Goal: Information Seeking & Learning: Find specific fact

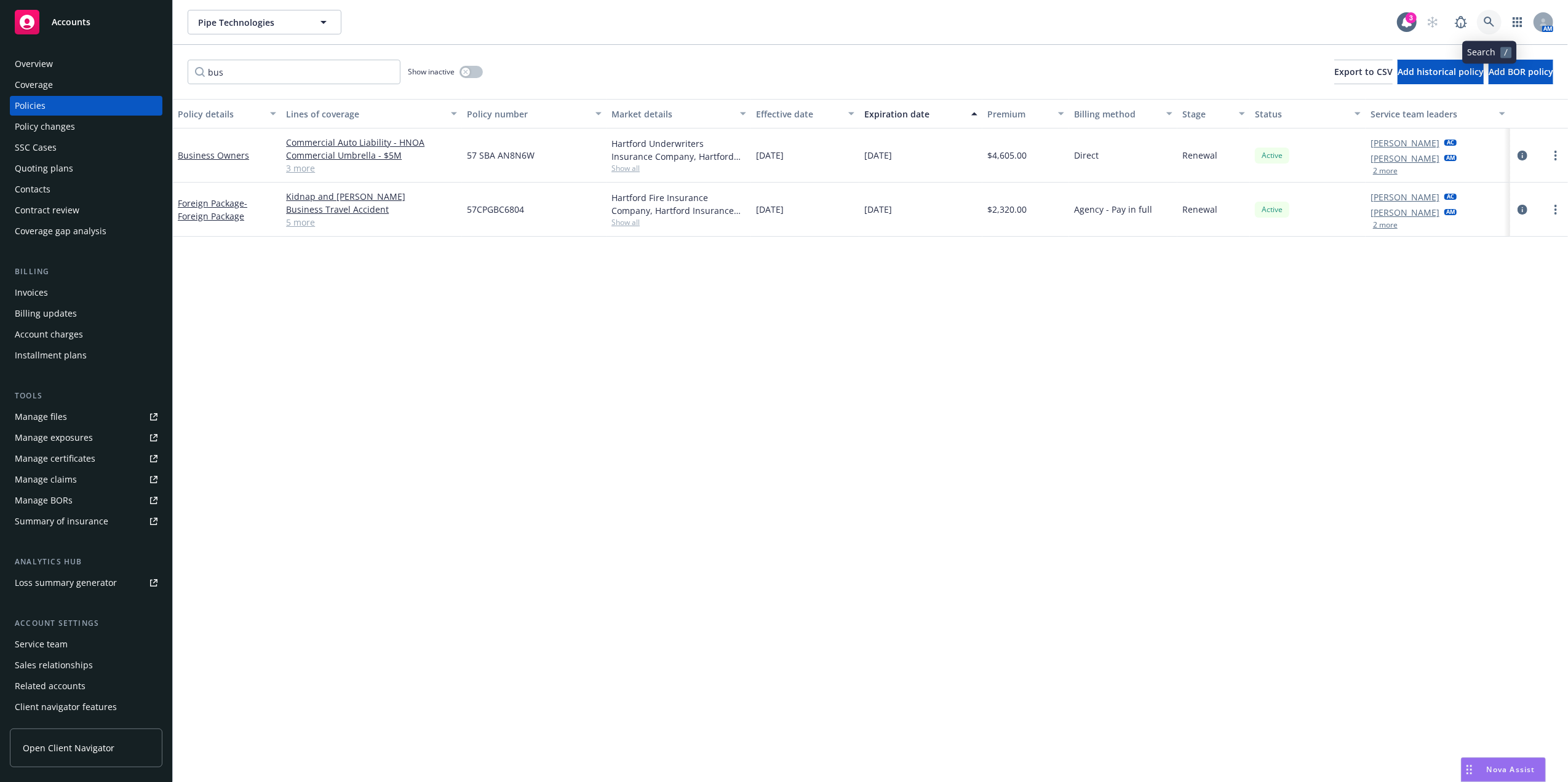
click at [1489, 18] on icon at bounding box center [1488, 22] width 11 height 11
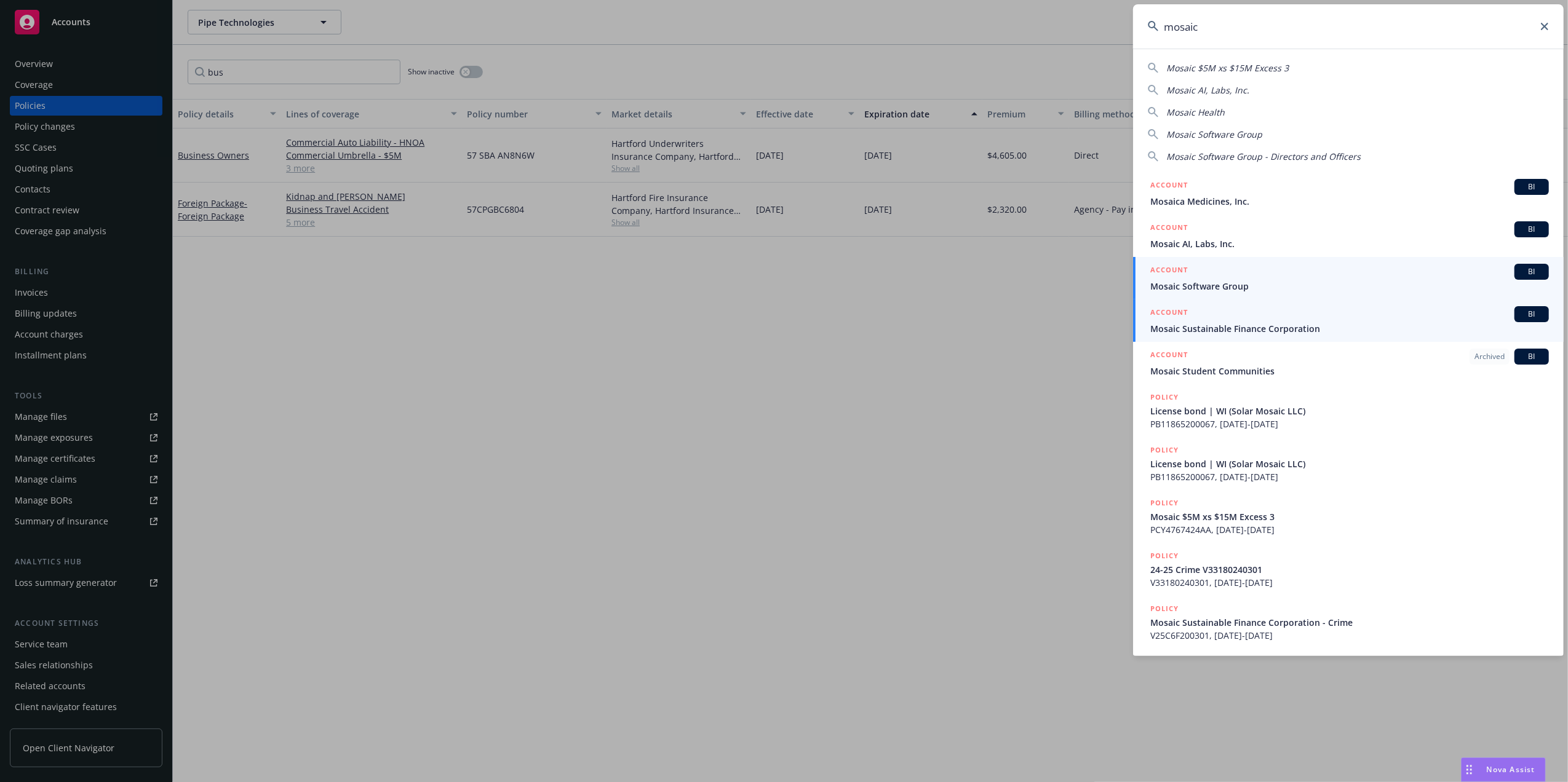
type input "mosaic"
click at [1307, 308] on div "ACCOUNT BI" at bounding box center [1349, 315] width 399 height 16
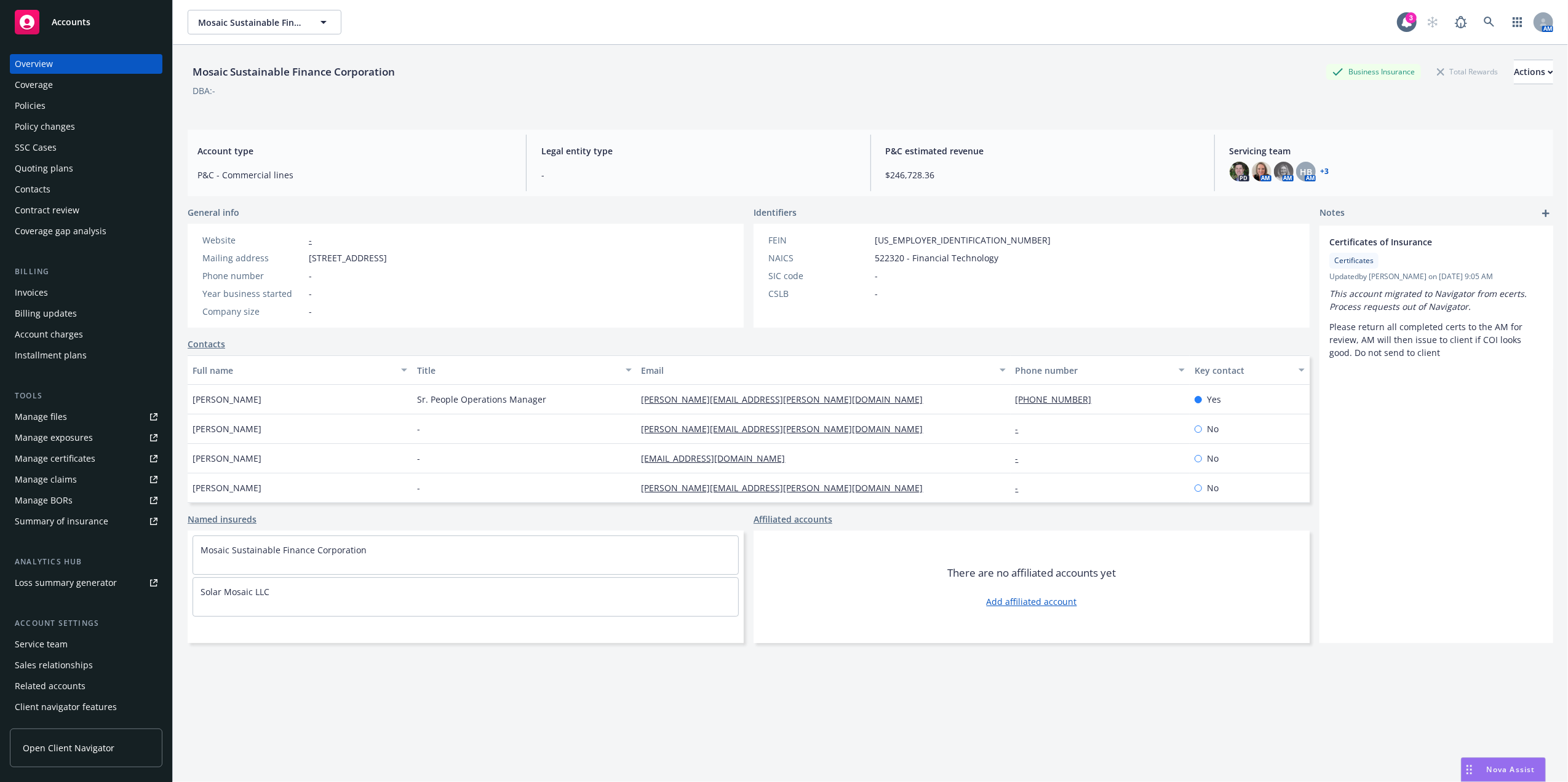
click at [64, 107] on div "Policies" at bounding box center [86, 106] width 142 height 19
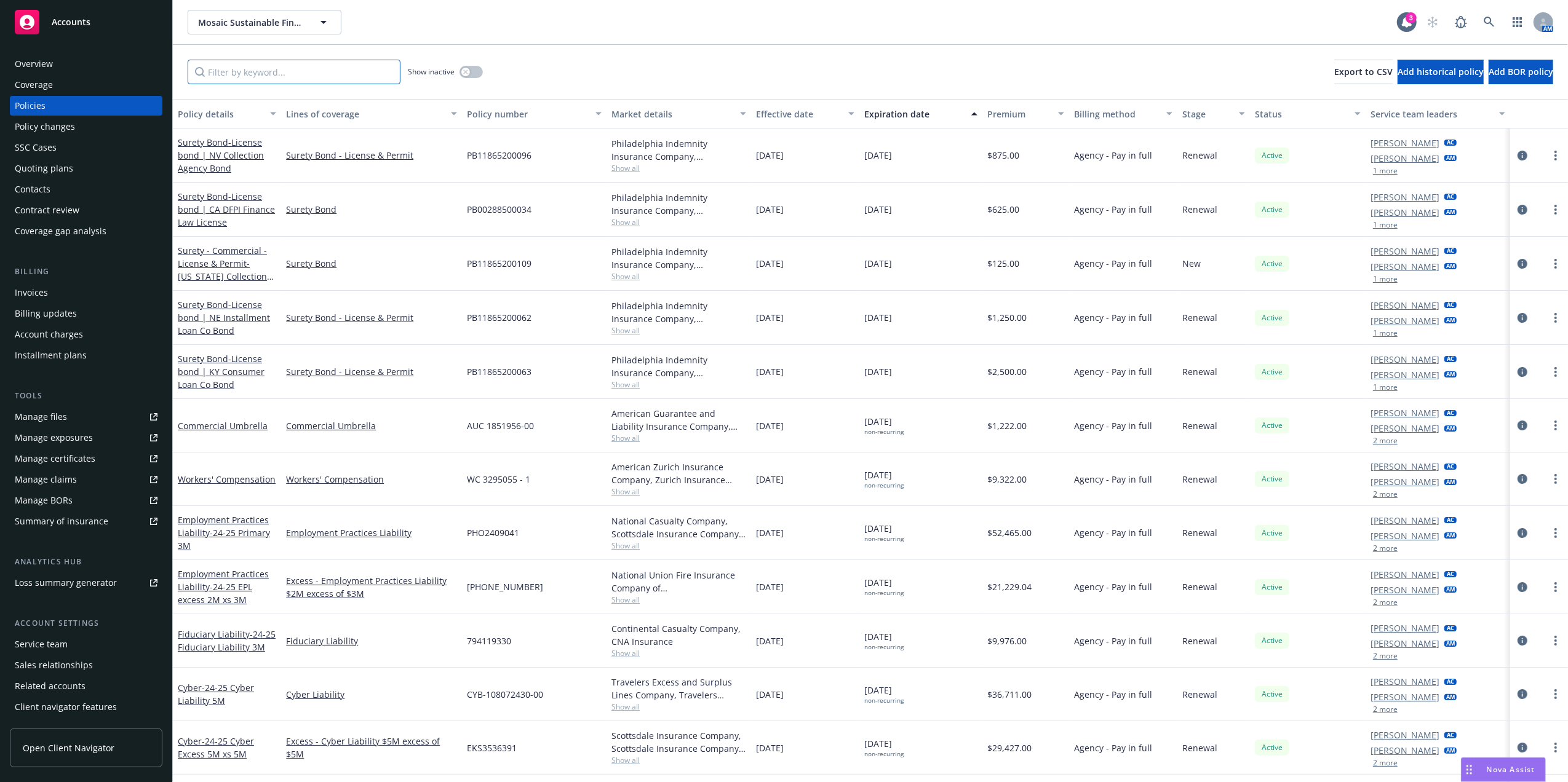
drag, startPoint x: 284, startPoint y: 69, endPoint x: 335, endPoint y: 65, distance: 51.2
click at [284, 69] on input "Filter by keyword..." at bounding box center [294, 72] width 213 height 24
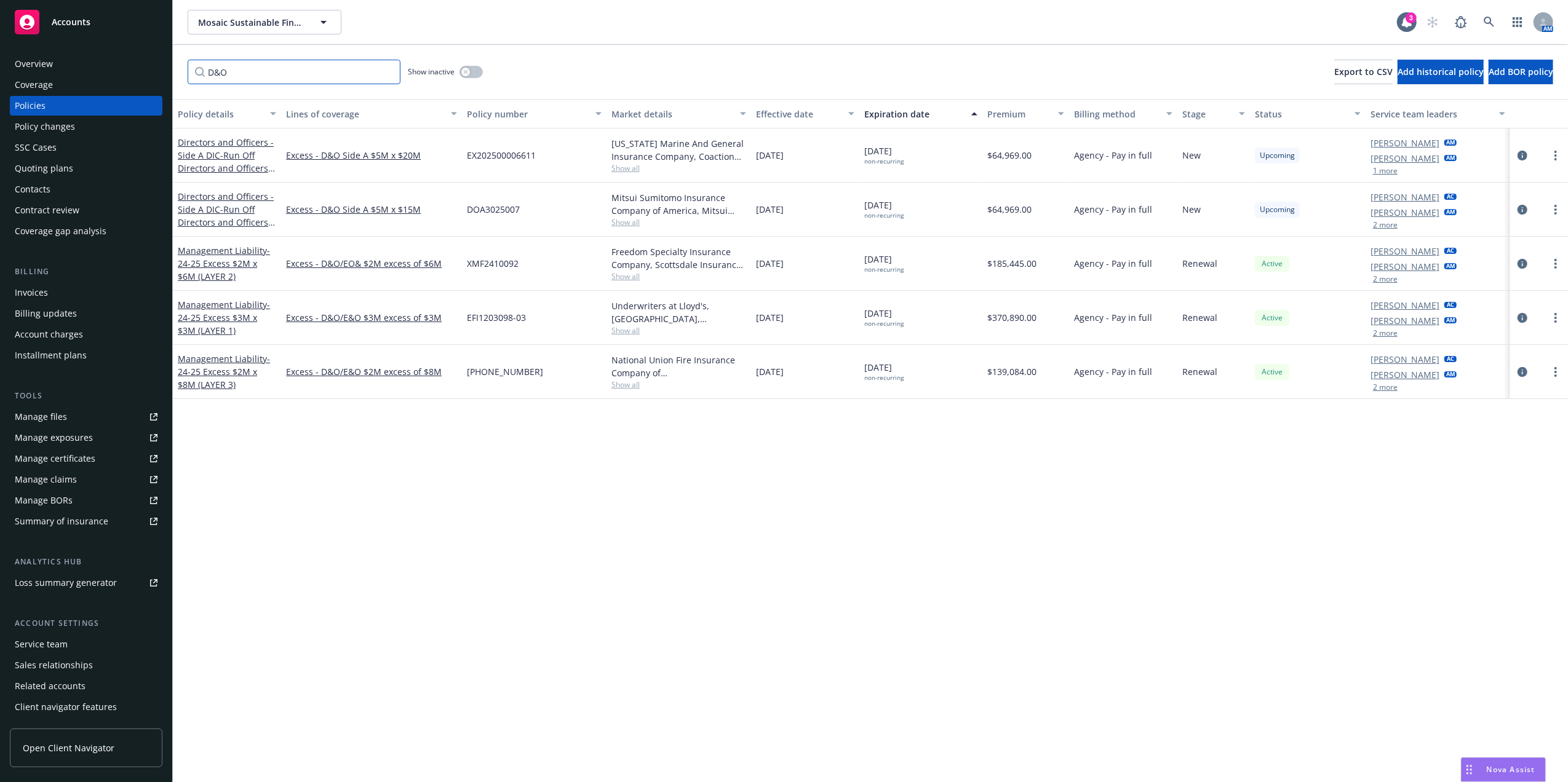
type input "D&O"
click at [224, 113] on div "Policy details" at bounding box center [220, 114] width 85 height 13
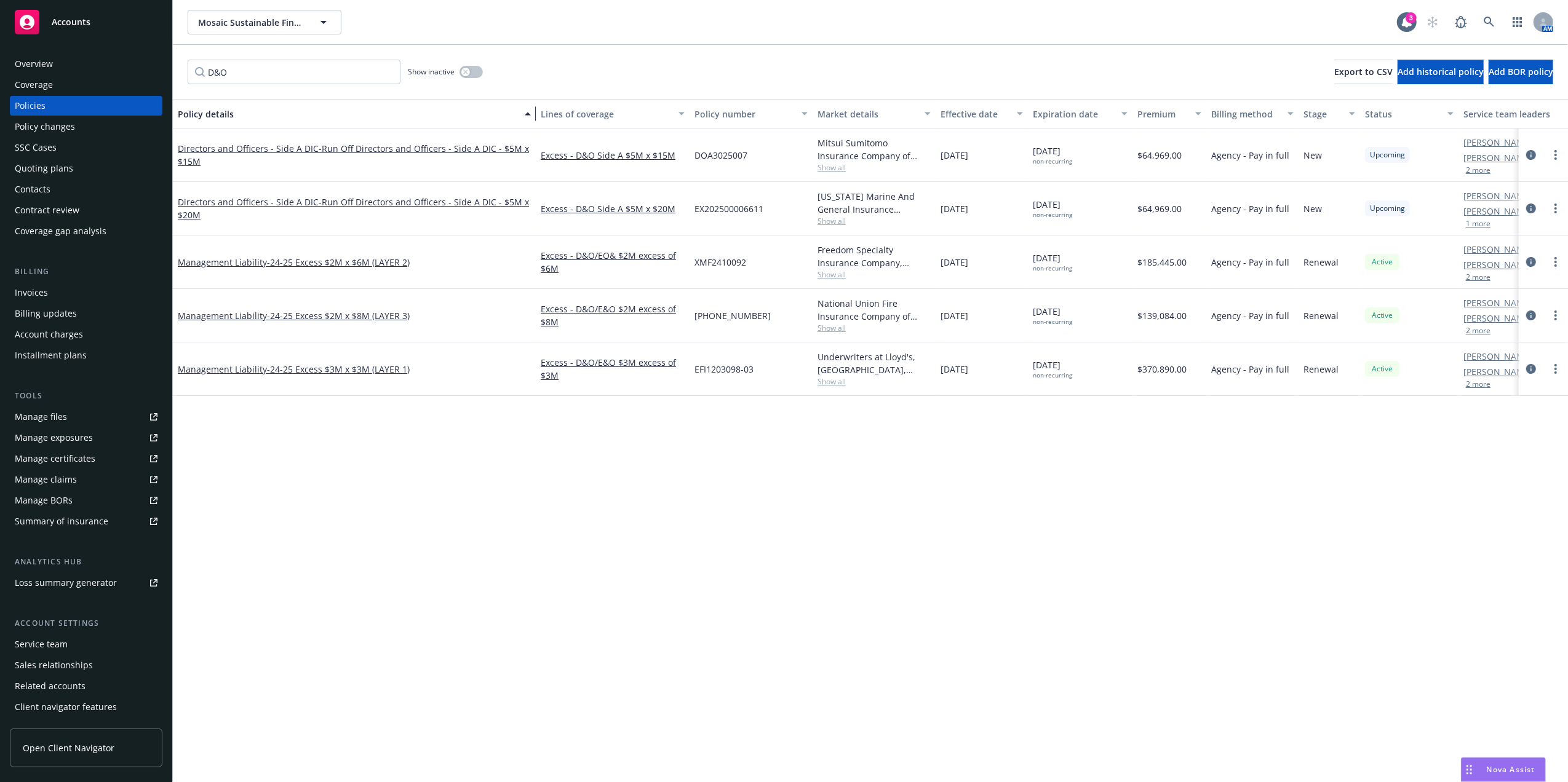
drag, startPoint x: 273, startPoint y: 108, endPoint x: 544, endPoint y: 126, distance: 271.6
click at [544, 126] on div "Policy details Lines of coverage Policy number Market details Effective date Ex…" at bounding box center [902, 113] width 1458 height 30
click at [384, 71] on input "D&O" at bounding box center [294, 72] width 213 height 24
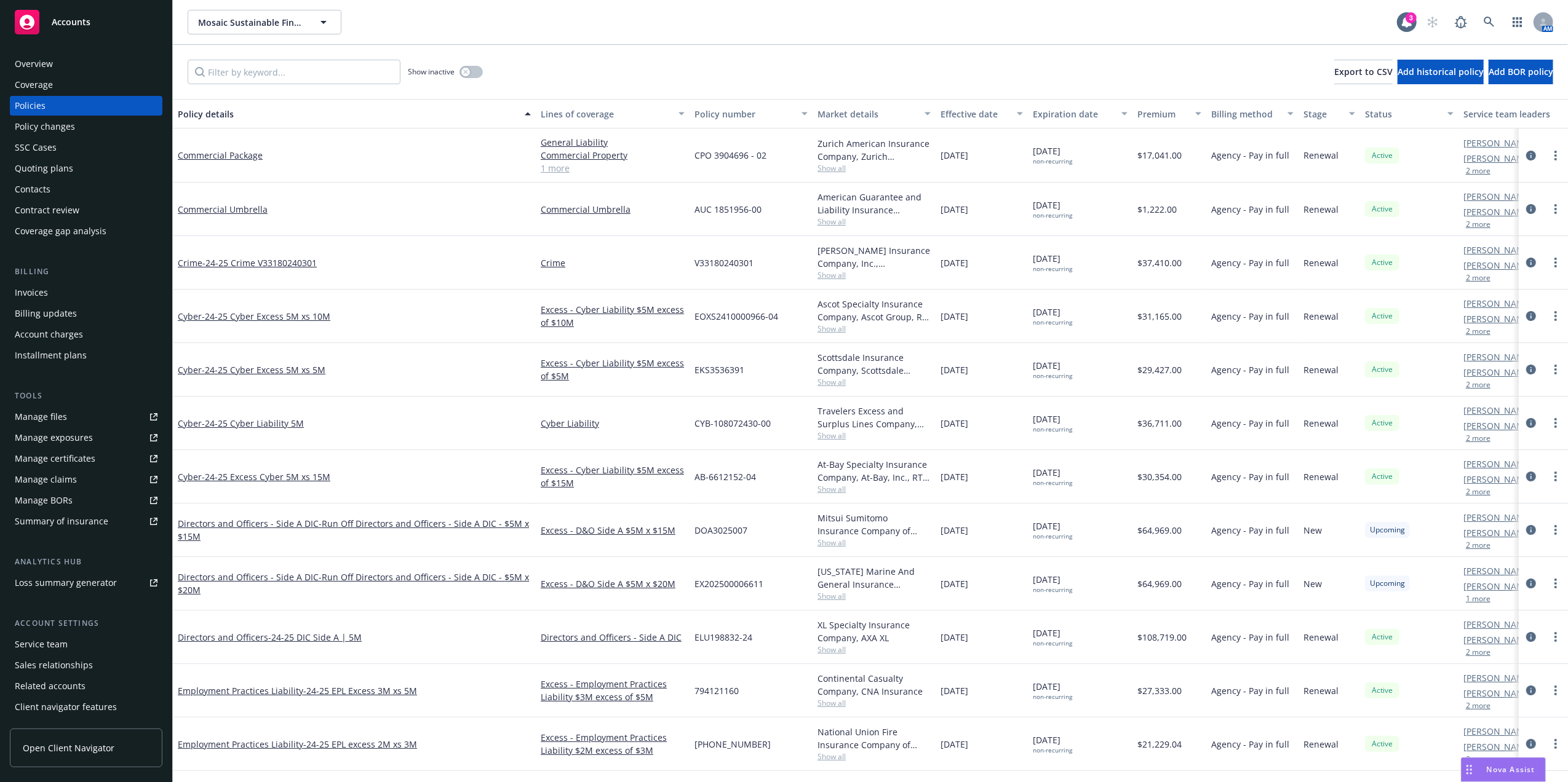
click at [205, 108] on div "Policy details" at bounding box center [348, 114] width 340 height 13
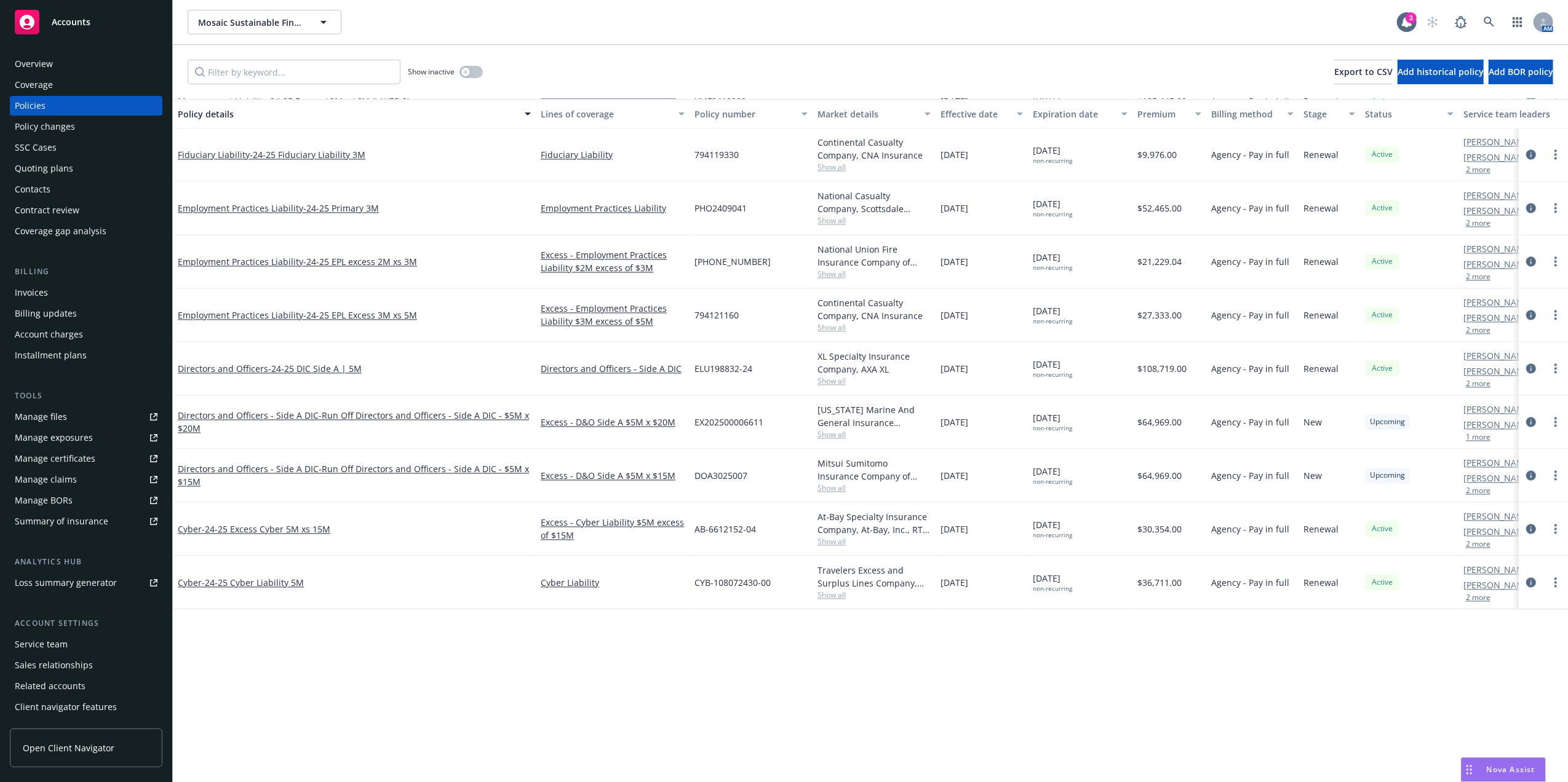
scroll to position [1904, 0]
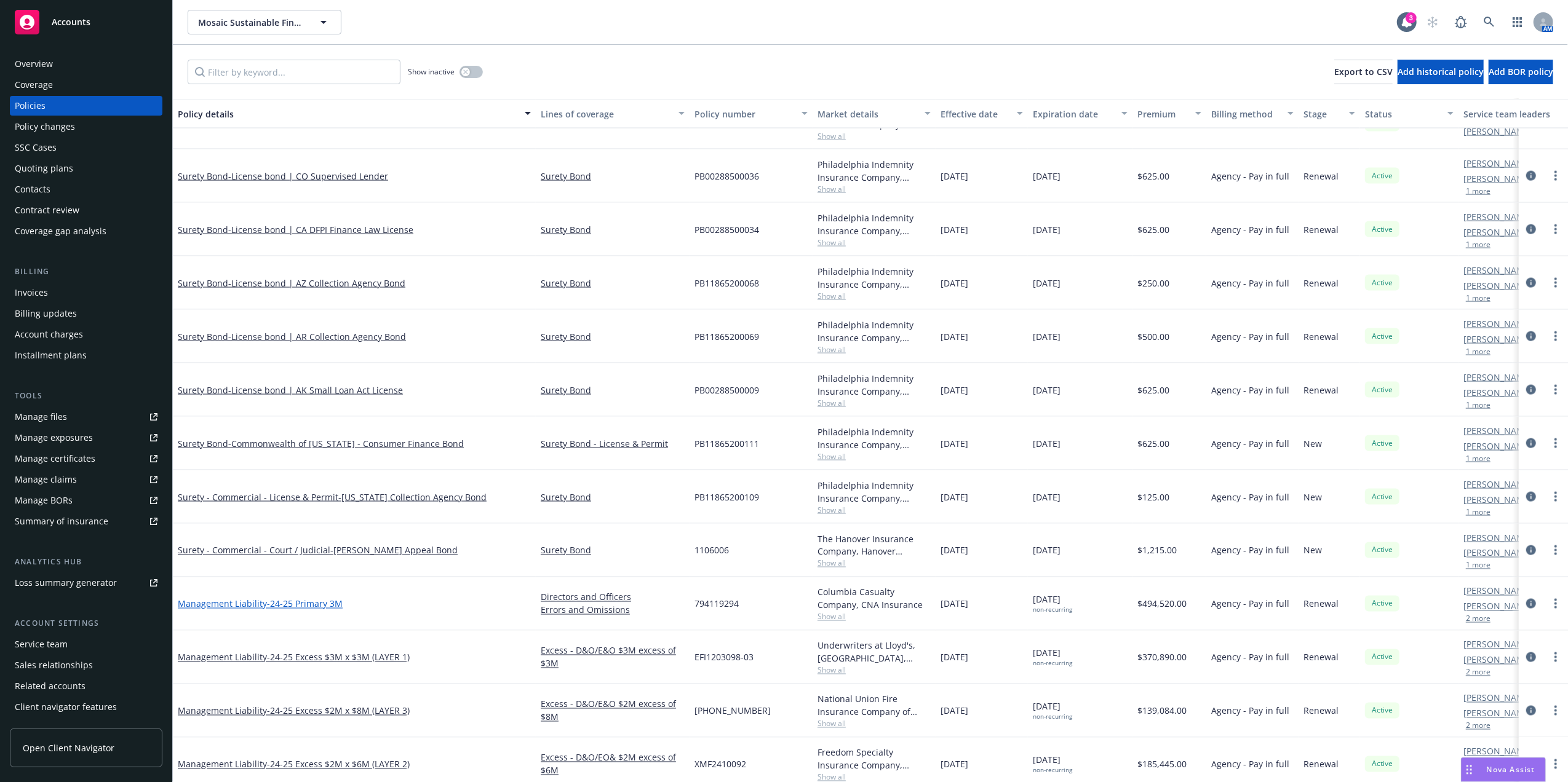
click at [267, 602] on span "- 24-25 Primary 3M" at bounding box center [305, 604] width 76 height 11
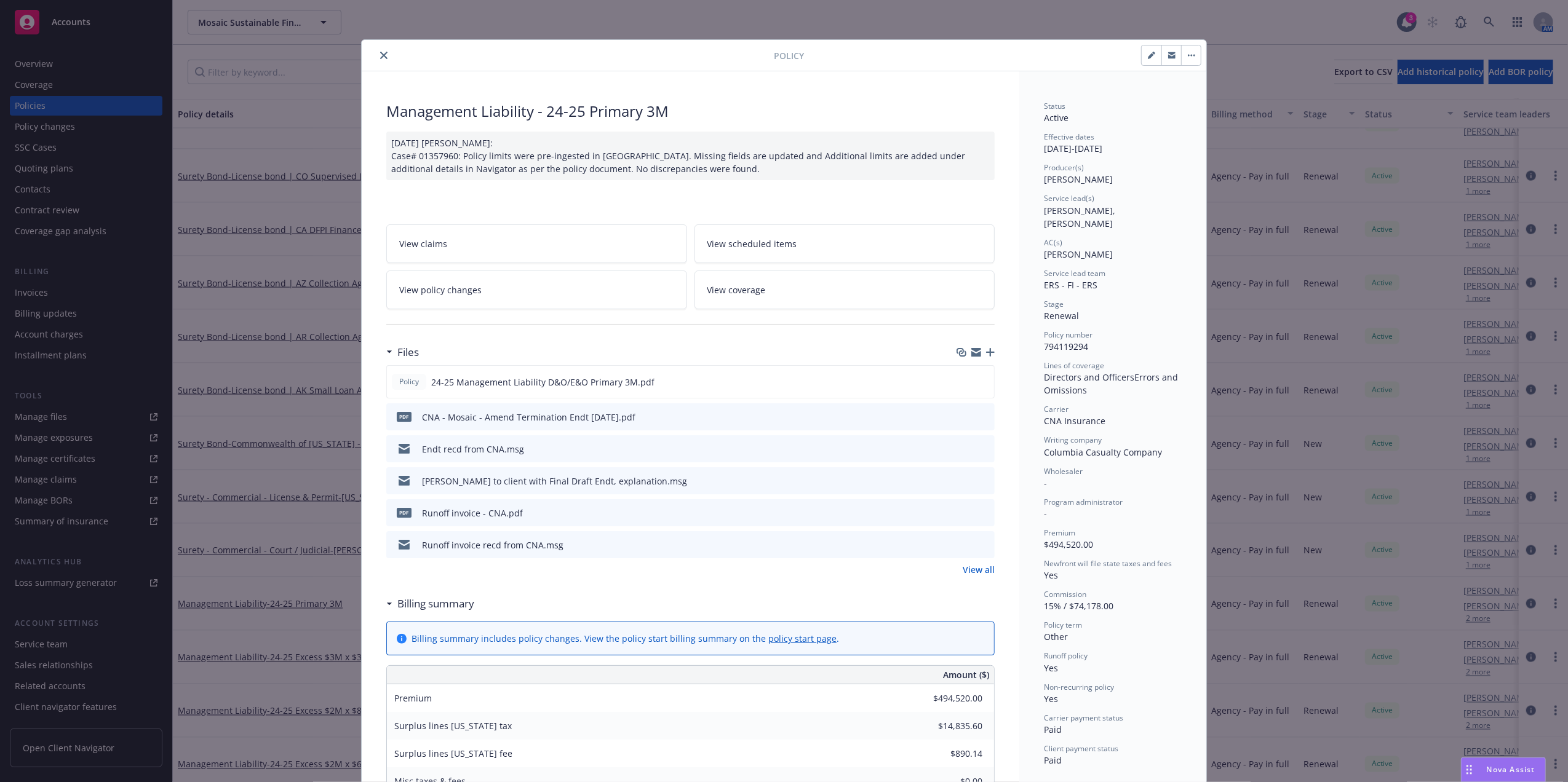
click at [978, 448] on icon "preview file" at bounding box center [983, 448] width 11 height 9
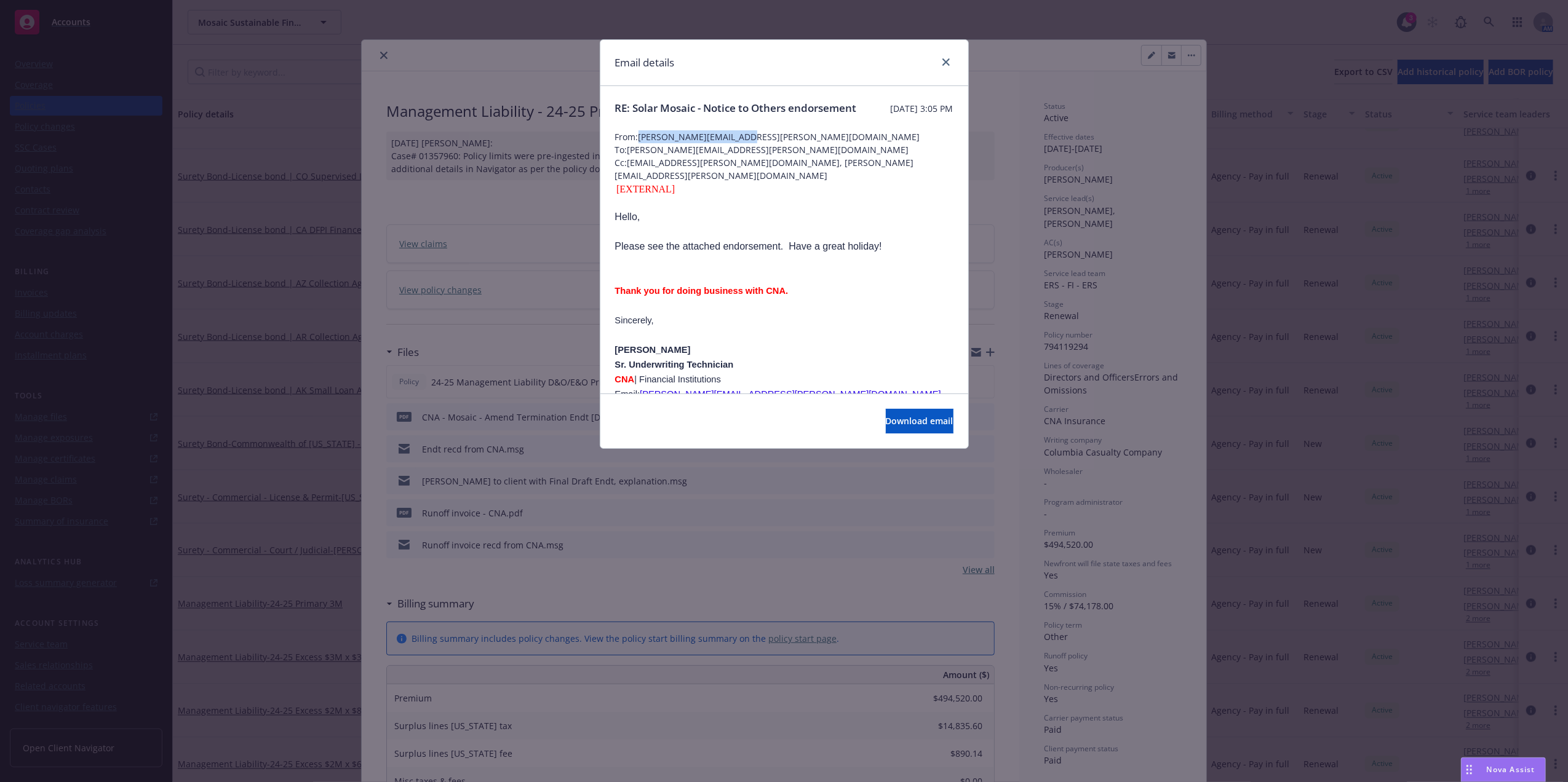
drag, startPoint x: 749, startPoint y: 153, endPoint x: 643, endPoint y: 151, distance: 106.0
click at [643, 143] on span "From: Kristin.Clement@cna.com" at bounding box center [784, 137] width 338 height 13
copy span "Kristin.Clement@cna.com"
drag, startPoint x: 951, startPoint y: 62, endPoint x: 932, endPoint y: 66, distance: 19.4
click at [951, 63] on link "close" at bounding box center [946, 62] width 15 height 15
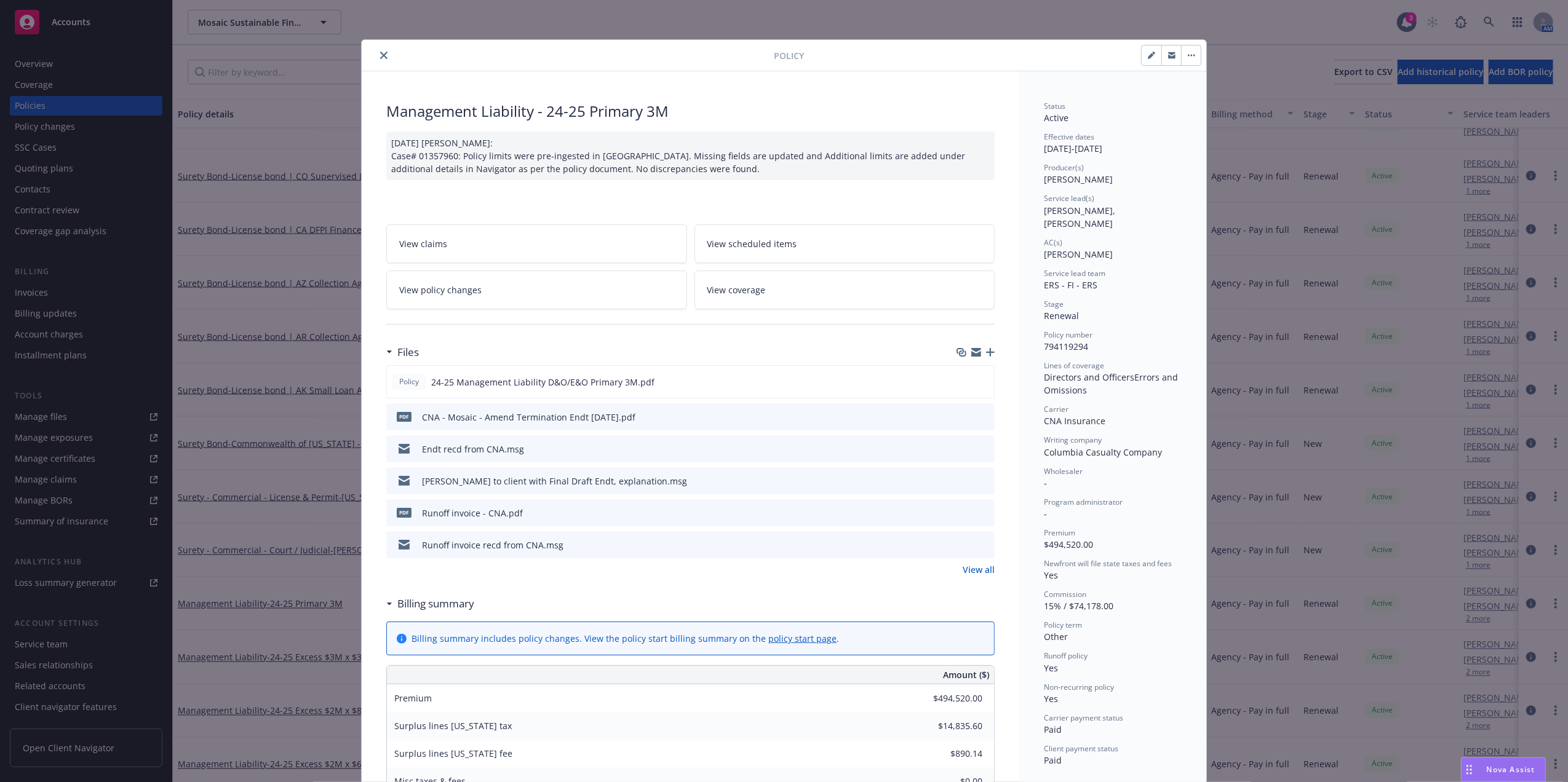
click at [387, 52] on div at bounding box center [569, 55] width 407 height 15
click at [385, 52] on div at bounding box center [569, 55] width 407 height 15
click at [380, 53] on icon "close" at bounding box center [383, 55] width 7 height 7
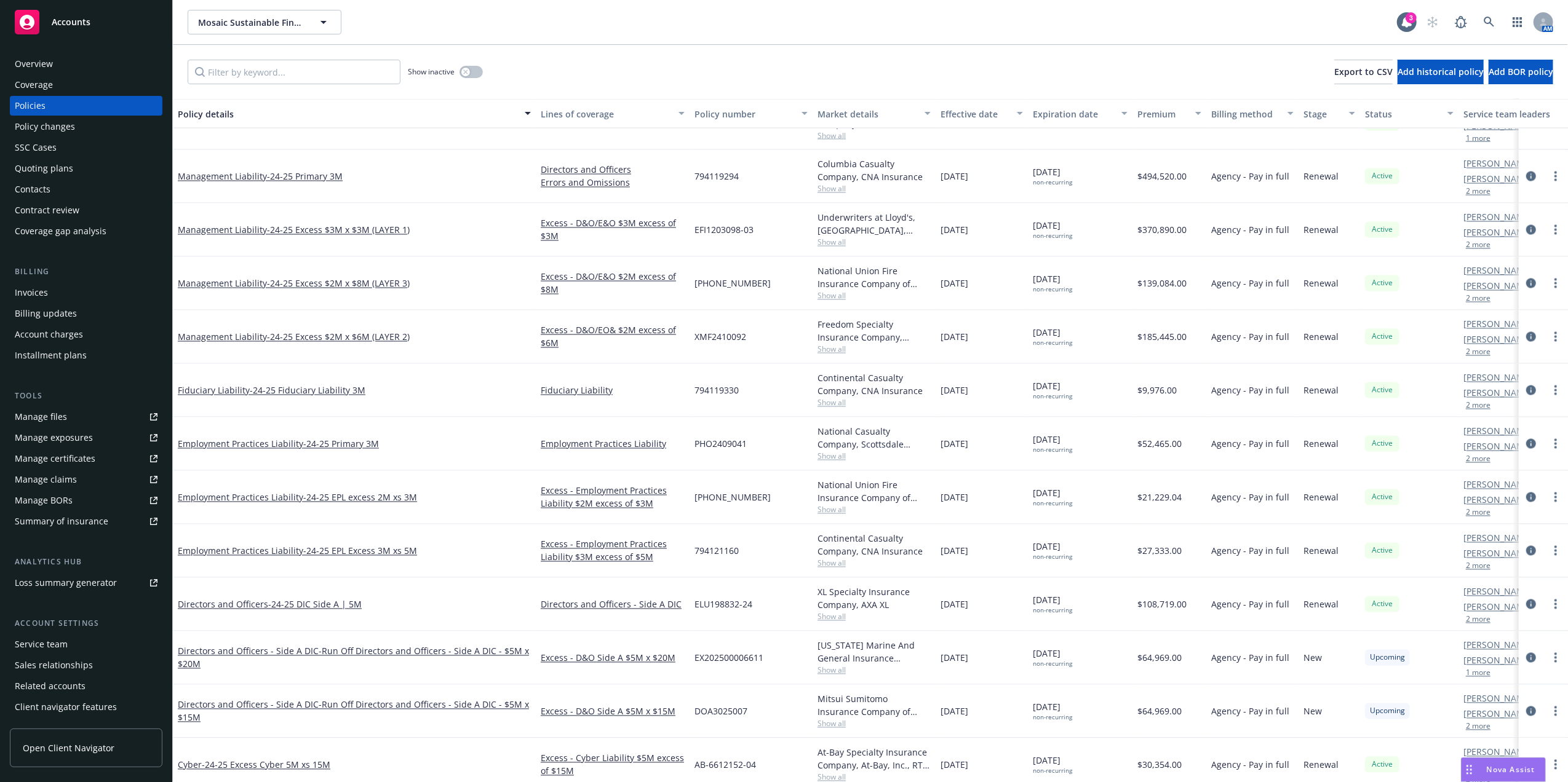
scroll to position [2192, 0]
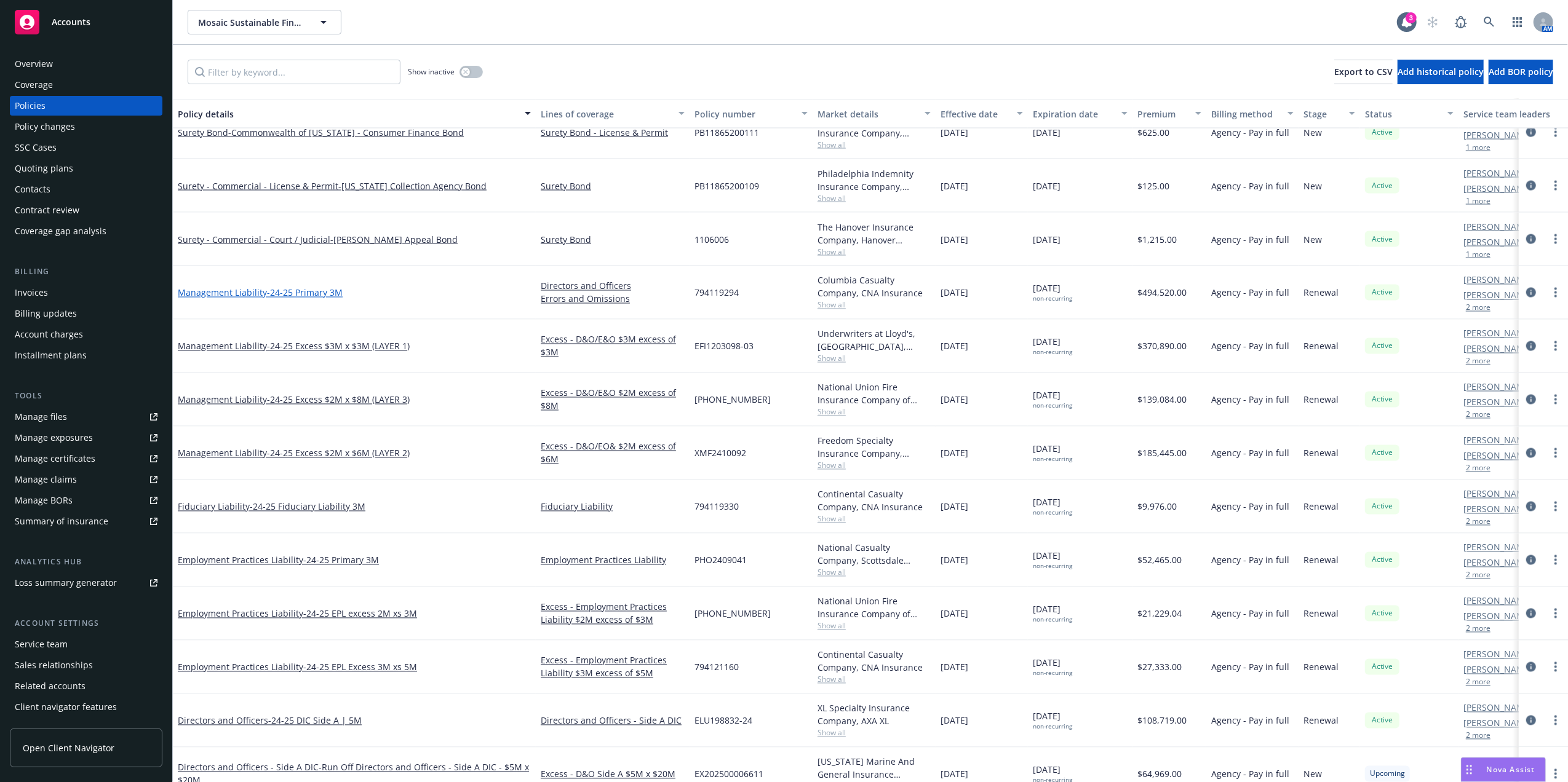
click at [298, 288] on span "- 24-25 Primary 3M" at bounding box center [305, 293] width 76 height 11
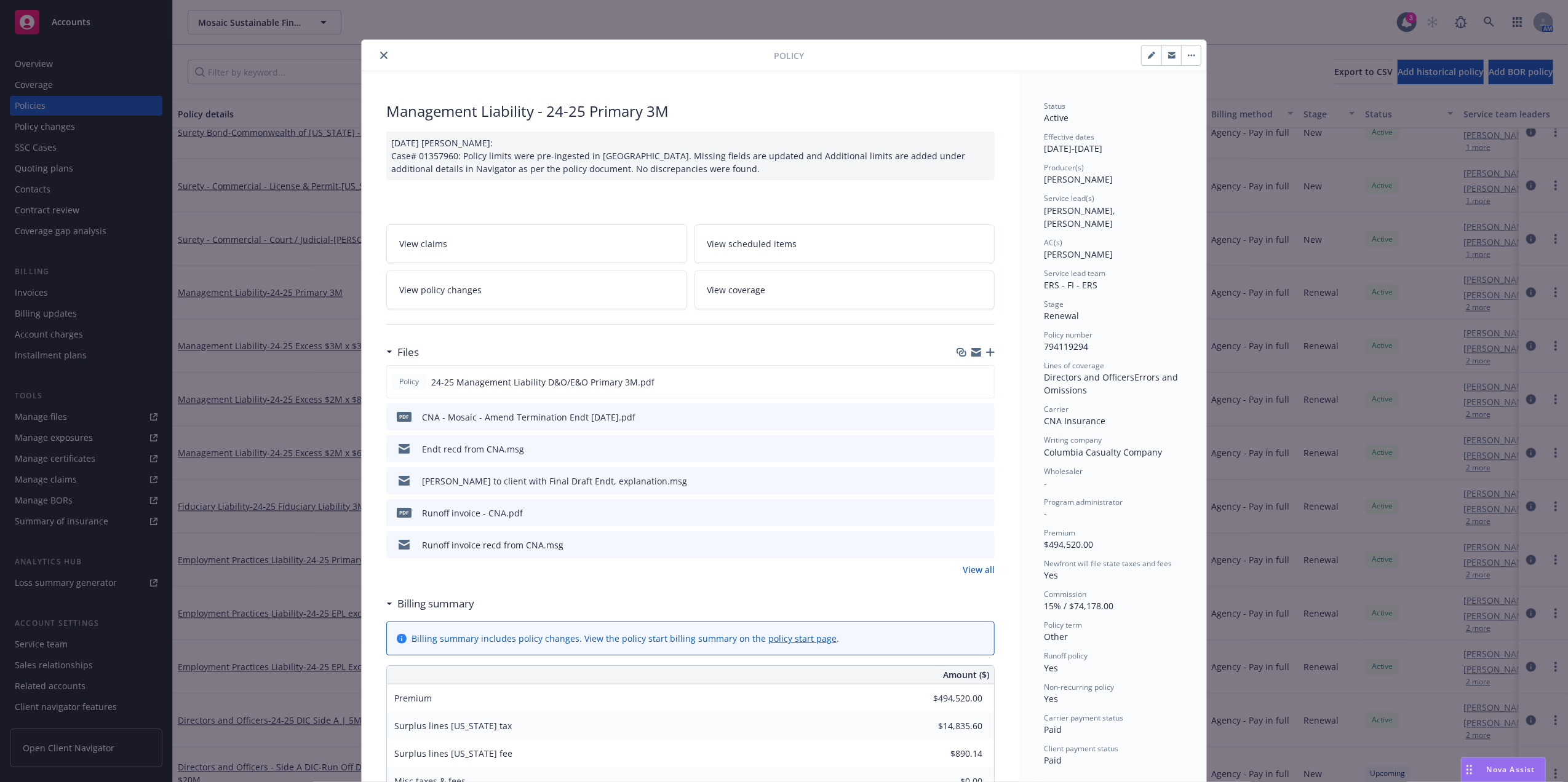
scroll to position [37, 0]
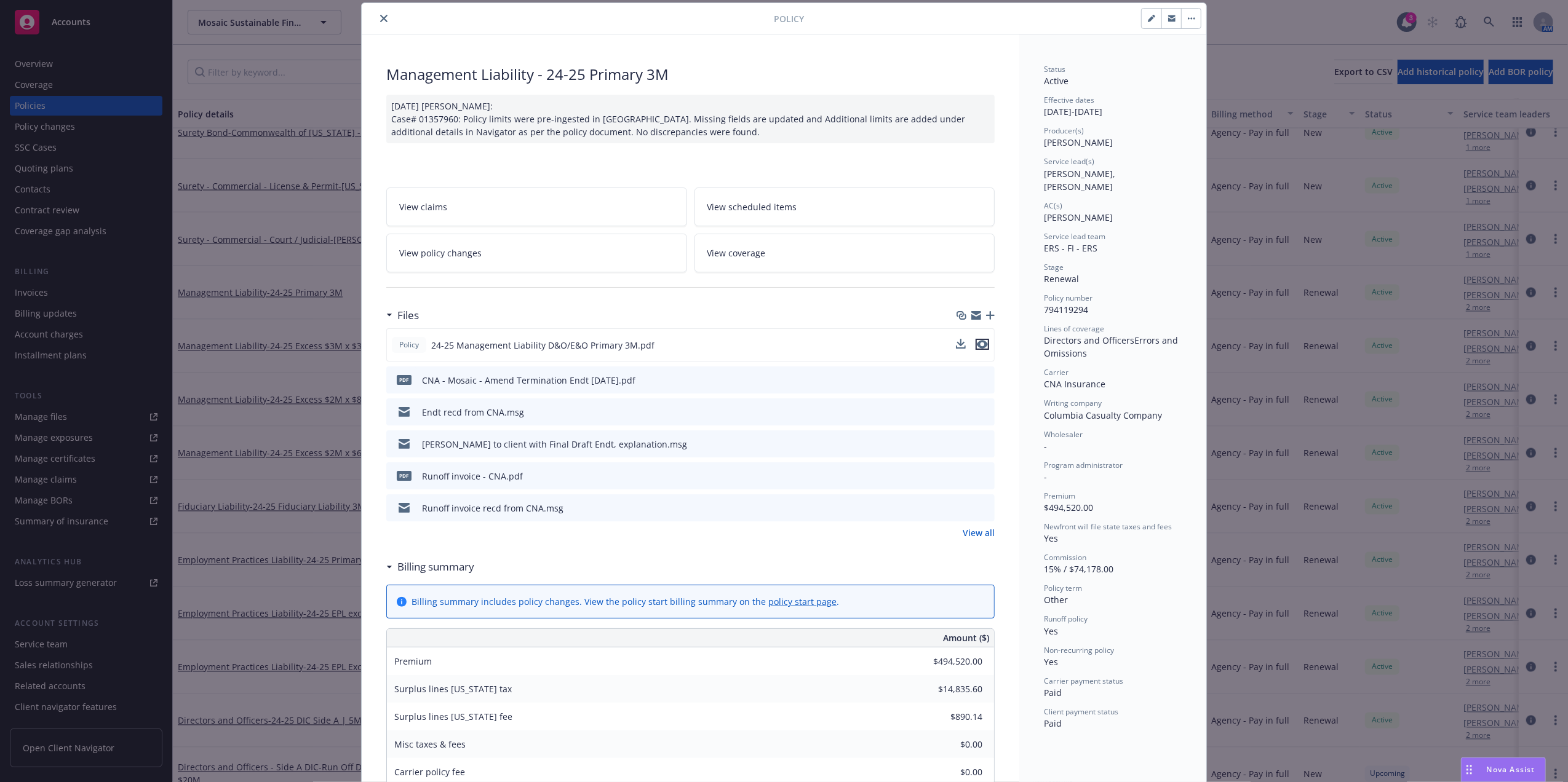
click at [979, 345] on icon "preview file" at bounding box center [983, 345] width 11 height 9
click at [978, 379] on icon "preview file" at bounding box center [983, 379] width 11 height 9
drag, startPoint x: 377, startPoint y: 20, endPoint x: 705, endPoint y: 166, distance: 359.0
click at [380, 20] on icon "close" at bounding box center [383, 18] width 7 height 7
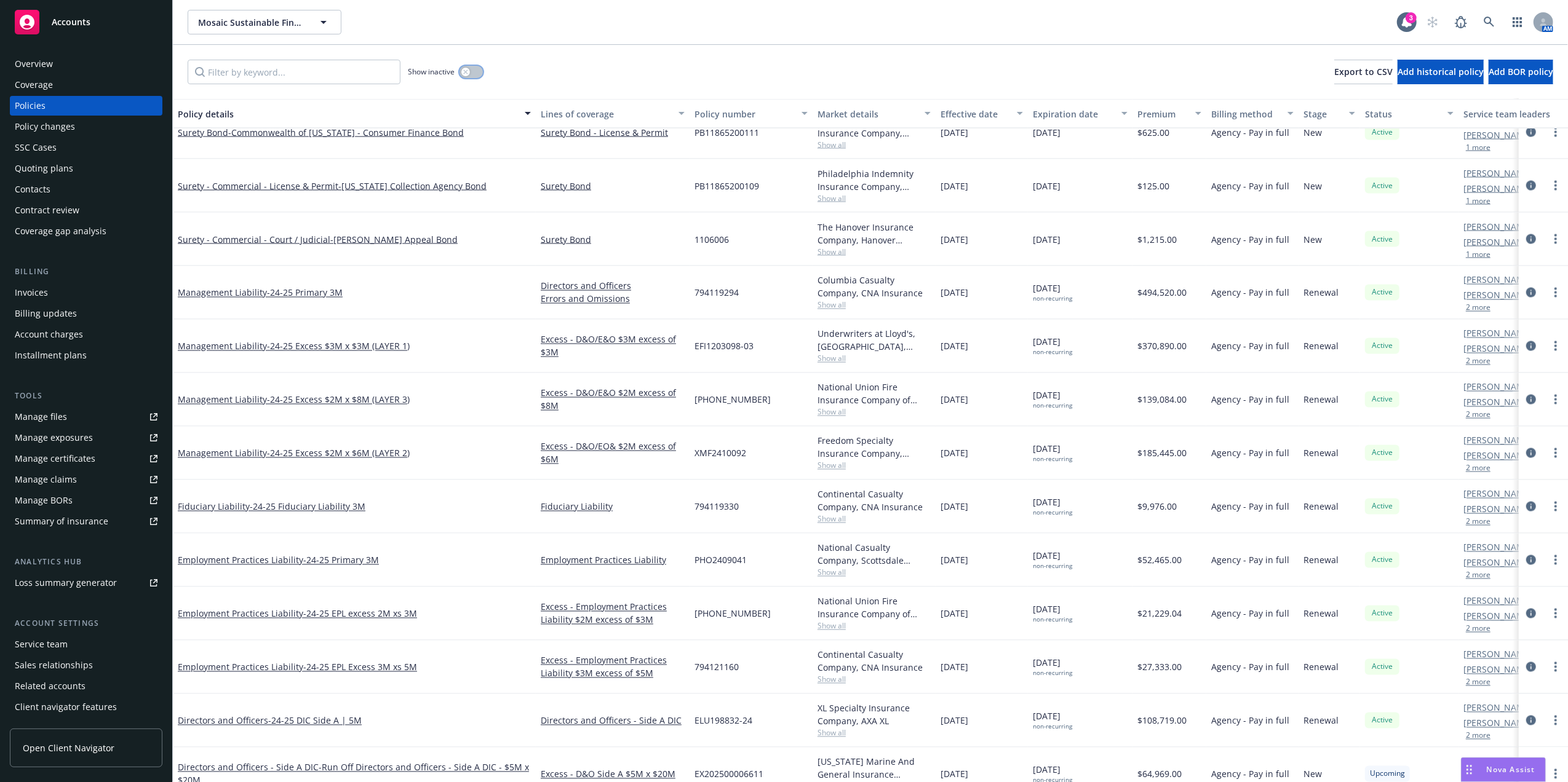
click at [475, 73] on button "button" at bounding box center [471, 71] width 23 height 12
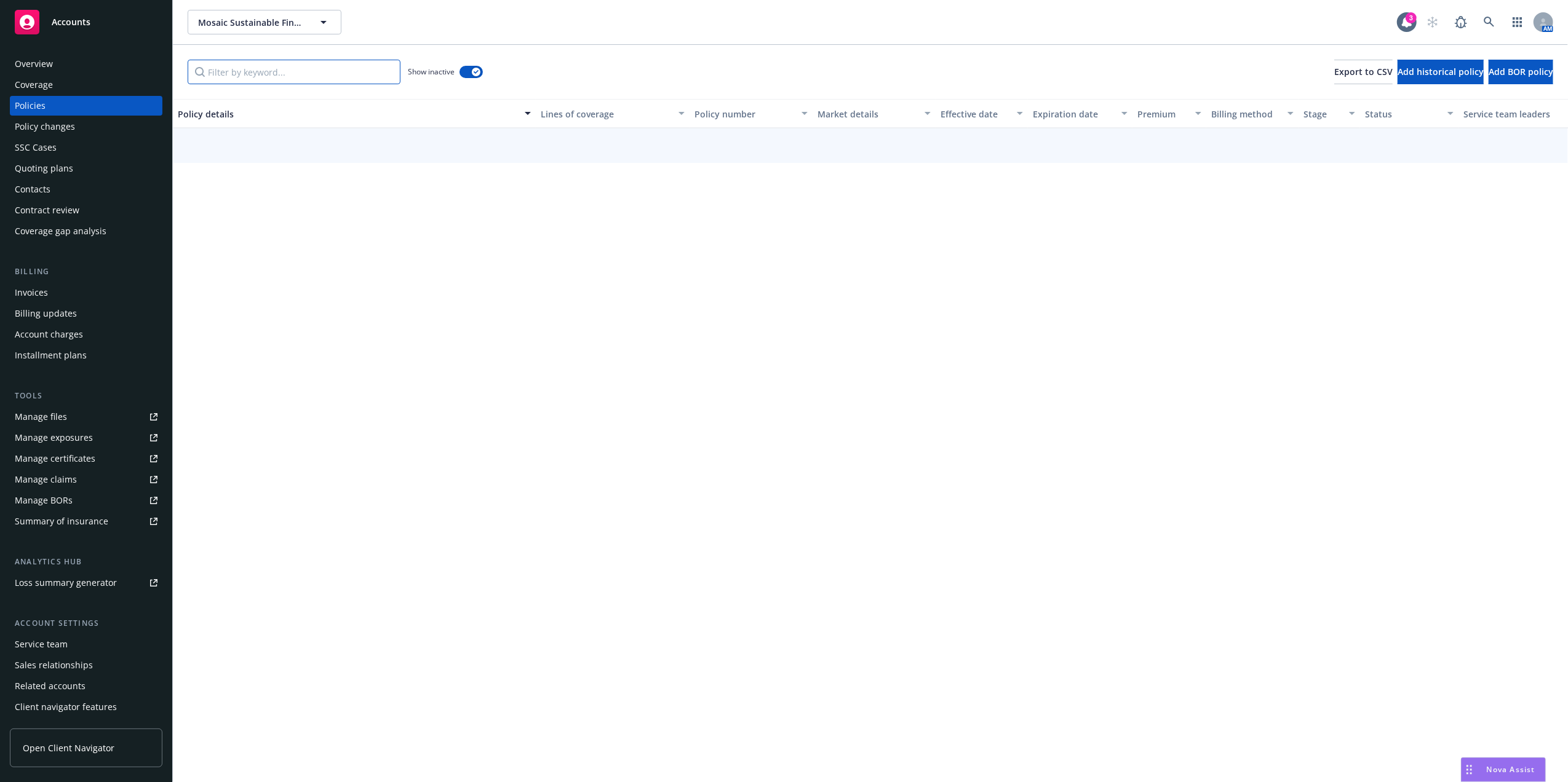
click at [328, 75] on input "Filter by keyword..." at bounding box center [294, 72] width 213 height 24
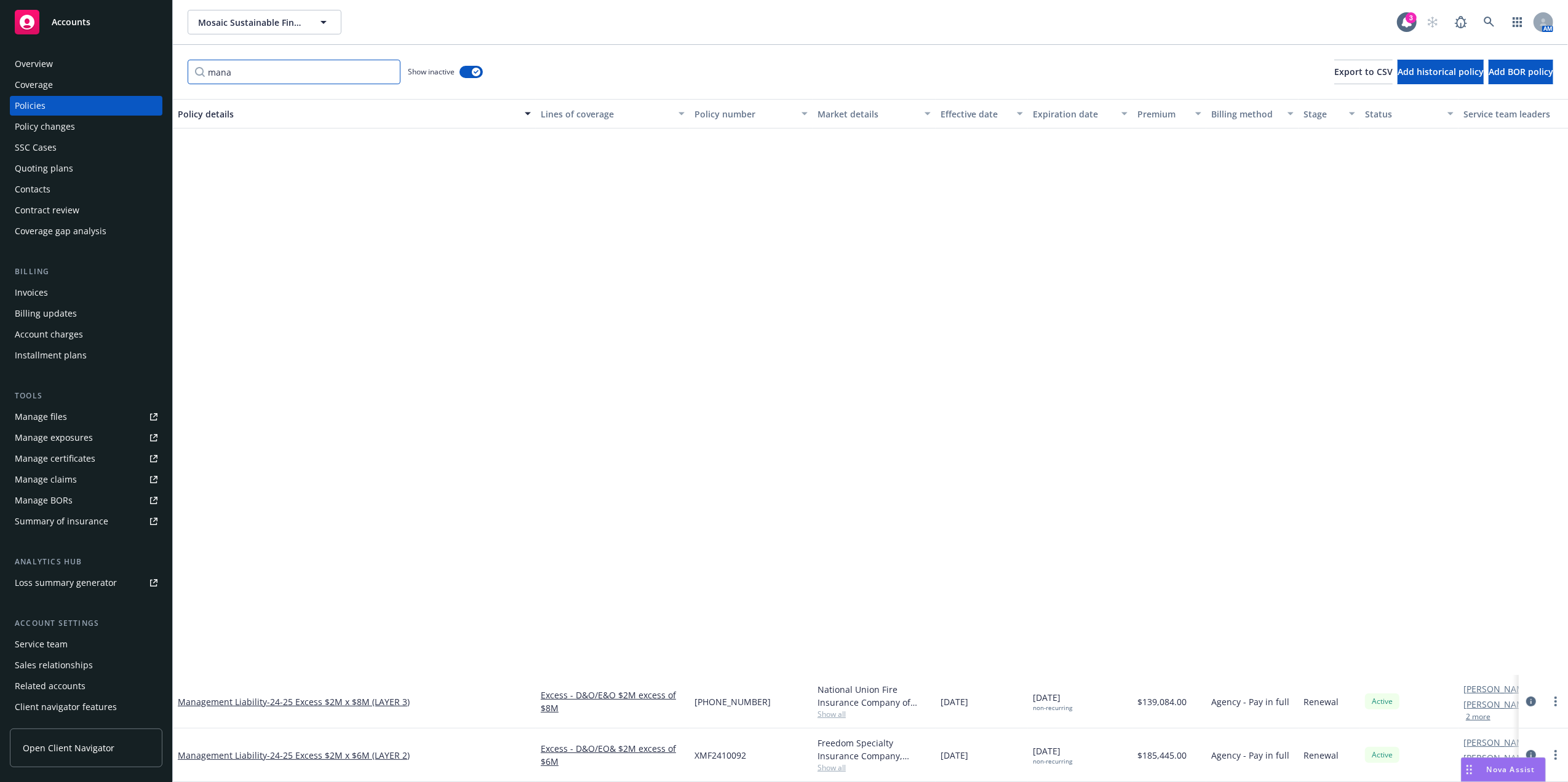
scroll to position [253, 0]
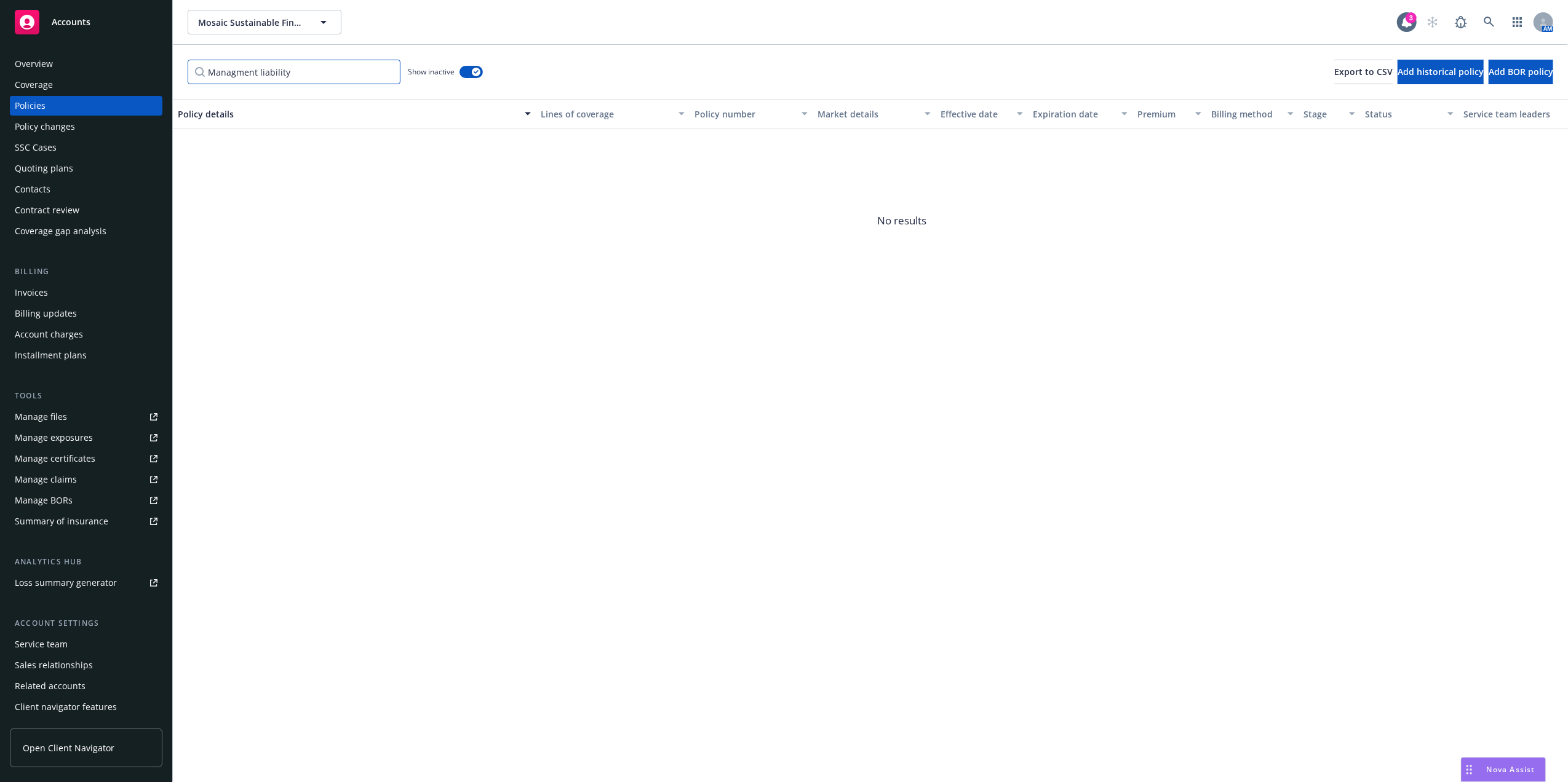
click at [345, 82] on input "Managment liability" at bounding box center [294, 72] width 213 height 24
type input "M"
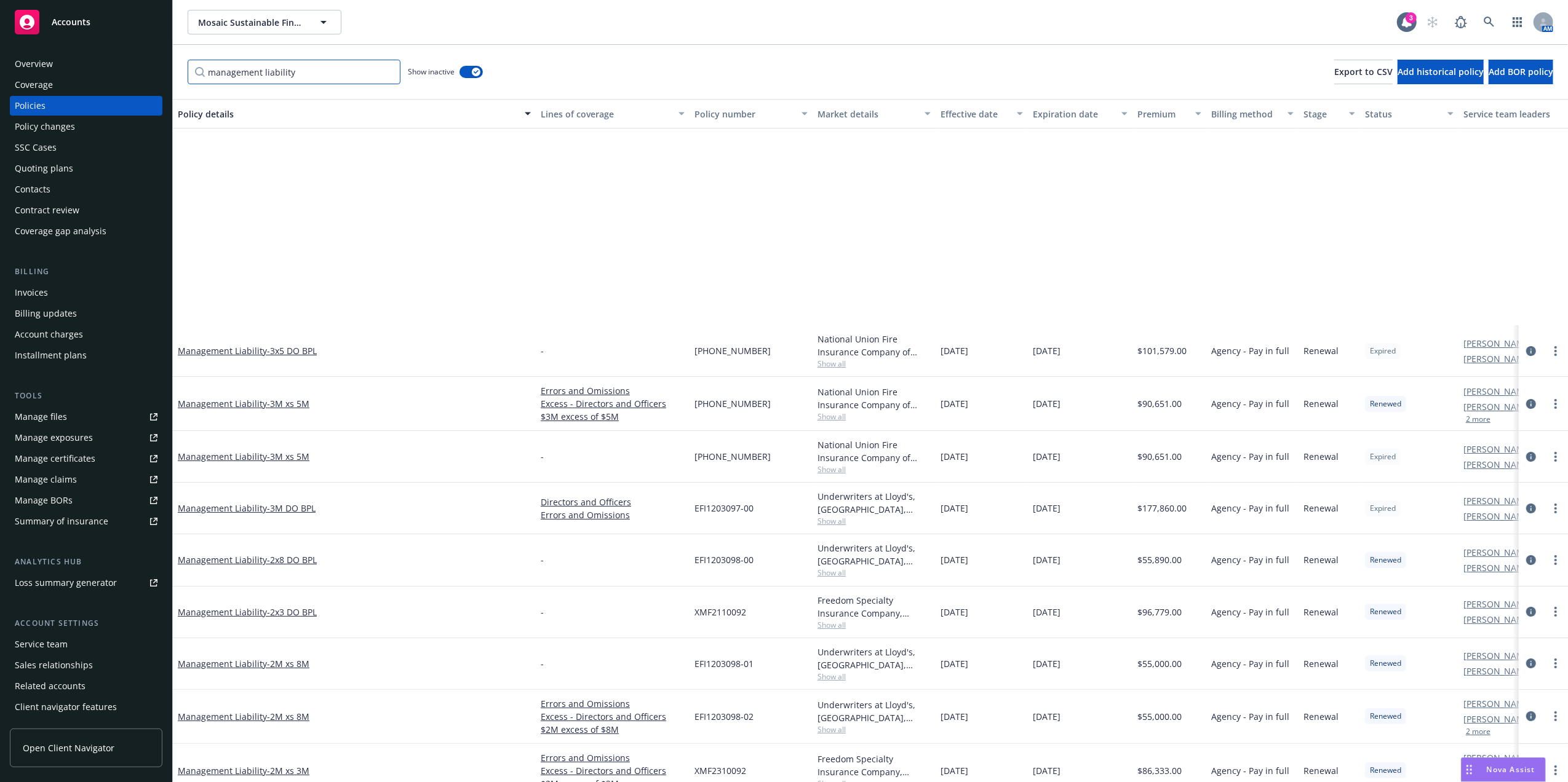
type input "management liability"
click at [1054, 112] on div "Expiration date" at bounding box center [1073, 114] width 81 height 13
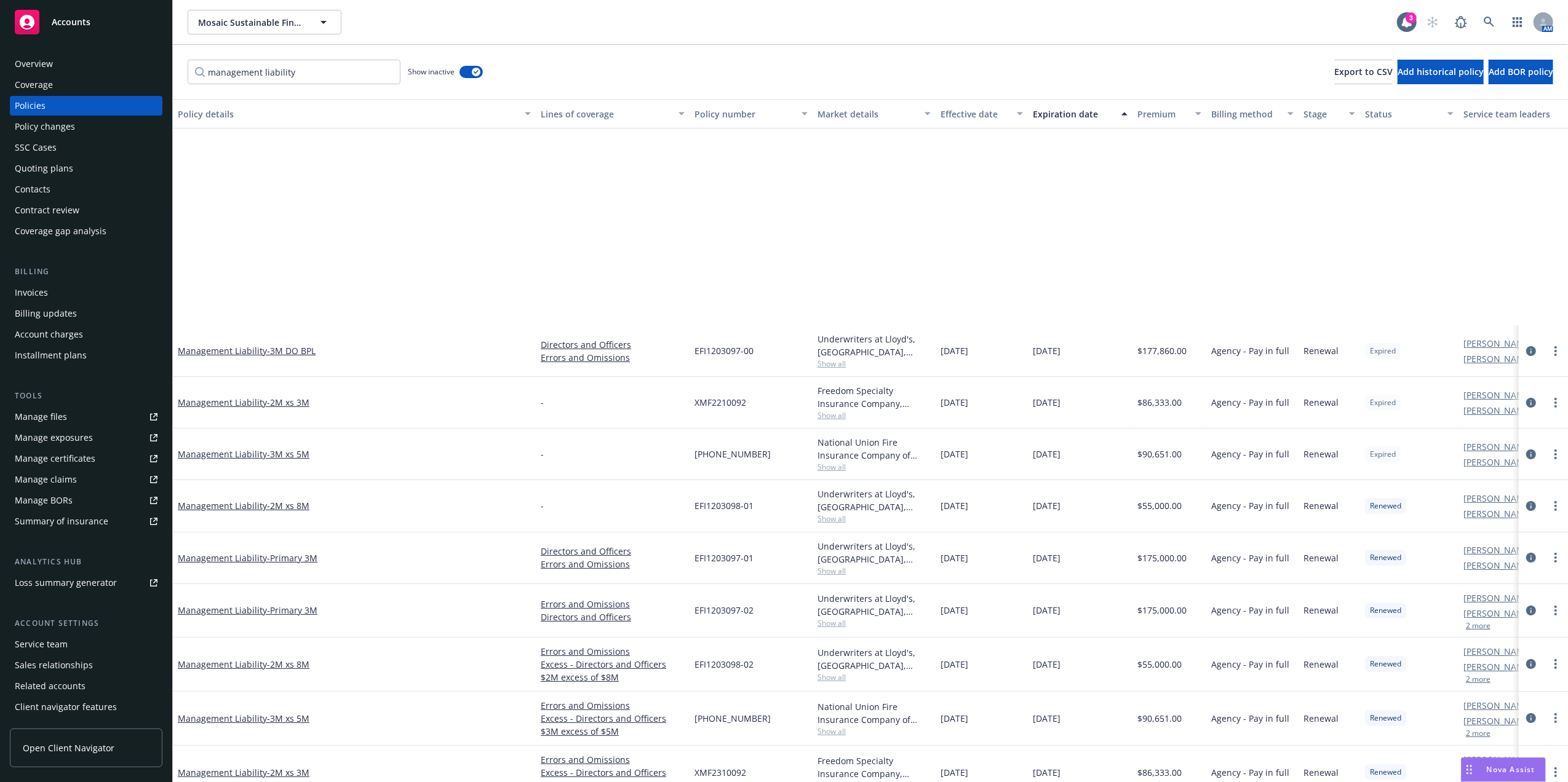
click at [1052, 112] on div "Expiration date" at bounding box center [1073, 114] width 81 height 13
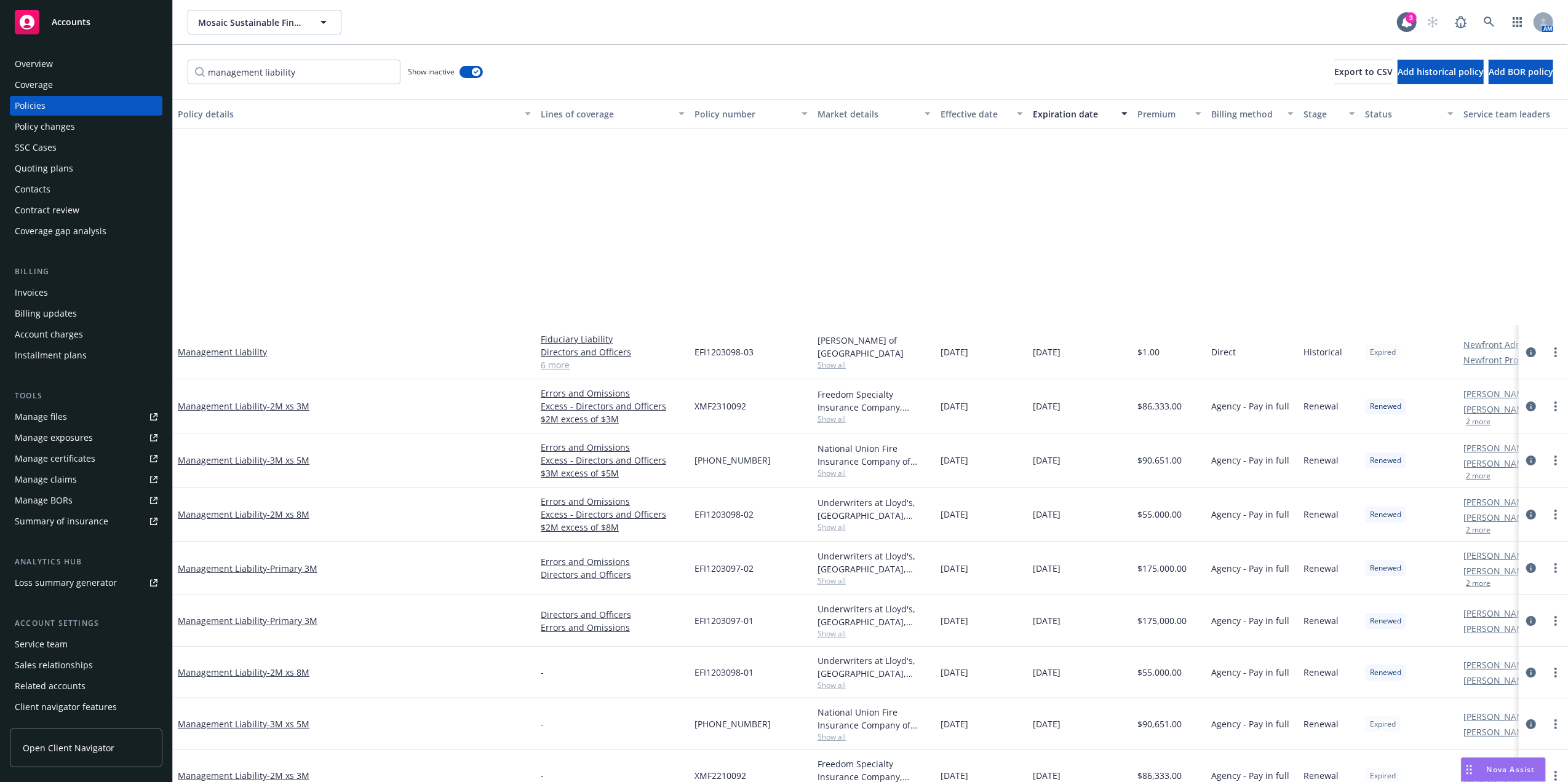
click at [40, 99] on div "Policies" at bounding box center [30, 106] width 31 height 19
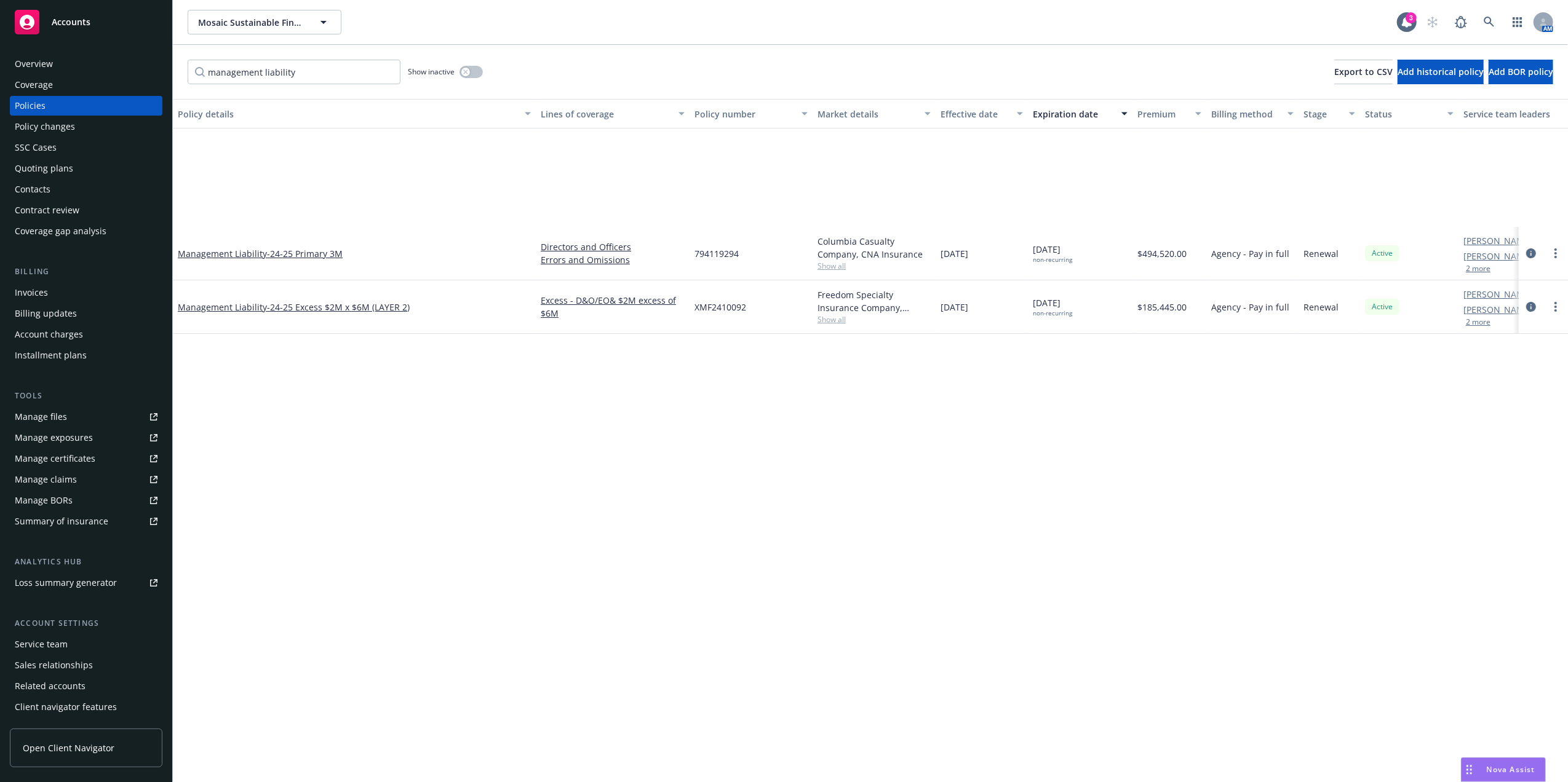
click at [52, 60] on div "Overview" at bounding box center [33, 64] width 38 height 19
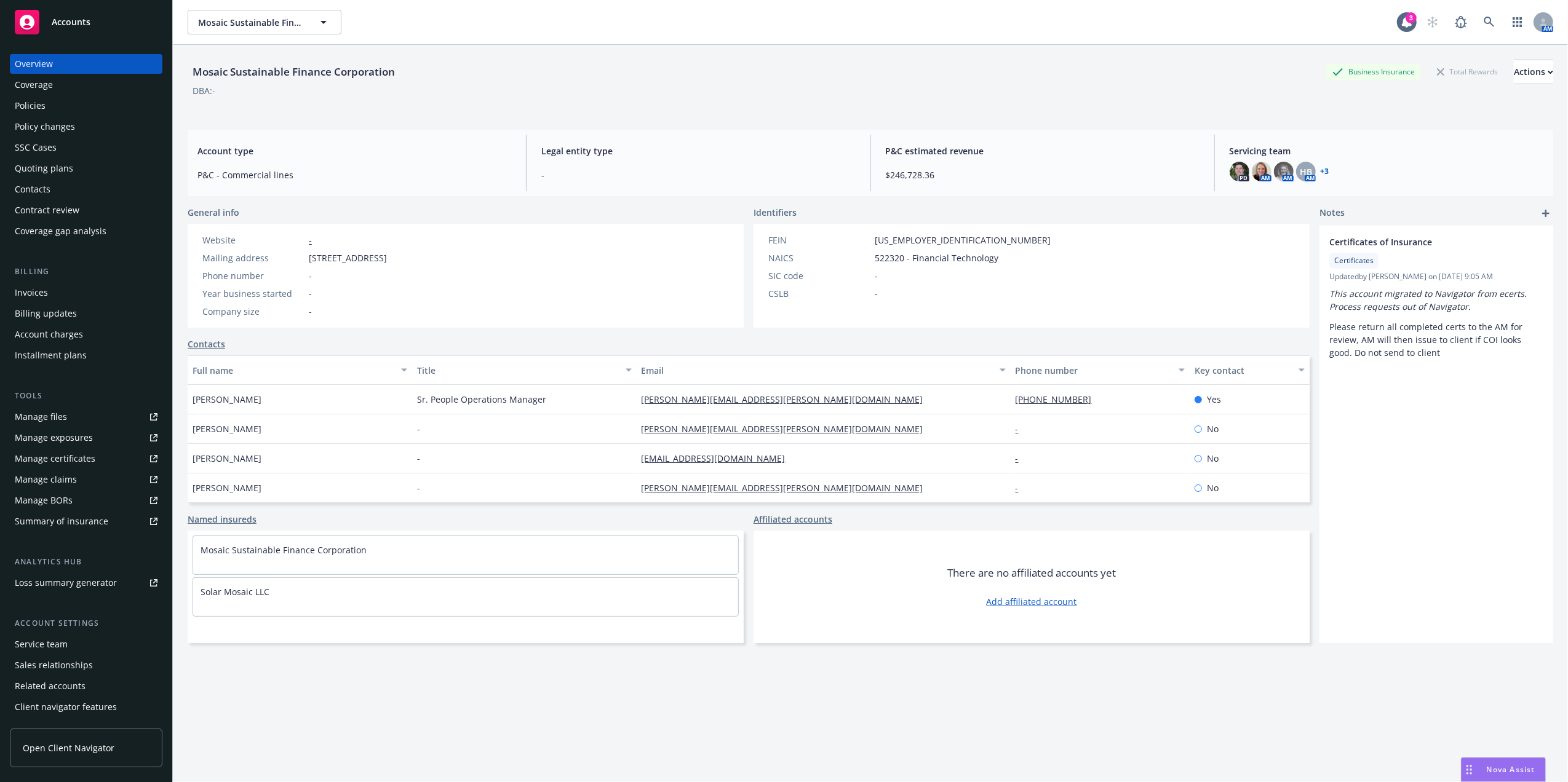
click at [61, 109] on div "Policies" at bounding box center [86, 106] width 142 height 19
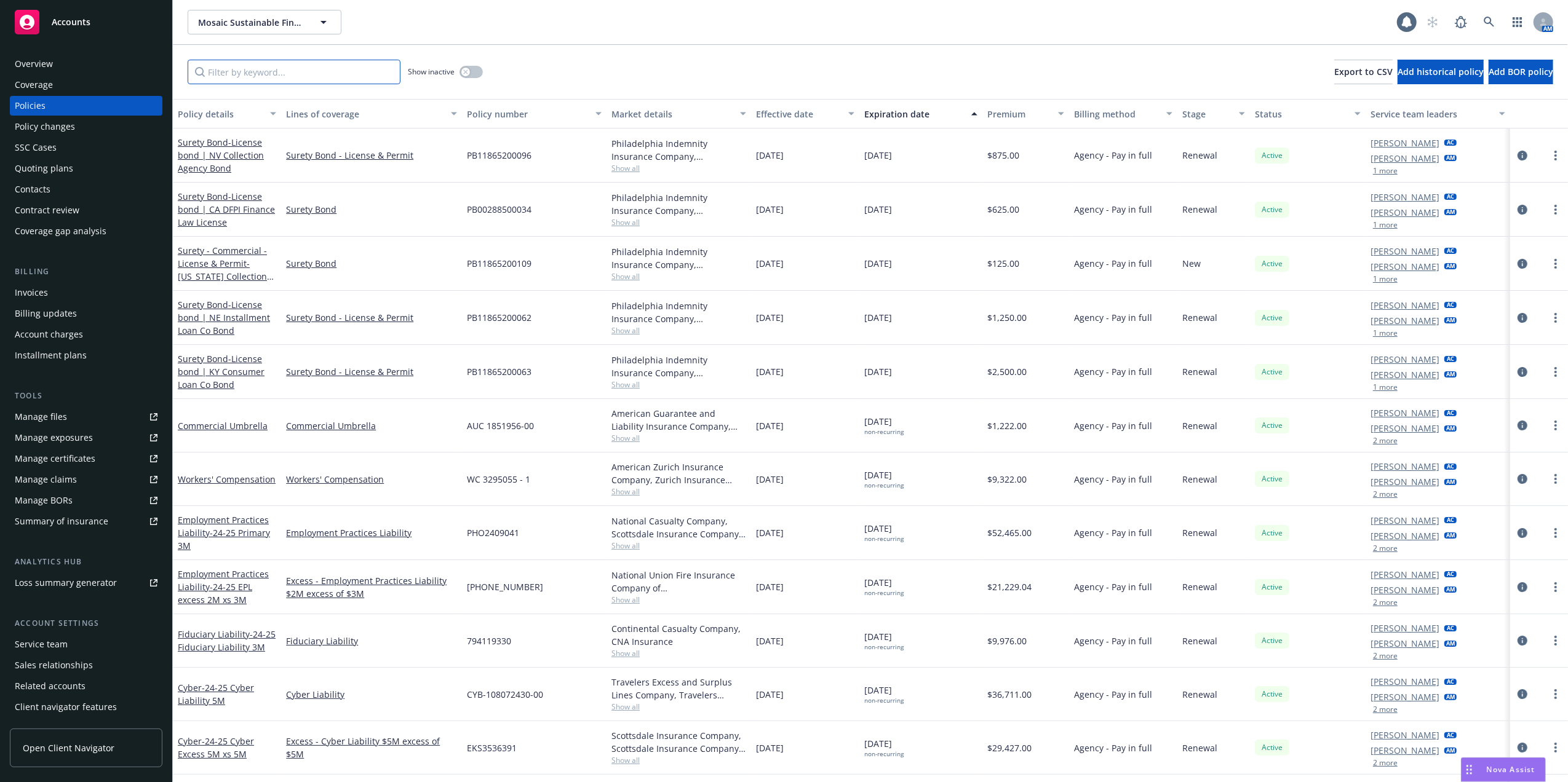
click at [343, 73] on input "Filter by keyword..." at bounding box center [294, 72] width 213 height 24
click at [470, 69] on div "button" at bounding box center [465, 72] width 9 height 9
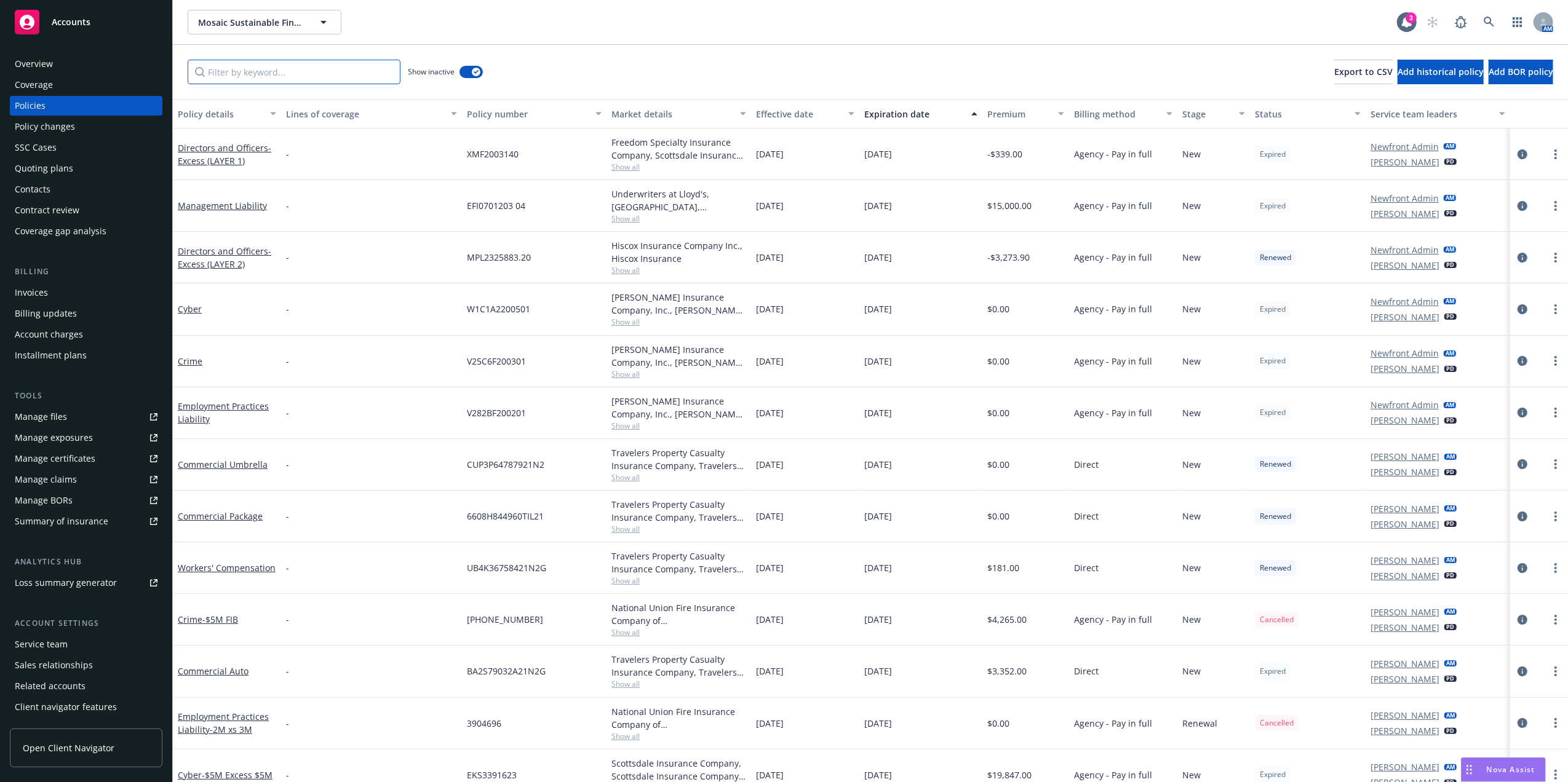
click at [303, 74] on input "Filter by keyword..." at bounding box center [294, 72] width 213 height 24
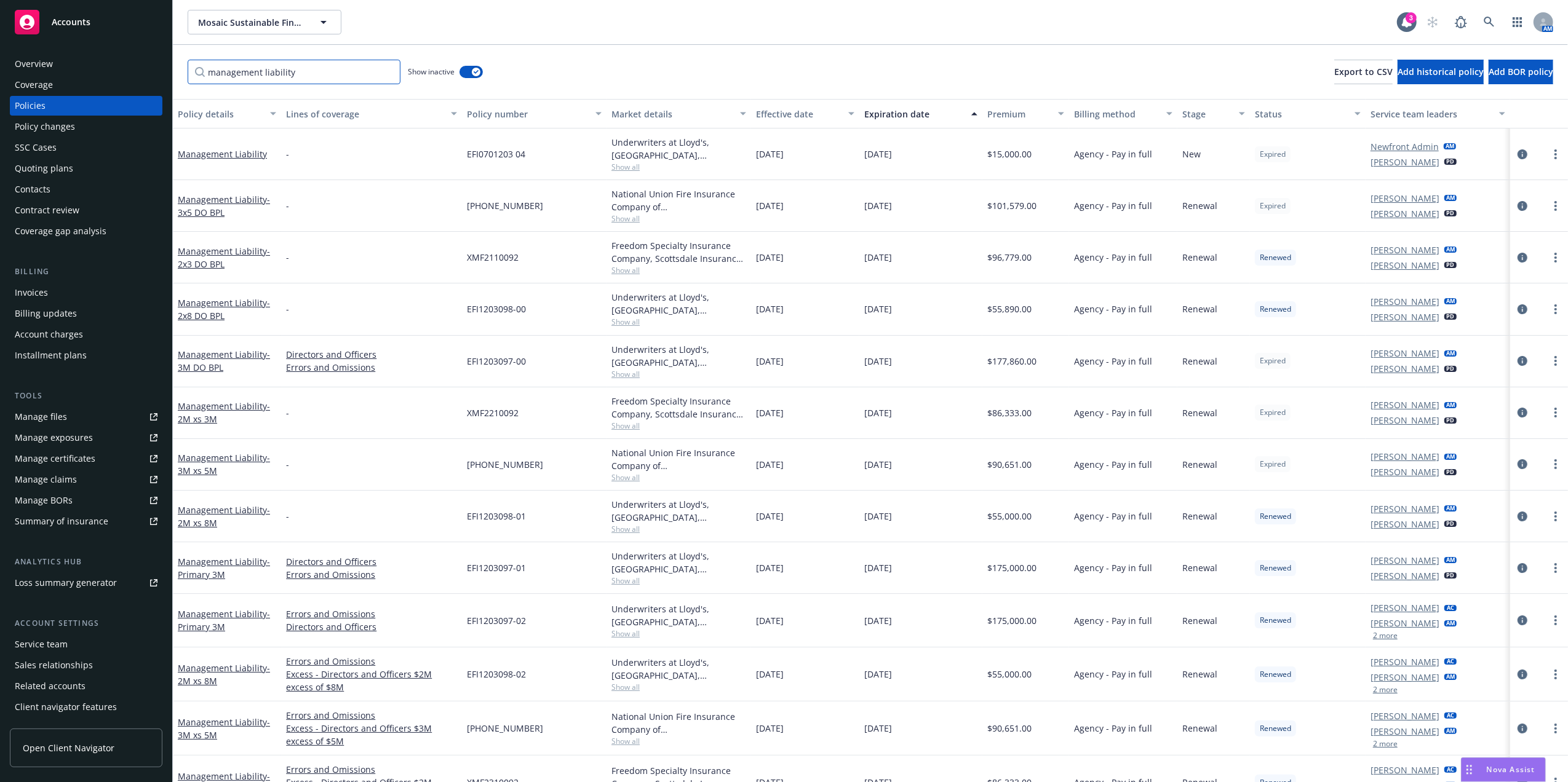
type input "management liability"
click at [881, 113] on div "Expiration date" at bounding box center [914, 114] width 99 height 13
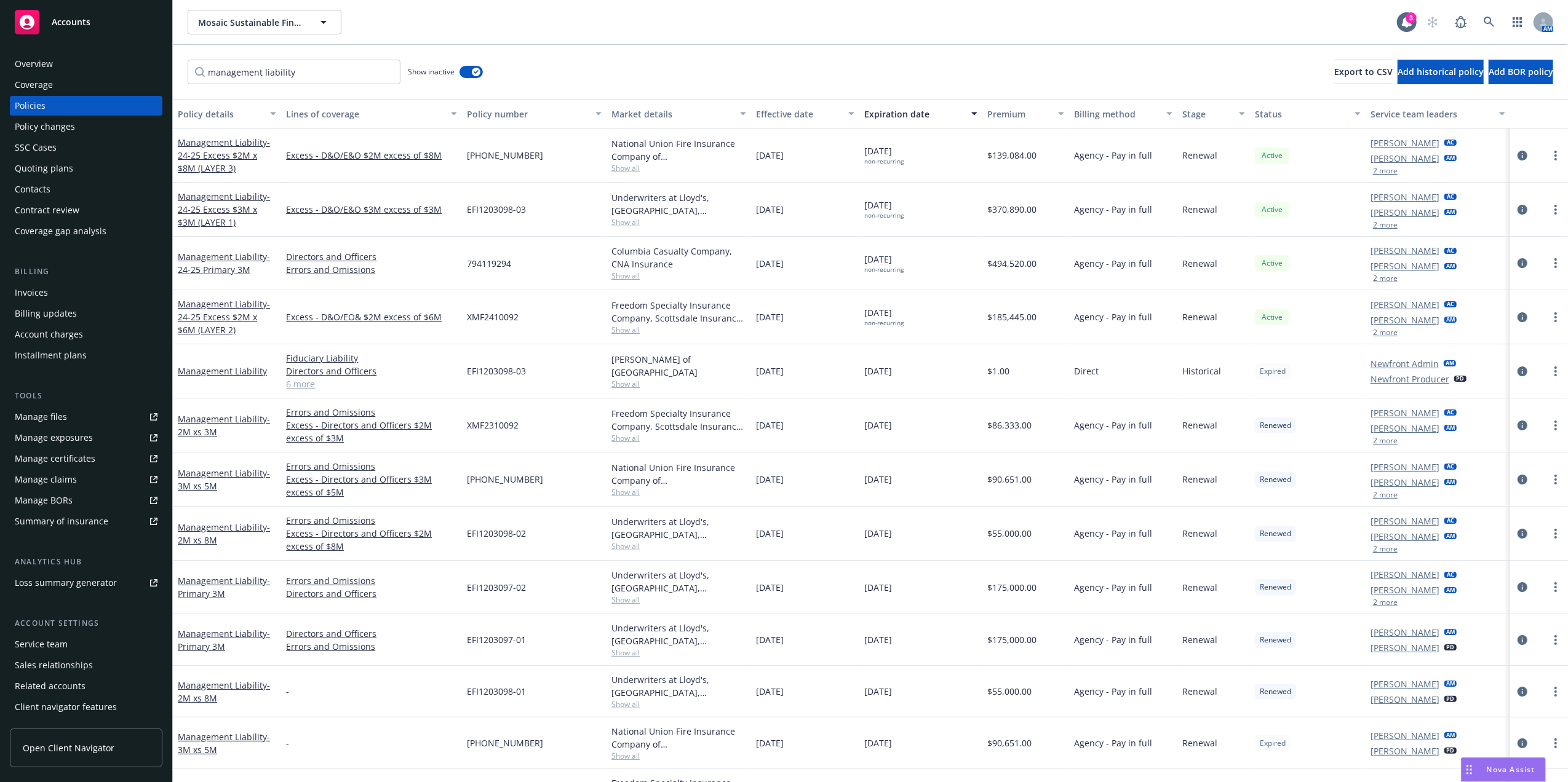
scroll to position [48, 0]
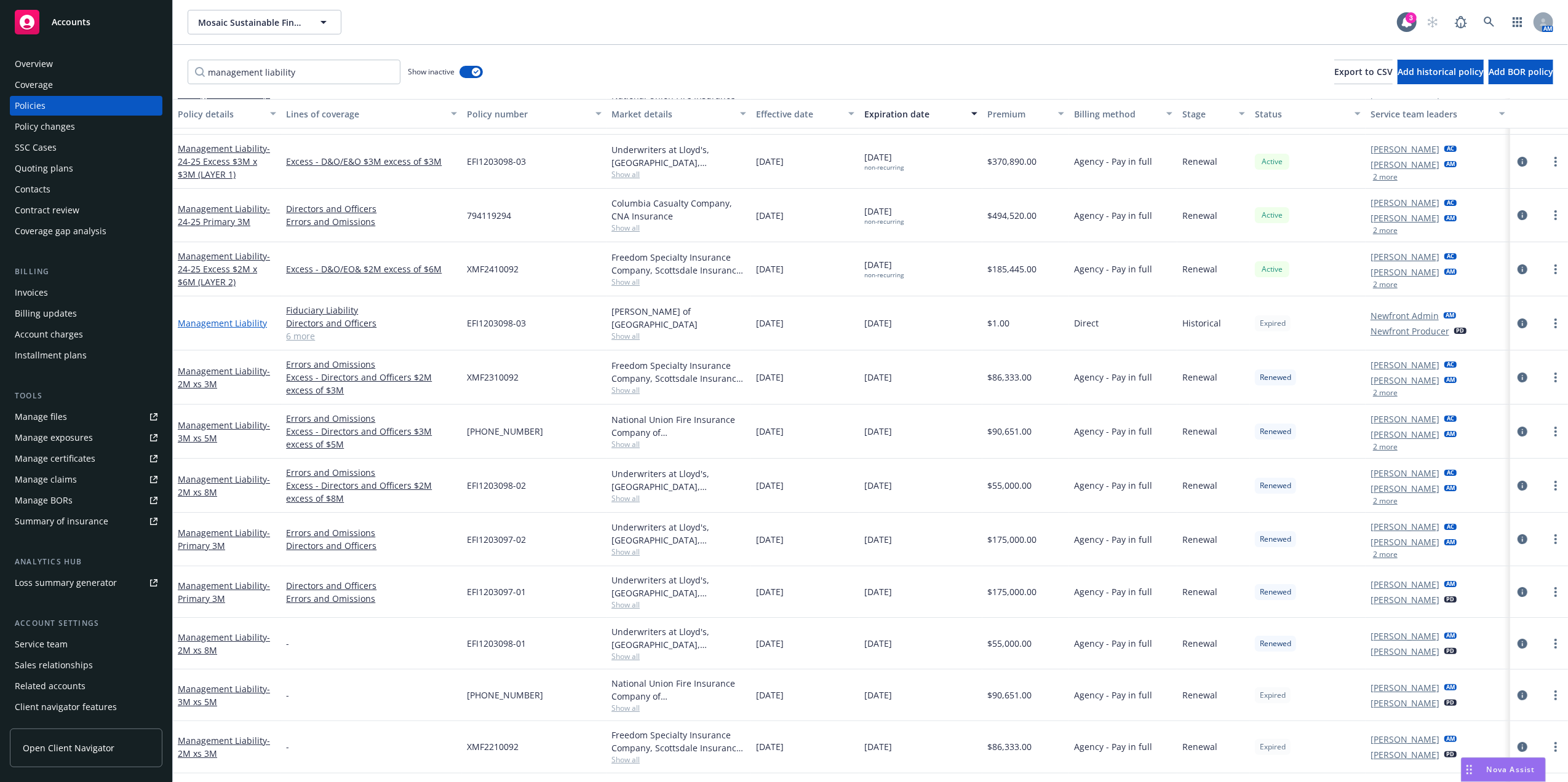
click at [231, 323] on link "Management Liability" at bounding box center [222, 323] width 89 height 11
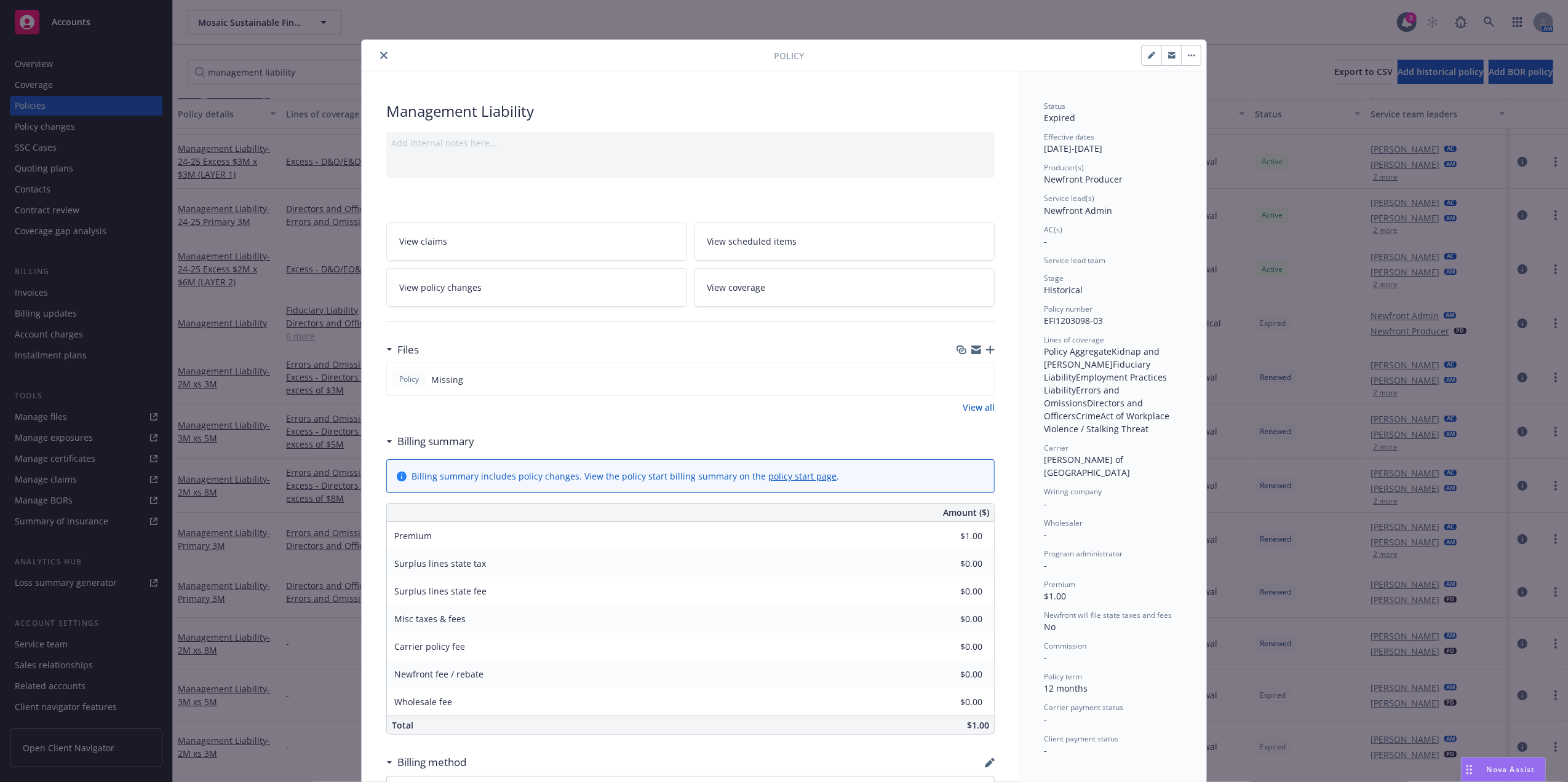
click at [380, 53] on icon "close" at bounding box center [383, 55] width 7 height 7
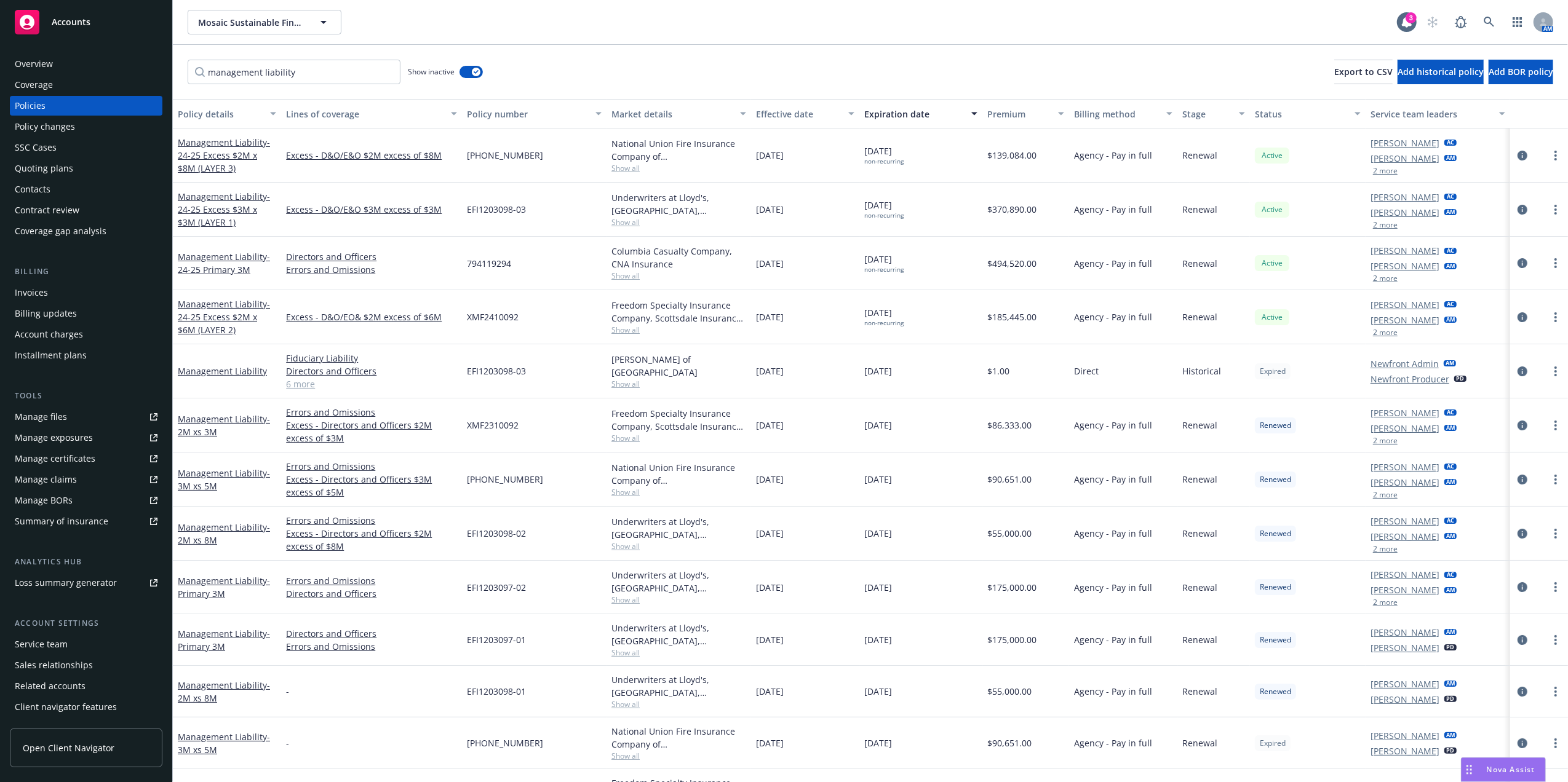
click at [472, 264] on span "794119294" at bounding box center [488, 264] width 44 height 13
copy span "794119294"
click at [623, 197] on div "Underwriters at Lloyd's, [GEOGRAPHIC_DATA], [PERSON_NAME] of [GEOGRAPHIC_DATA],…" at bounding box center [678, 205] width 135 height 26
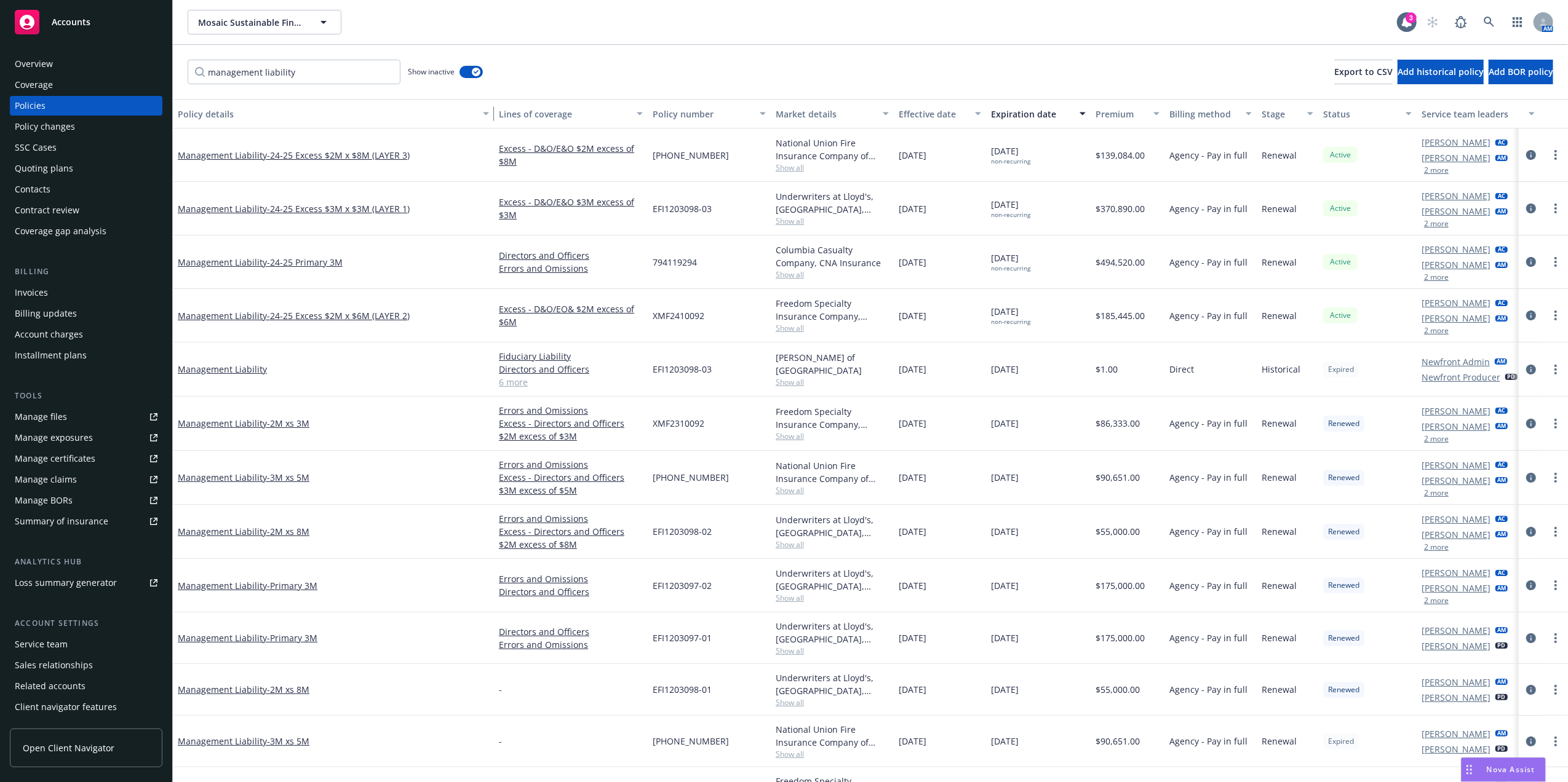
drag, startPoint x: 277, startPoint y: 114, endPoint x: 502, endPoint y: 113, distance: 225.0
click at [505, 113] on div "Policy details Lines of coverage Policy number Market details Effective date Ex…" at bounding box center [881, 113] width 1416 height 30
click at [323, 311] on span "- 24-25 Excess $2M x $6M (LAYER 2)" at bounding box center [338, 315] width 142 height 11
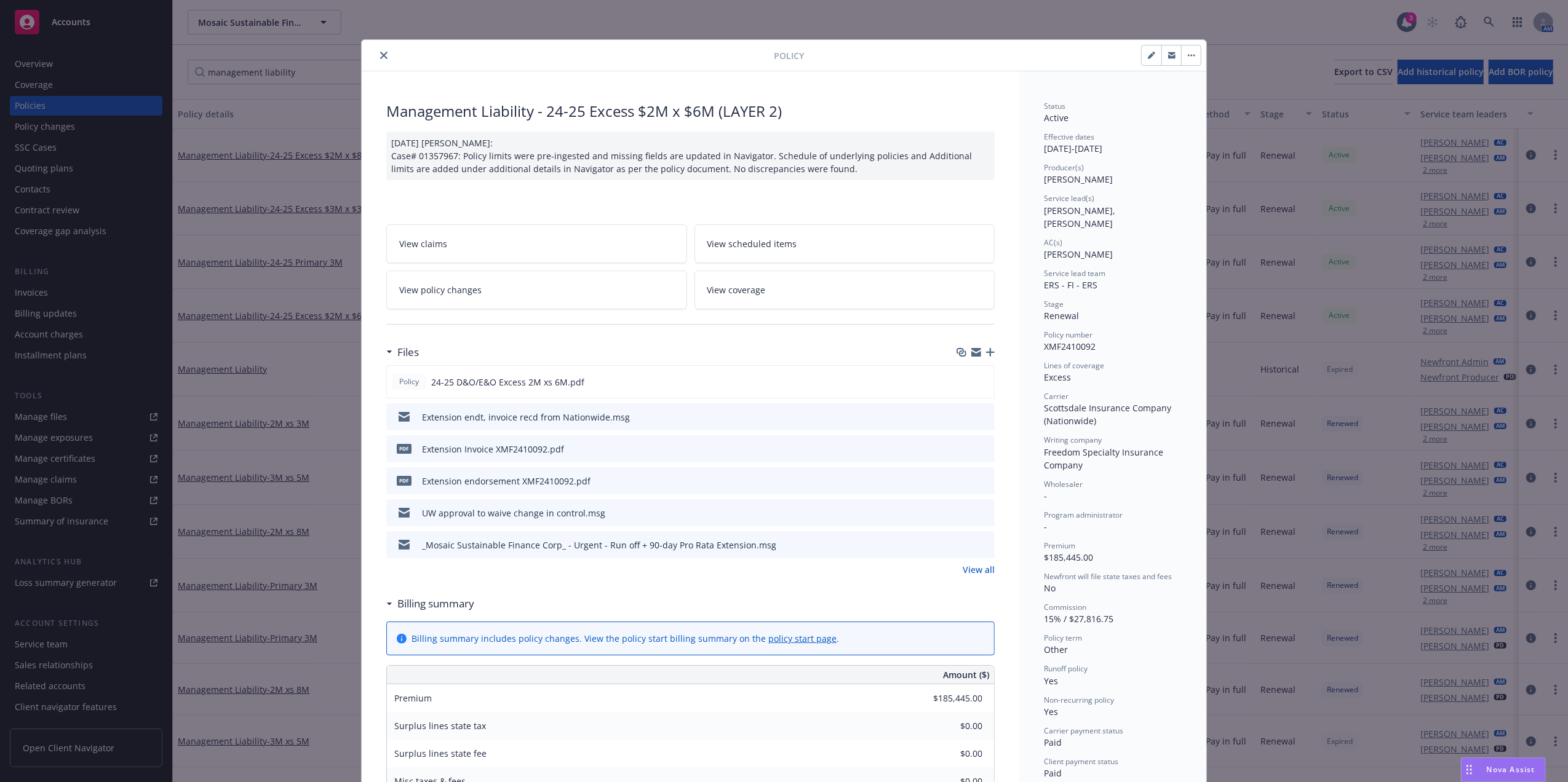
click at [982, 415] on icon "preview file" at bounding box center [983, 416] width 11 height 9
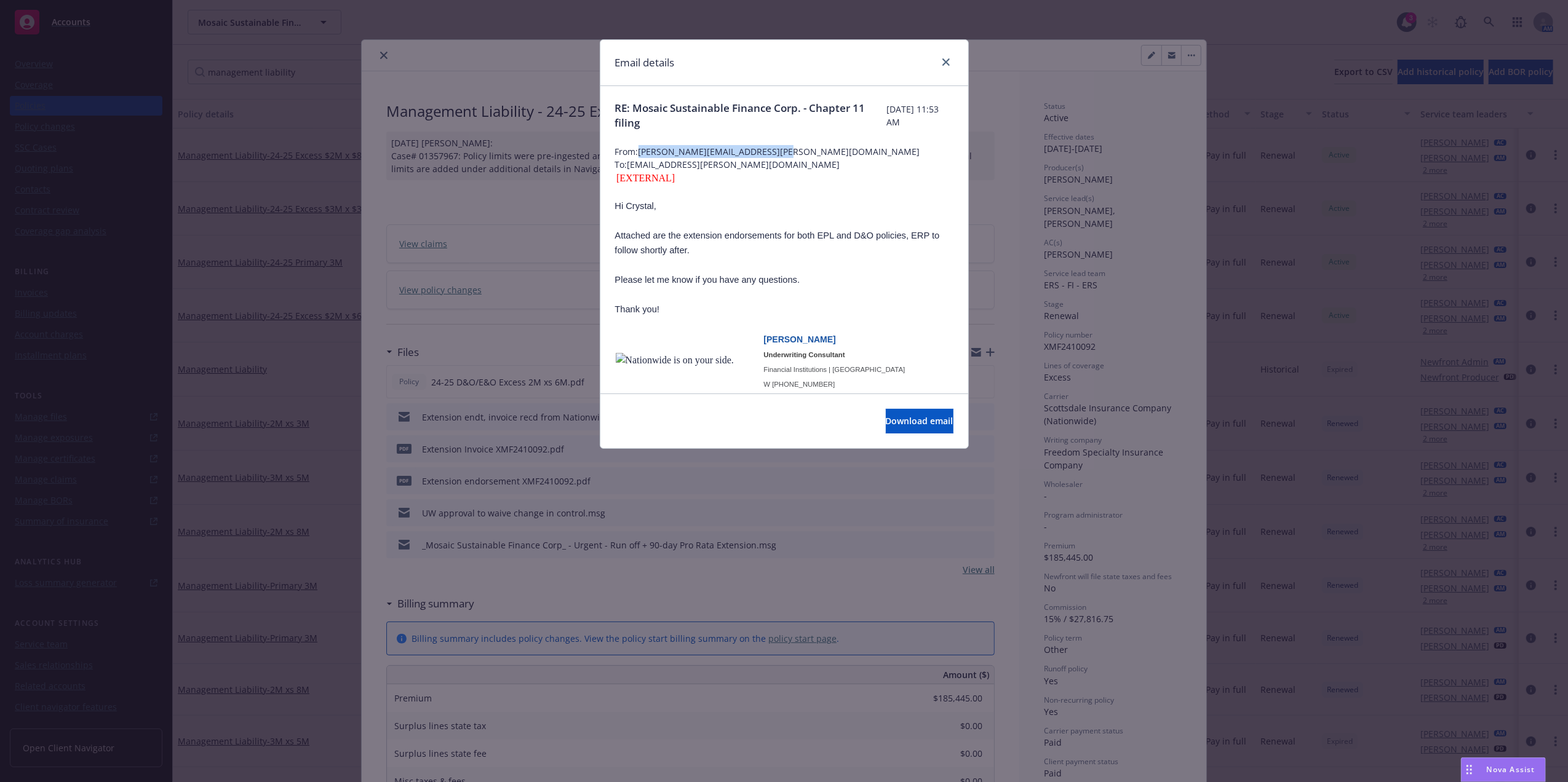
drag, startPoint x: 780, startPoint y: 150, endPoint x: 640, endPoint y: 151, distance: 140.0
click at [640, 151] on span "From: brandon.arellano@nationwide.com" at bounding box center [784, 151] width 338 height 13
copy span "brandon.arellano@nationwide.com"
click at [946, 64] on icon "close" at bounding box center [945, 61] width 7 height 7
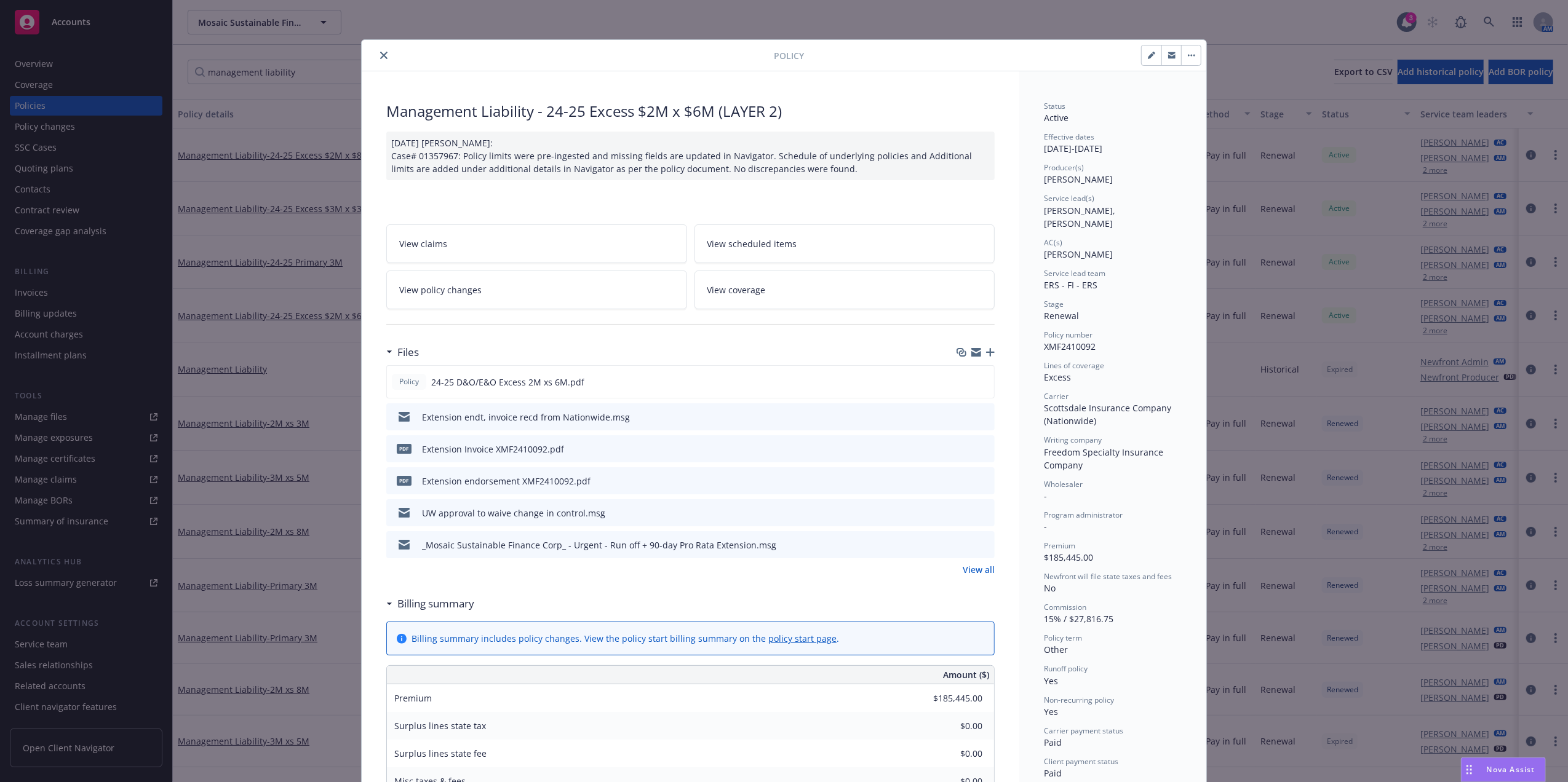
click at [1070, 340] on span "XMF2410092" at bounding box center [1070, 346] width 52 height 11
copy span "XMF2410092"
drag, startPoint x: 380, startPoint y: 54, endPoint x: 318, endPoint y: 63, distance: 62.6
click at [380, 54] on icon "close" at bounding box center [383, 55] width 7 height 7
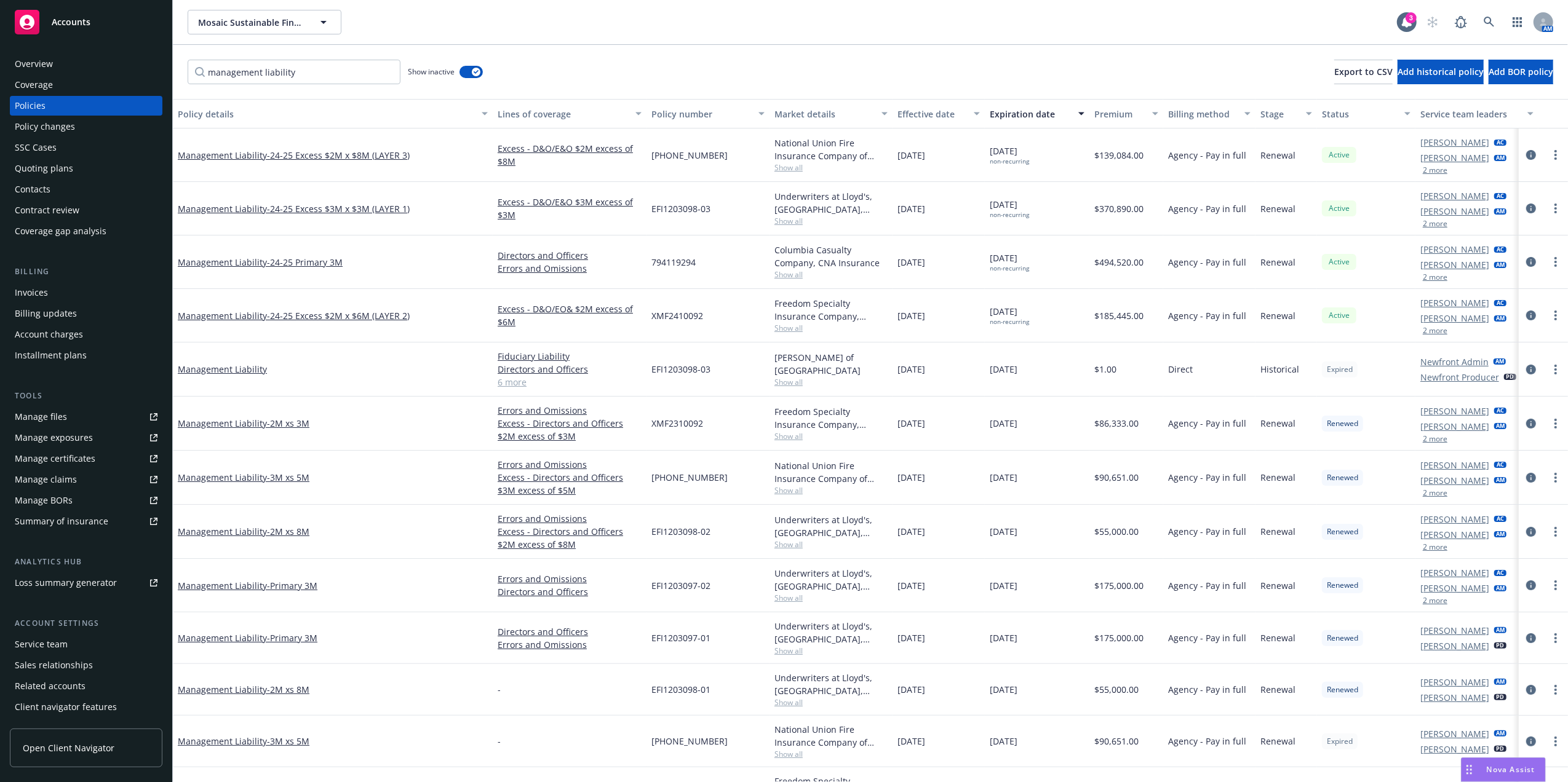
click at [53, 64] on div "Overview" at bounding box center [86, 64] width 142 height 19
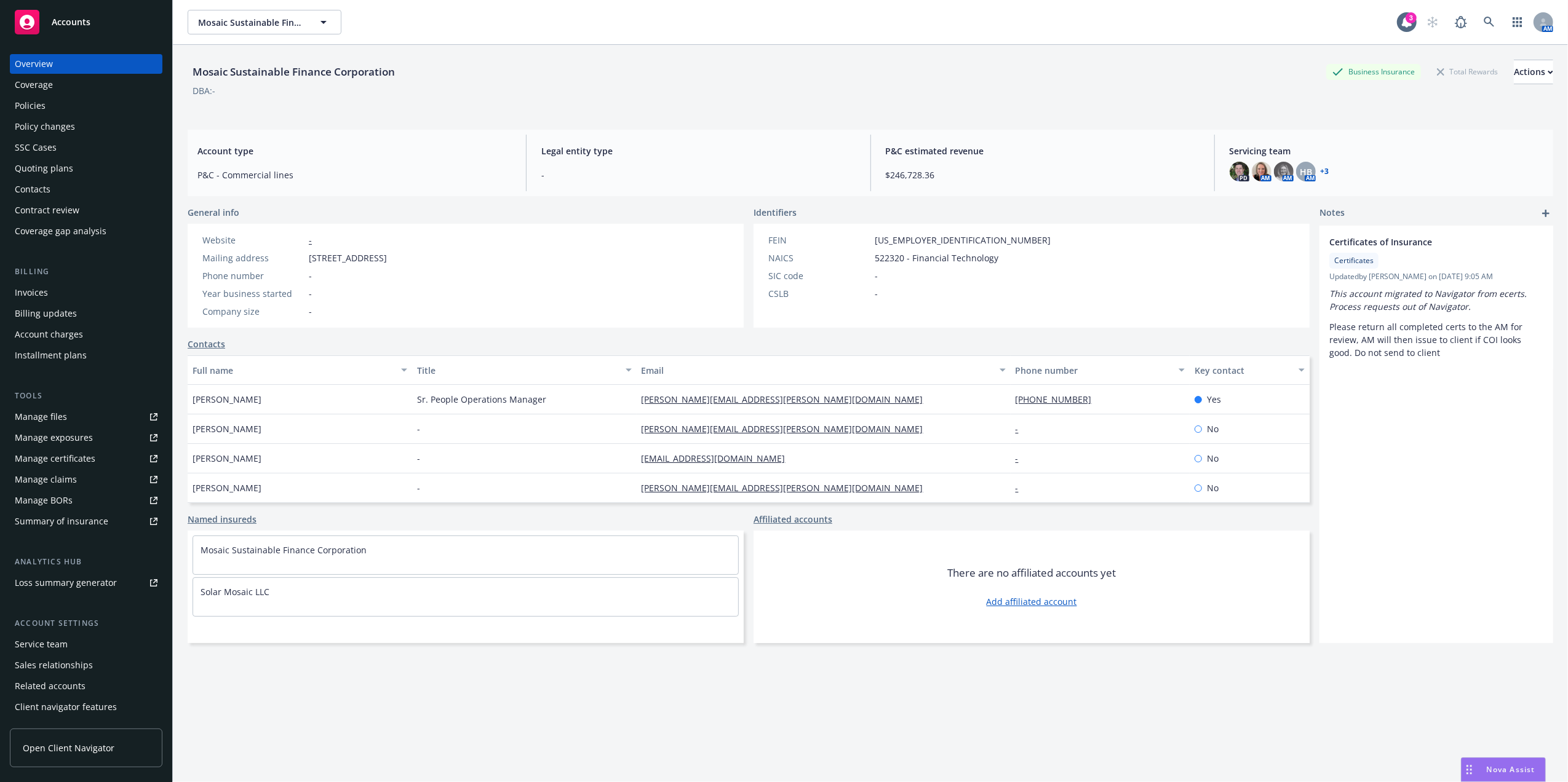
click at [99, 104] on div "Policies" at bounding box center [86, 106] width 142 height 19
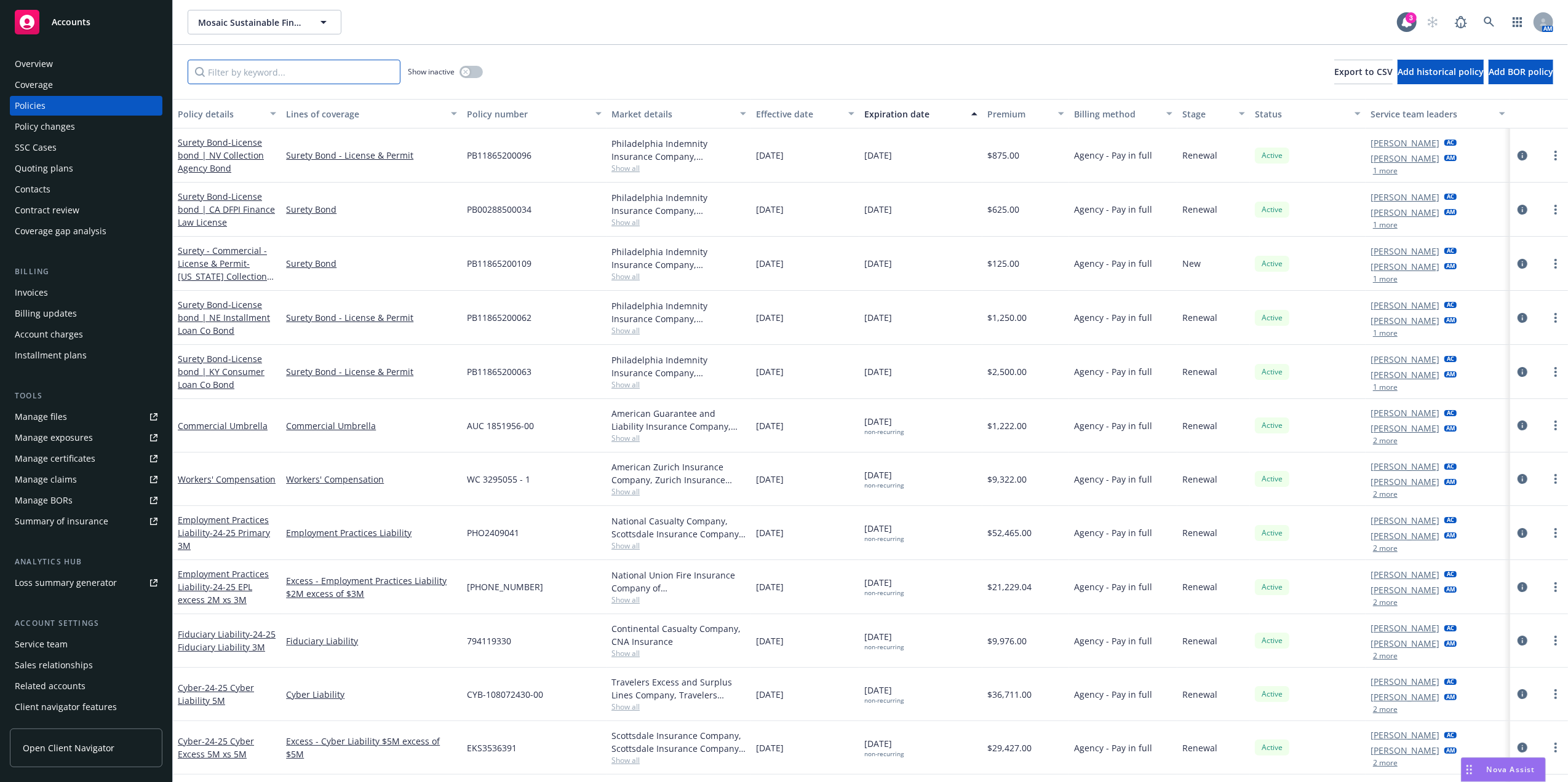
click at [295, 75] on input "Filter by keyword..." at bounding box center [294, 72] width 213 height 24
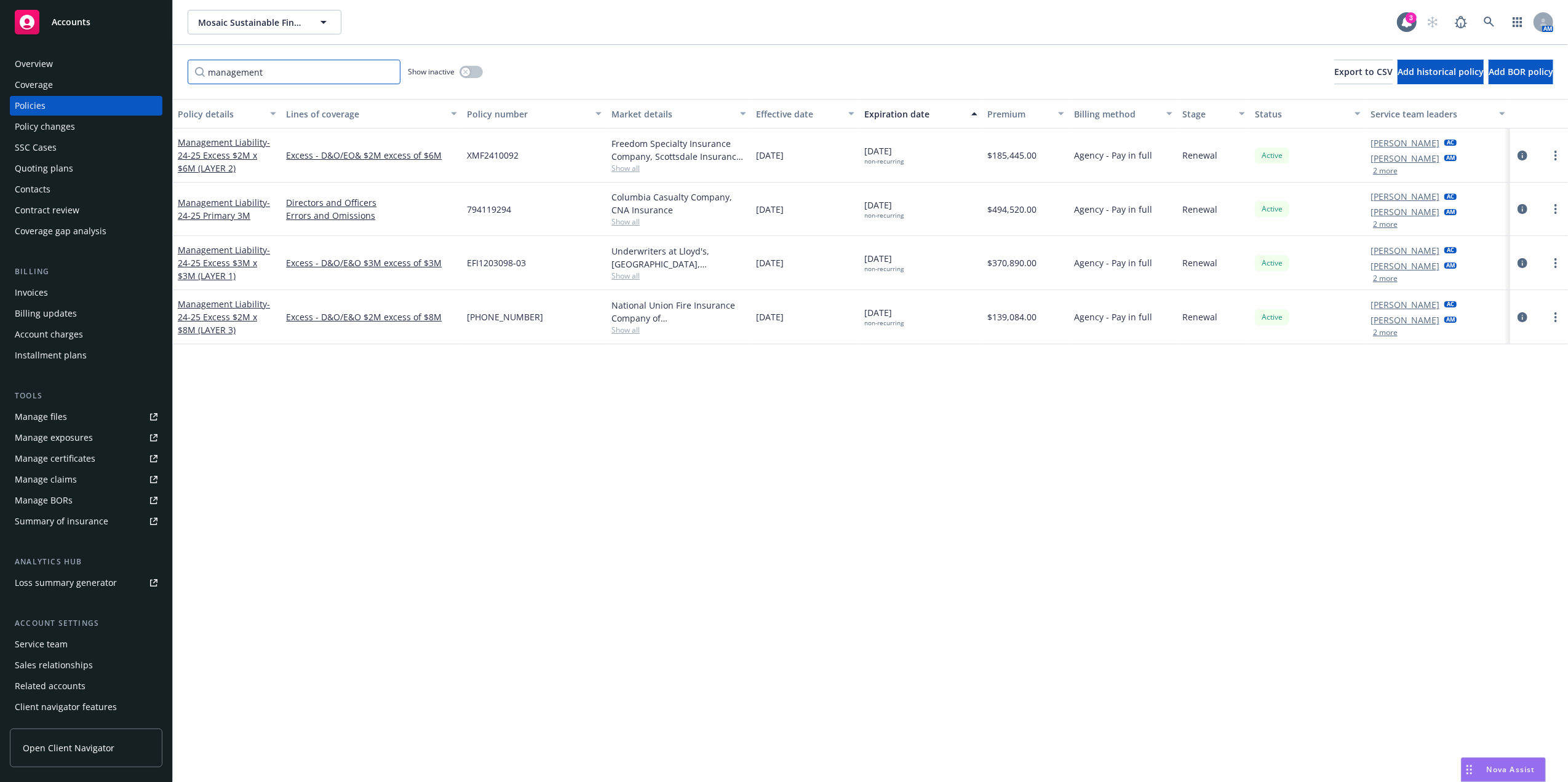
type input "management"
click at [219, 106] on button "Policy details" at bounding box center [227, 113] width 108 height 30
click at [219, 109] on div "Policy details" at bounding box center [220, 114] width 85 height 13
click at [207, 209] on span "- 24-25 Excess $2M x $8M (LAYER 3)" at bounding box center [224, 209] width 92 height 37
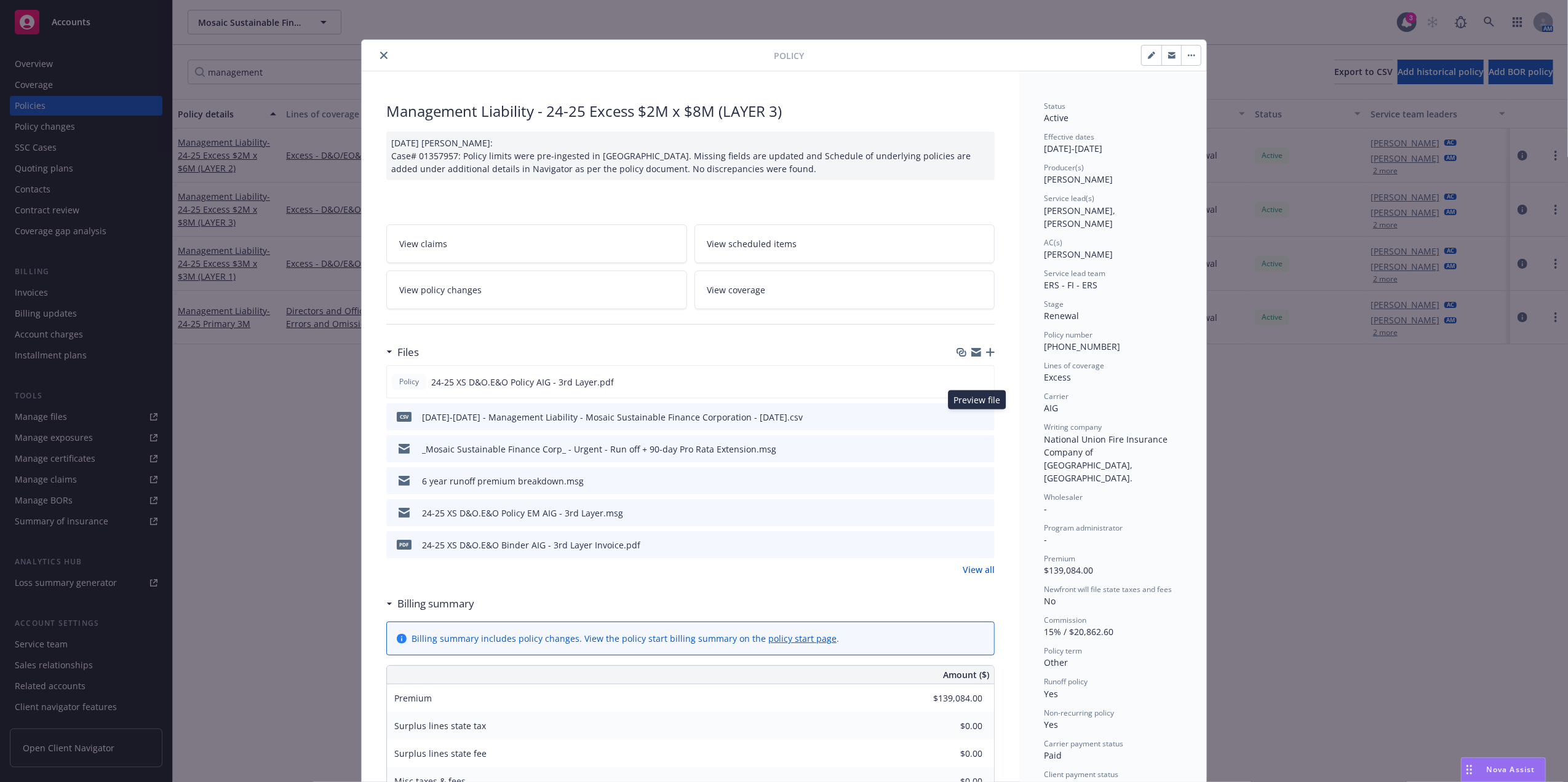
click at [978, 416] on icon "preview file" at bounding box center [983, 416] width 11 height 9
click at [982, 446] on icon "preview file" at bounding box center [983, 448] width 11 height 9
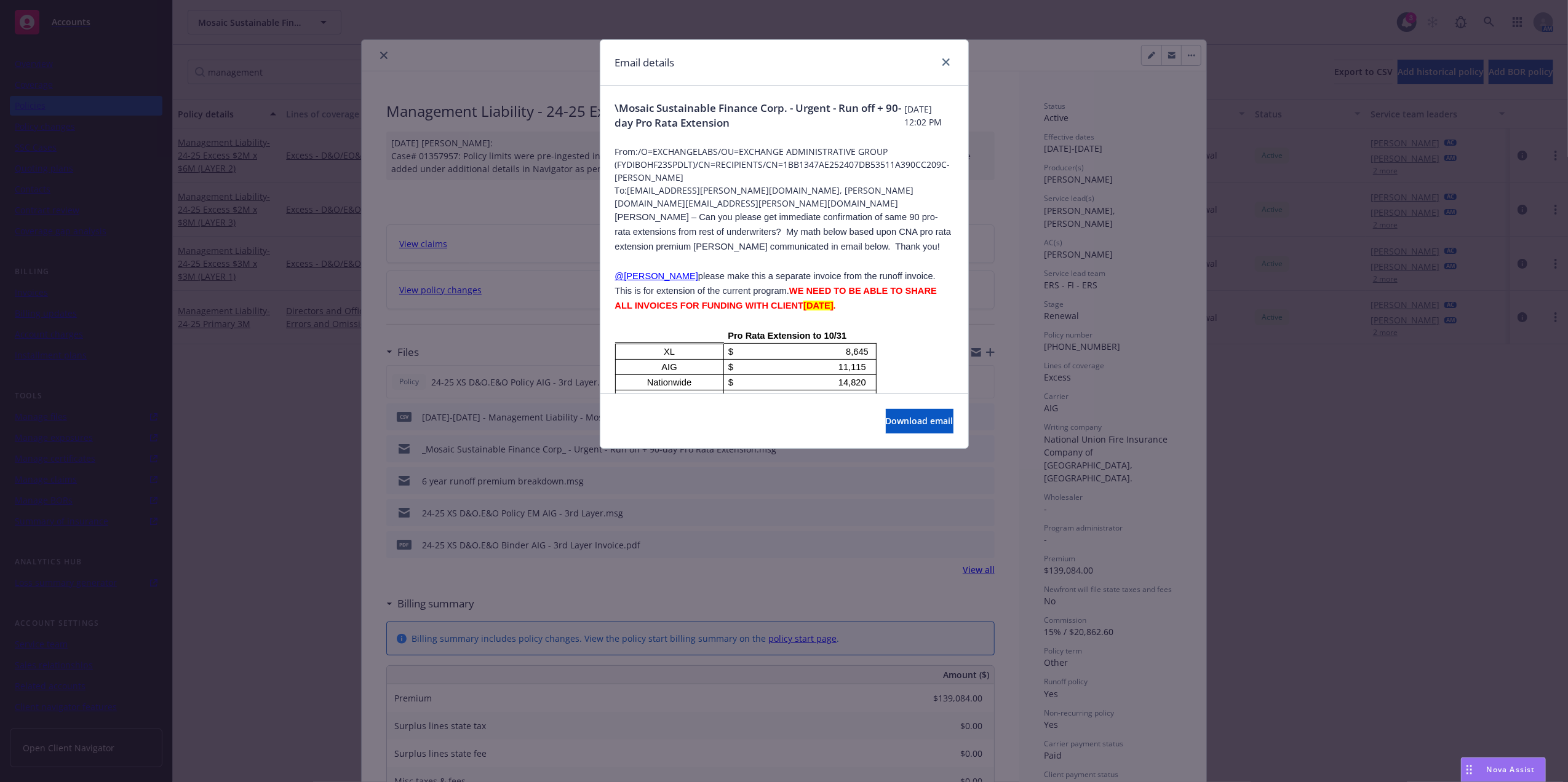
scroll to position [416, 0]
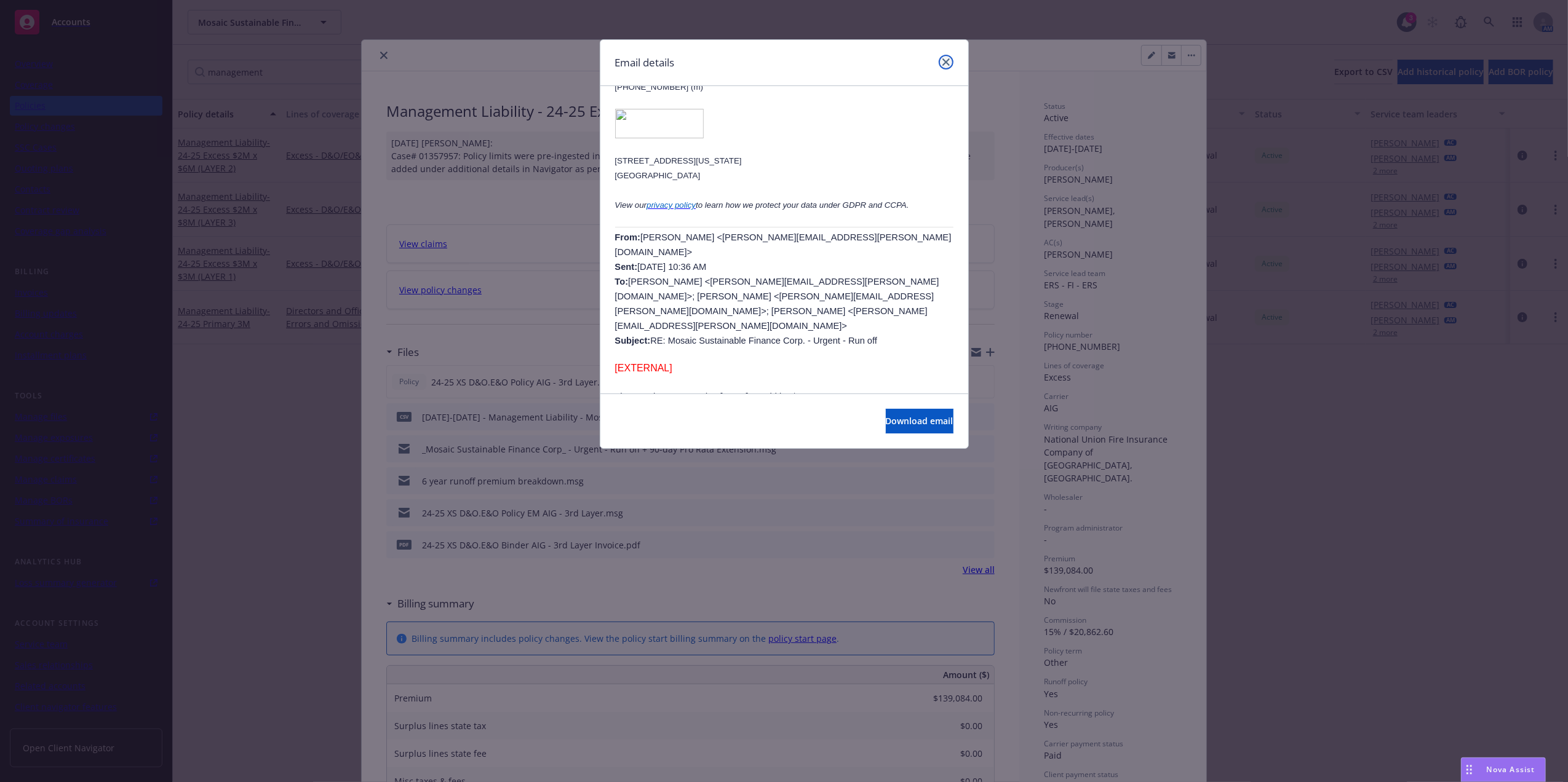
click at [950, 65] on link "close" at bounding box center [946, 62] width 15 height 15
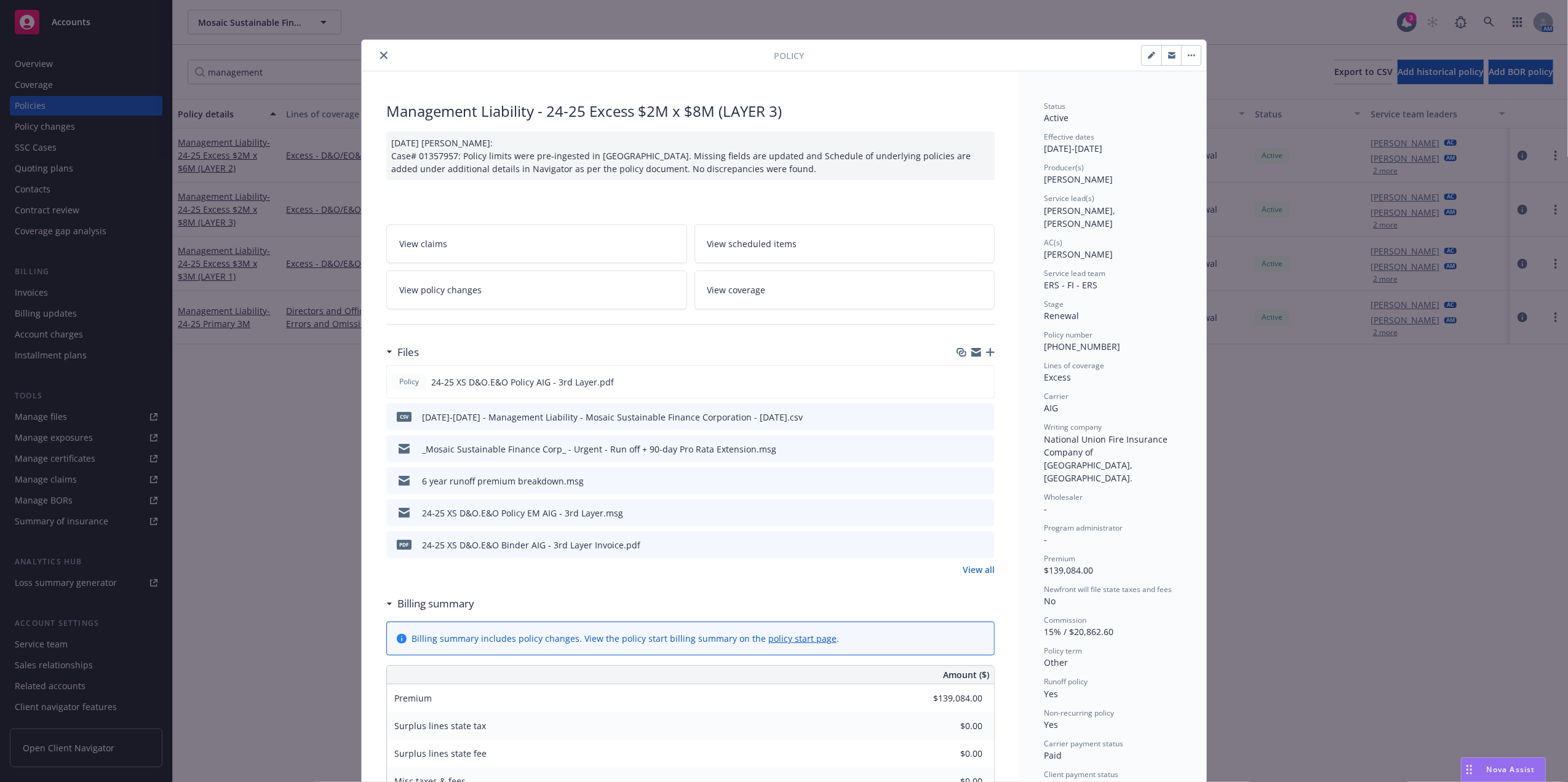
click at [982, 478] on icon "preview file" at bounding box center [983, 480] width 11 height 9
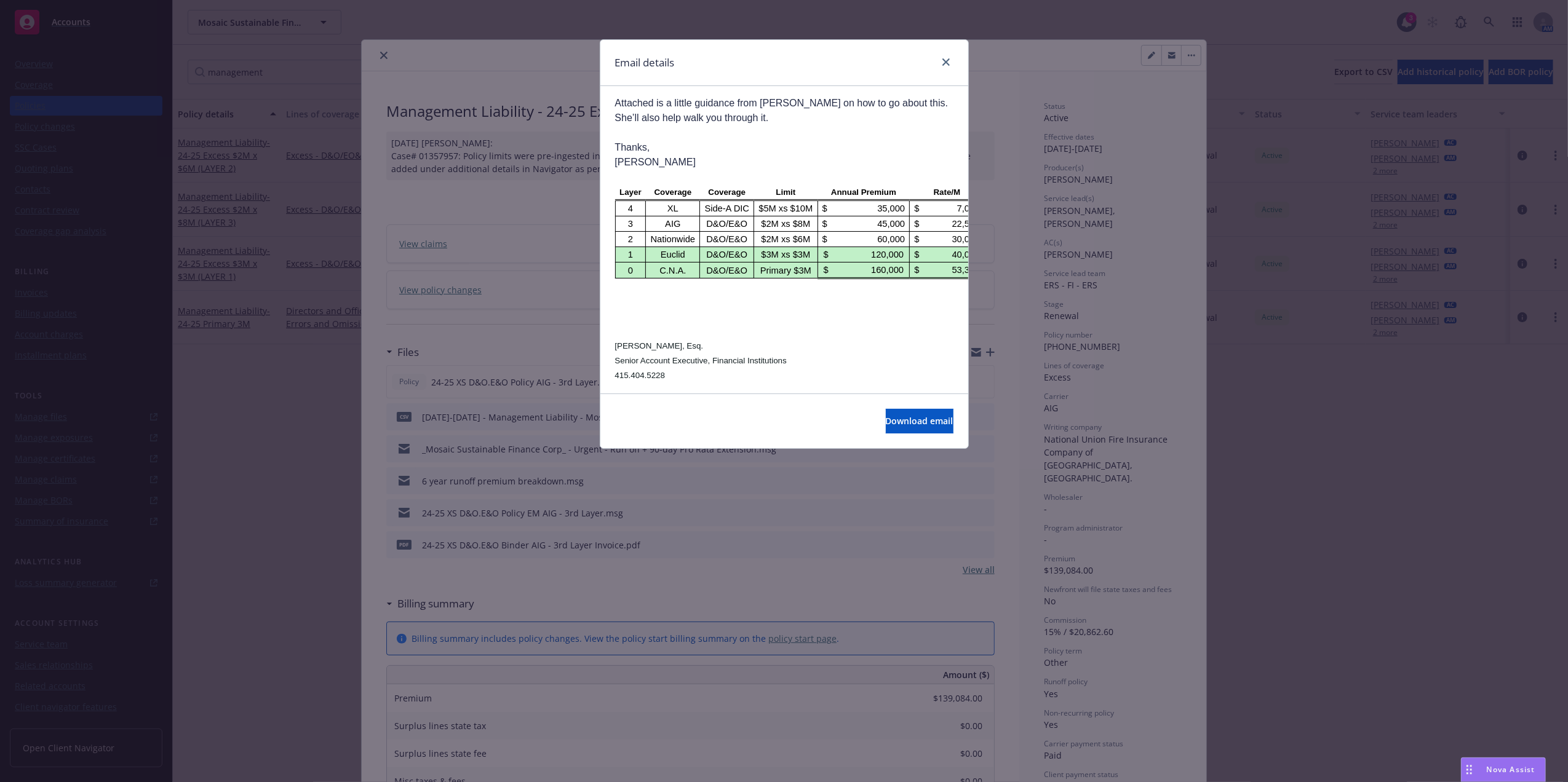
scroll to position [1208, 0]
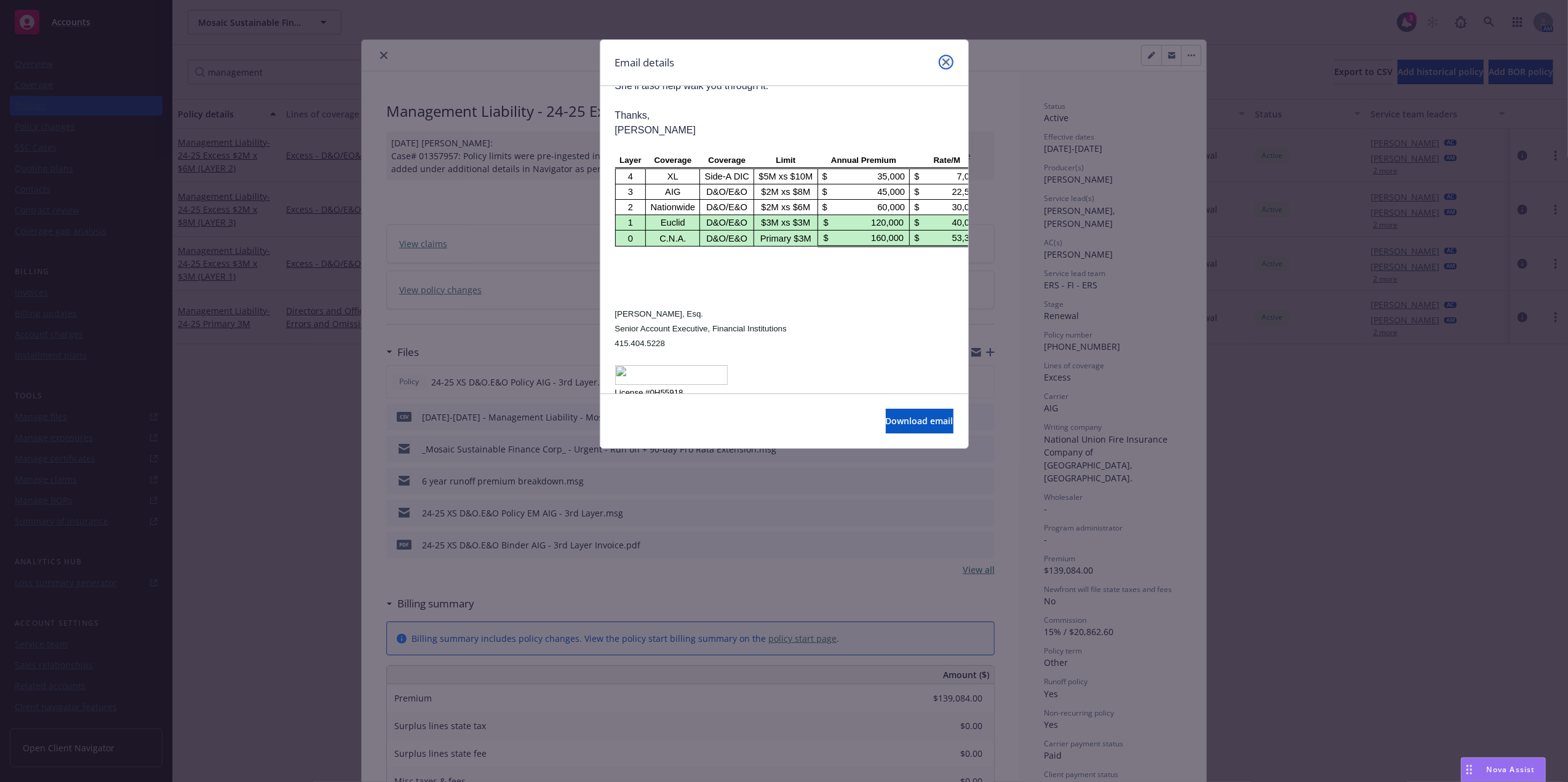
click at [947, 66] on link "close" at bounding box center [946, 62] width 15 height 15
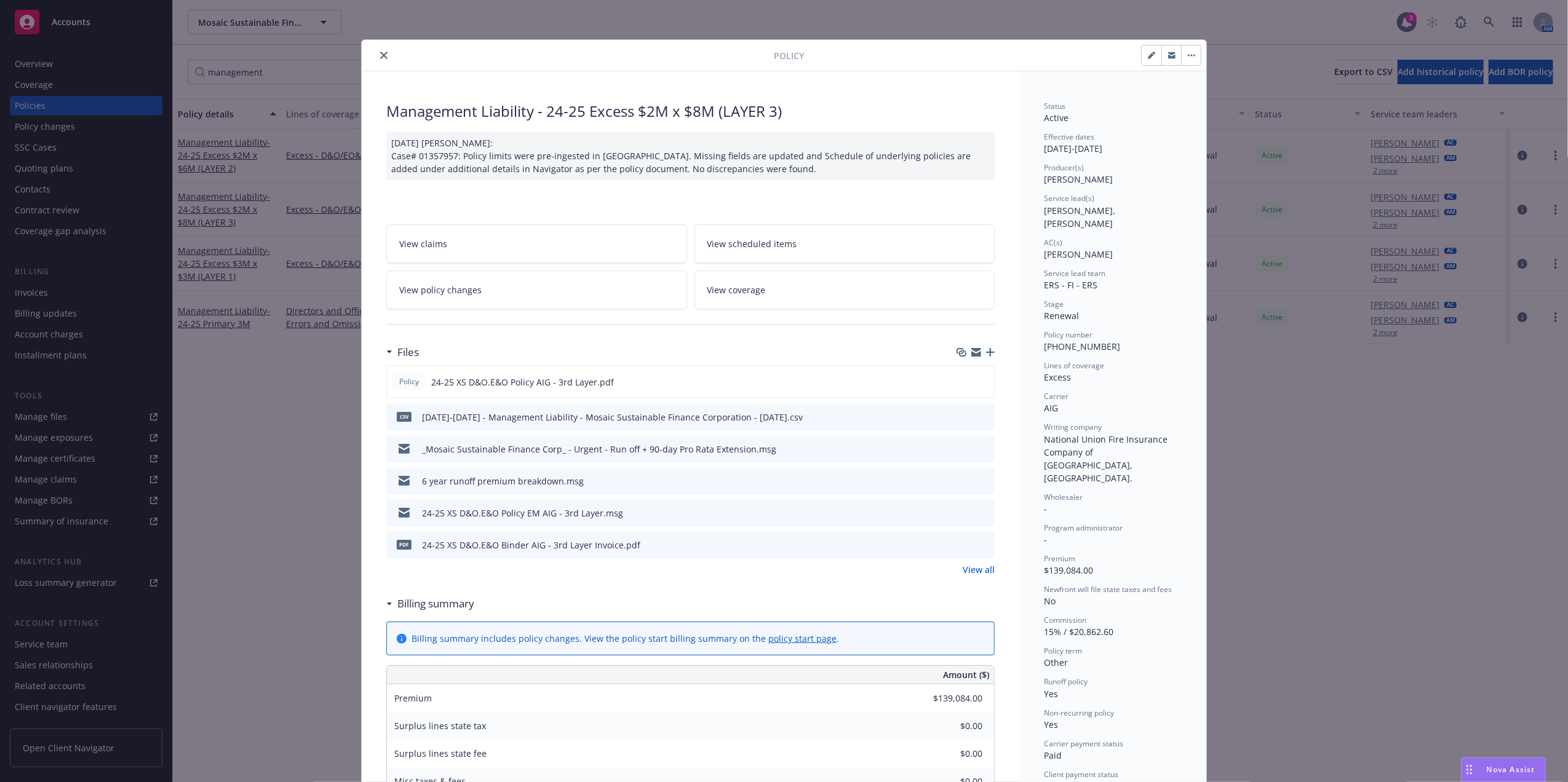
click at [978, 515] on icon "preview file" at bounding box center [983, 512] width 11 height 9
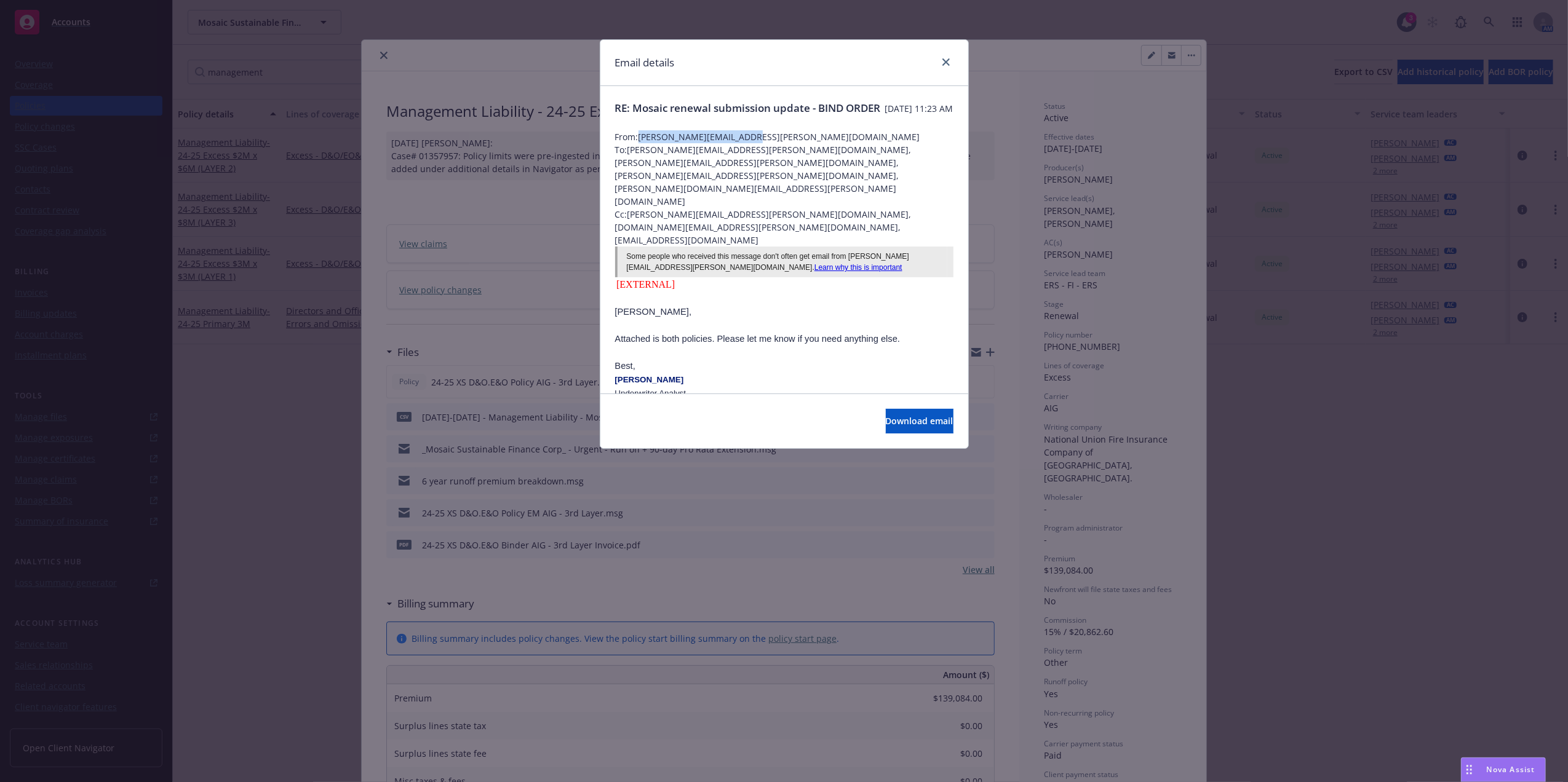
drag, startPoint x: 760, startPoint y: 148, endPoint x: 641, endPoint y: 146, distance: 119.0
click at [641, 143] on span "From: Derrick.Albarran@aig.com" at bounding box center [784, 137] width 338 height 13
copy span "Derrick.Albarran@aig.com"
click at [942, 57] on link "close" at bounding box center [946, 62] width 15 height 15
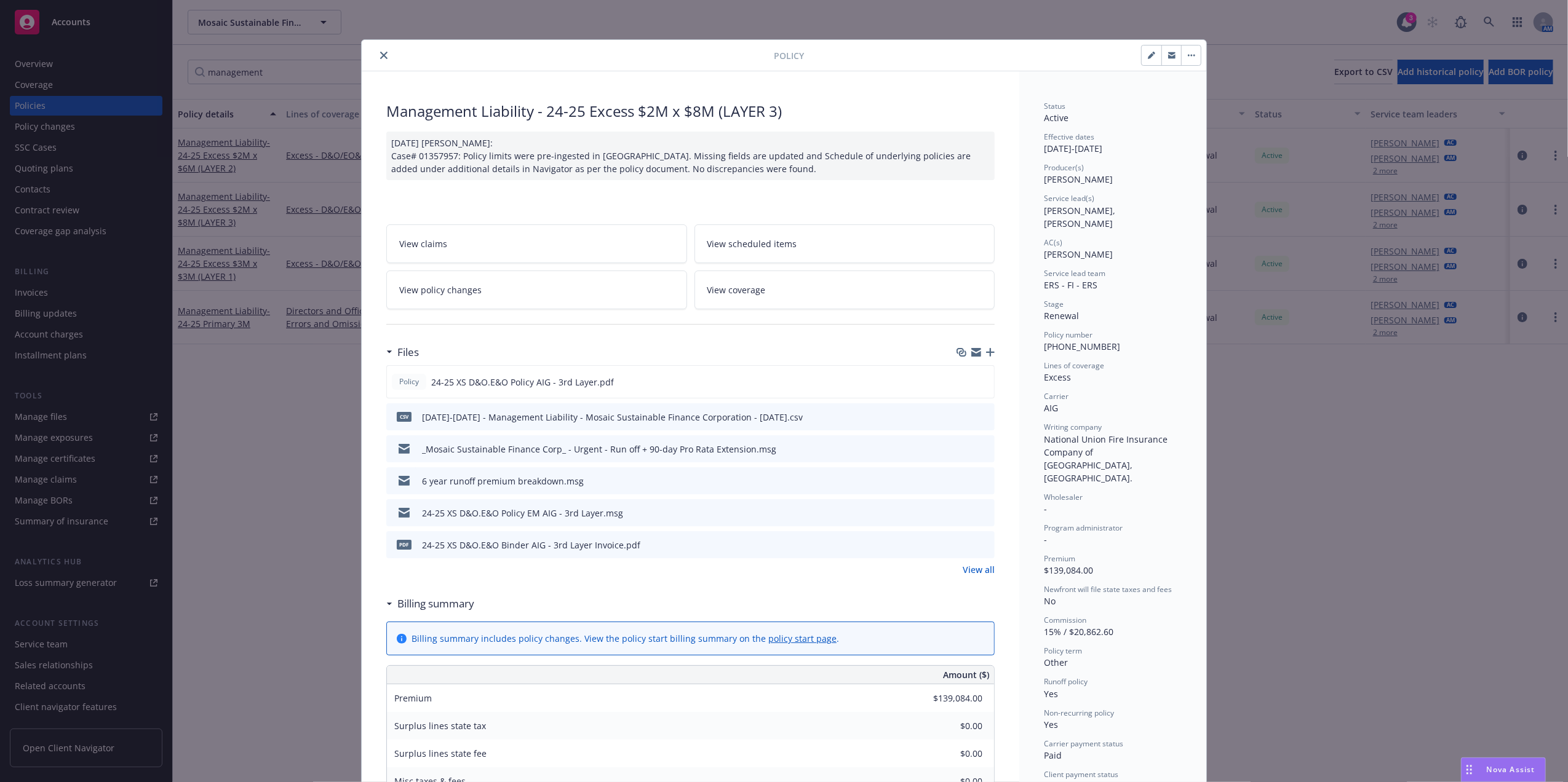
click at [1073, 340] on span "[PHONE_NUMBER]" at bounding box center [1082, 346] width 76 height 11
copy span "[PHONE_NUMBER]"
click at [380, 53] on icon "close" at bounding box center [383, 55] width 7 height 7
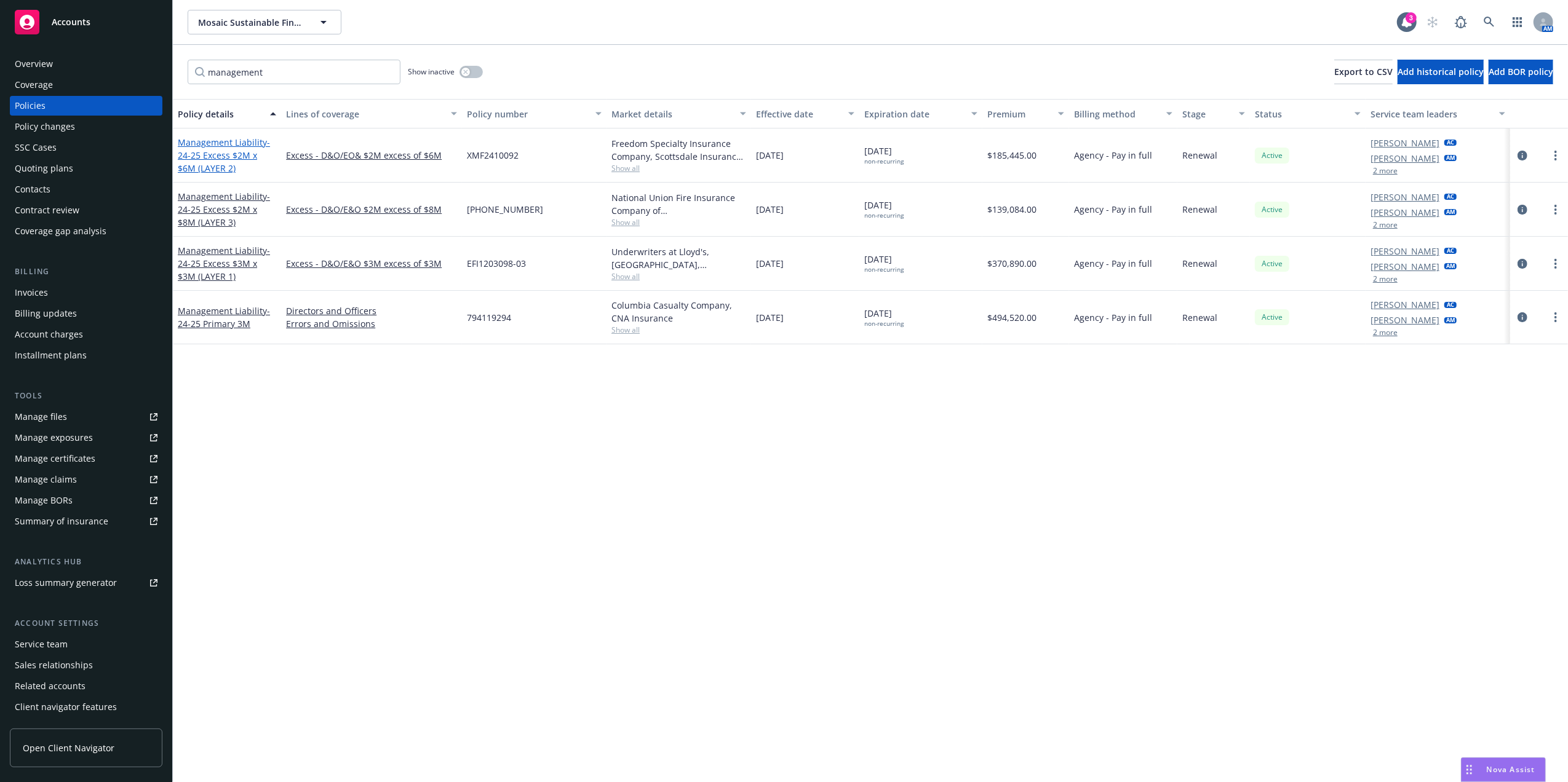
click at [217, 155] on span "- 24-25 Excess $2M x $6M (LAYER 2)" at bounding box center [224, 155] width 92 height 37
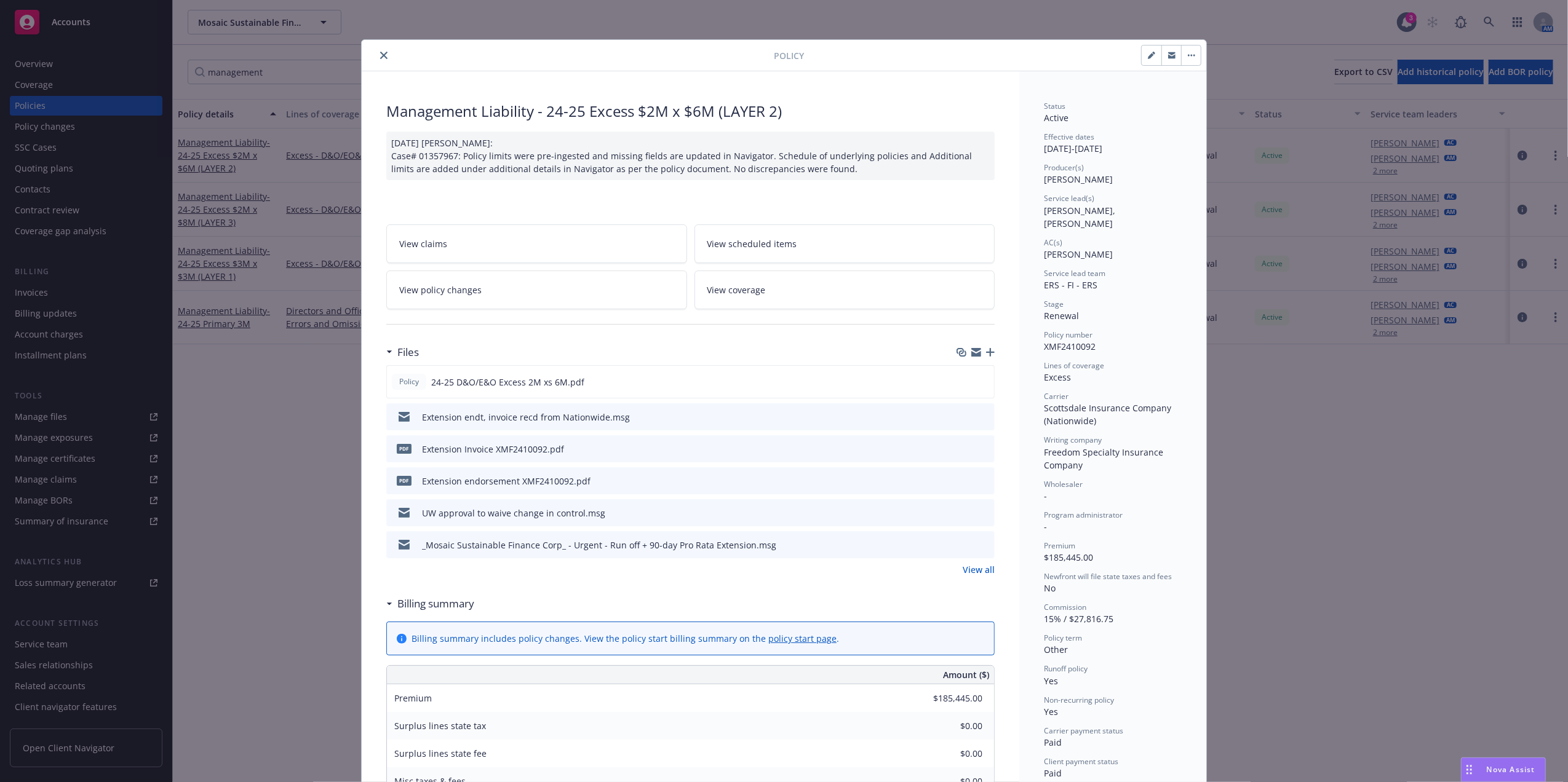
scroll to position [37, 0]
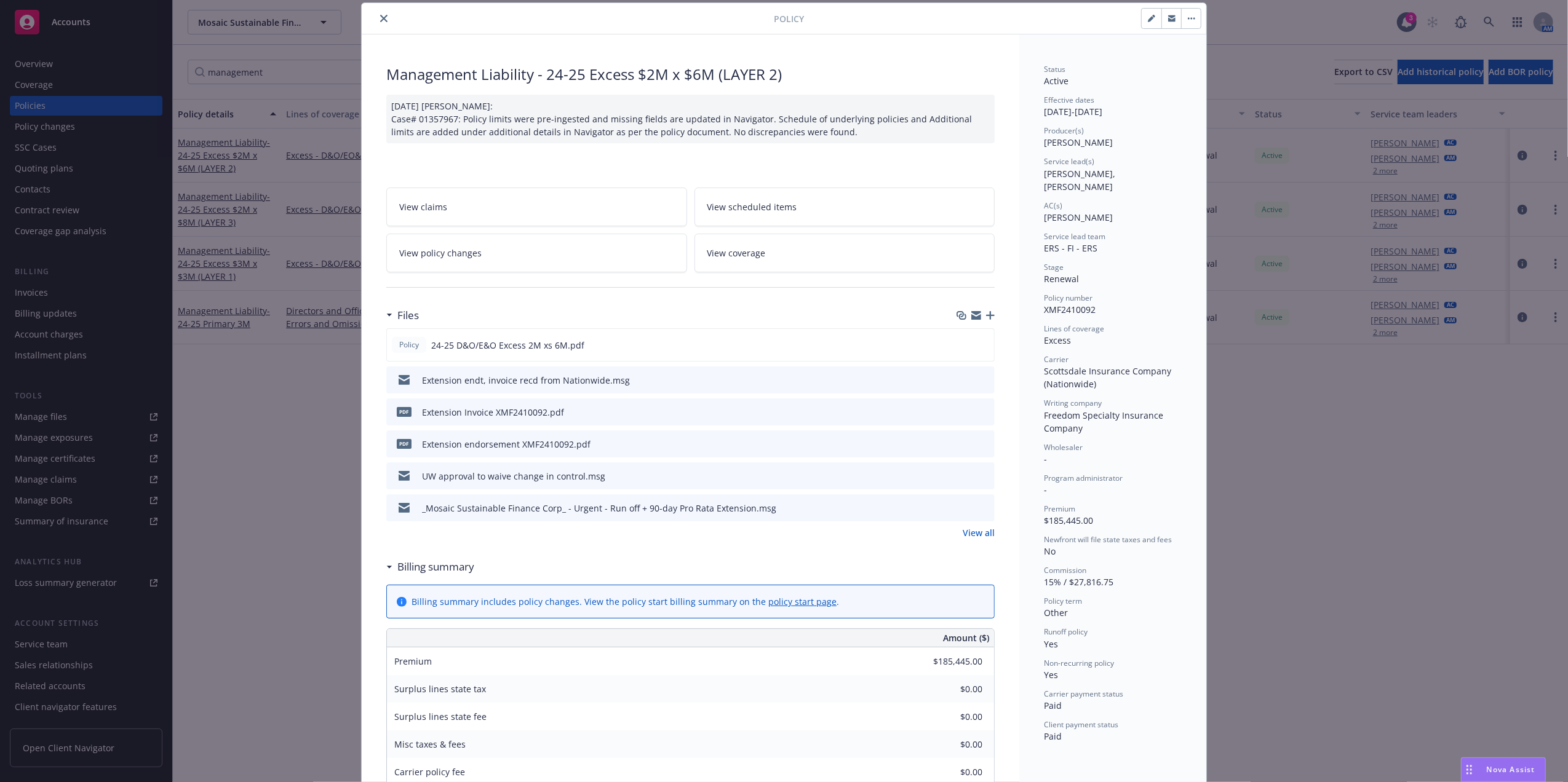
click at [368, 20] on div at bounding box center [569, 19] width 407 height 15
click at [380, 16] on icon "close" at bounding box center [383, 18] width 7 height 7
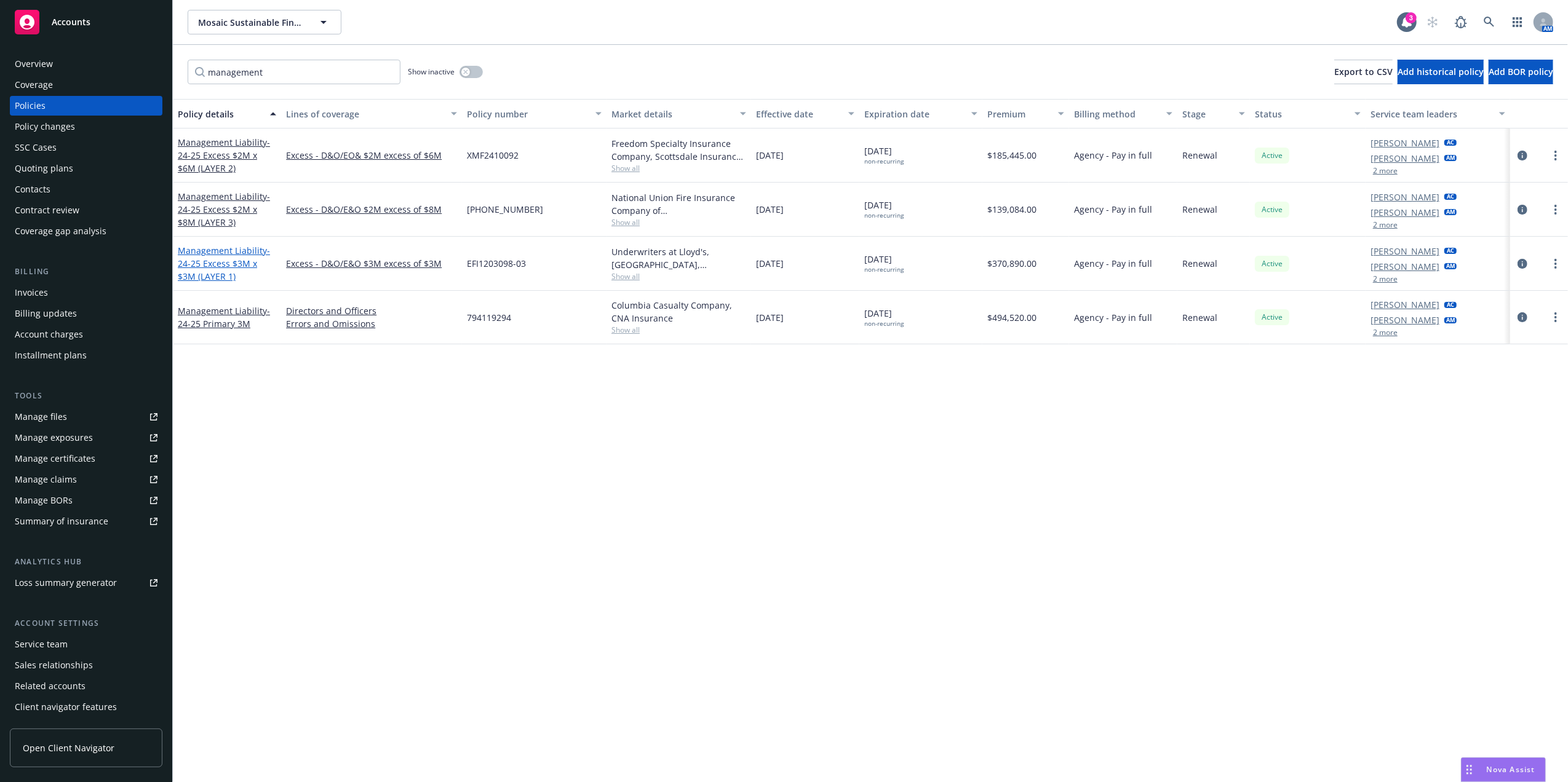
click at [225, 264] on span "- 24-25 Excess $3M x $3M (LAYER 1)" at bounding box center [224, 264] width 92 height 37
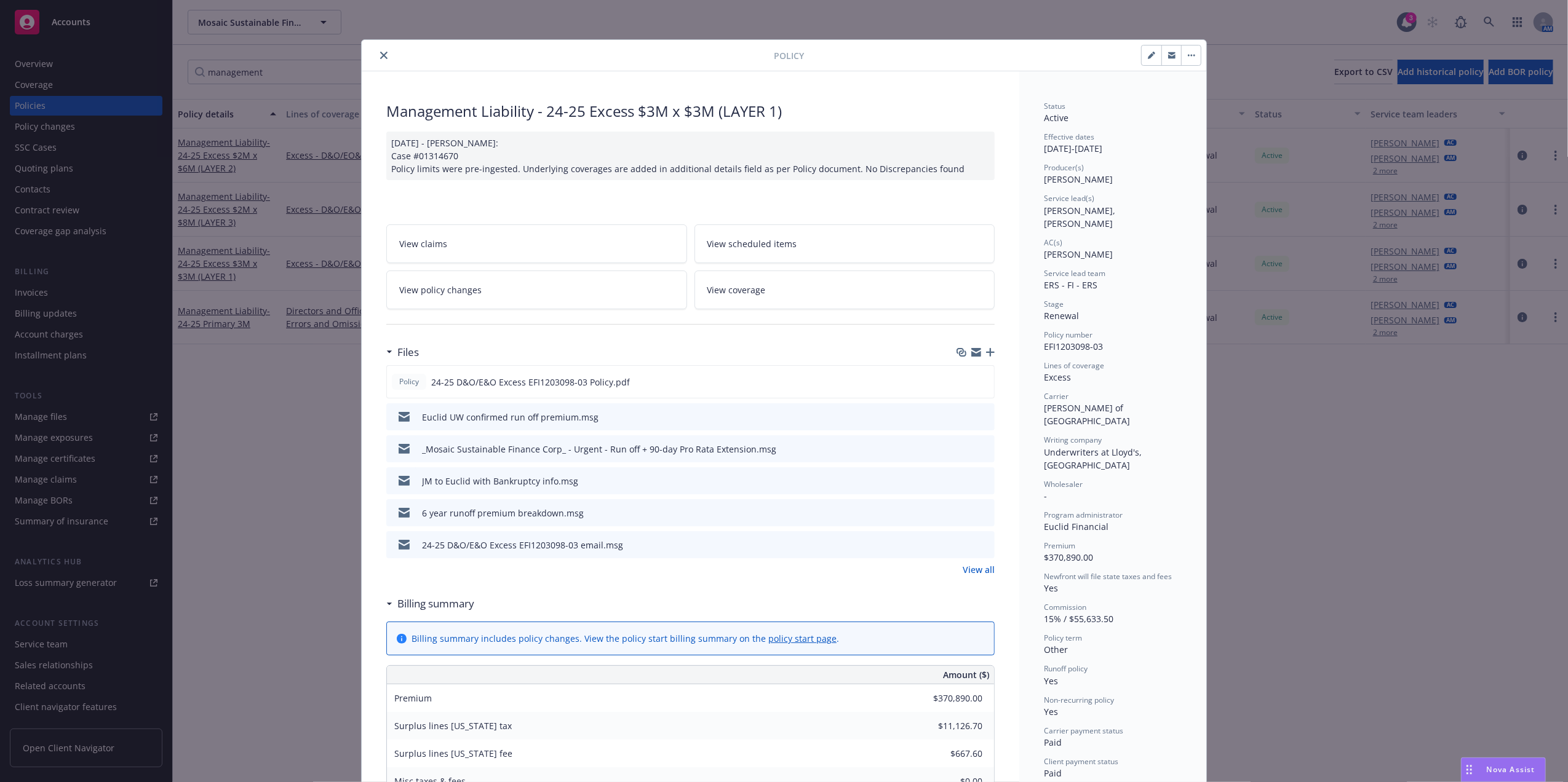
click at [978, 416] on icon "preview file" at bounding box center [983, 416] width 11 height 9
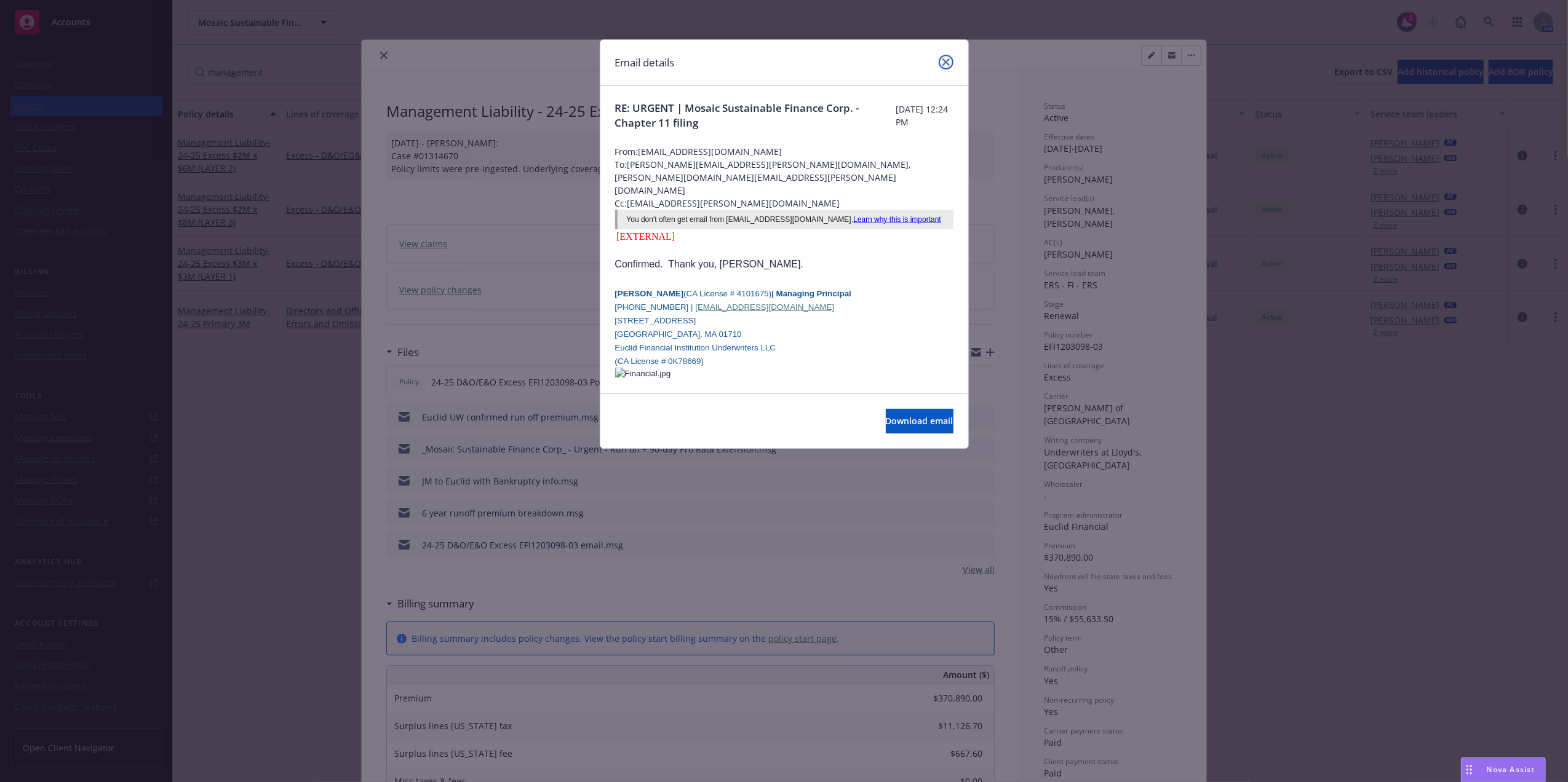
click at [945, 61] on icon "close" at bounding box center [945, 61] width 7 height 7
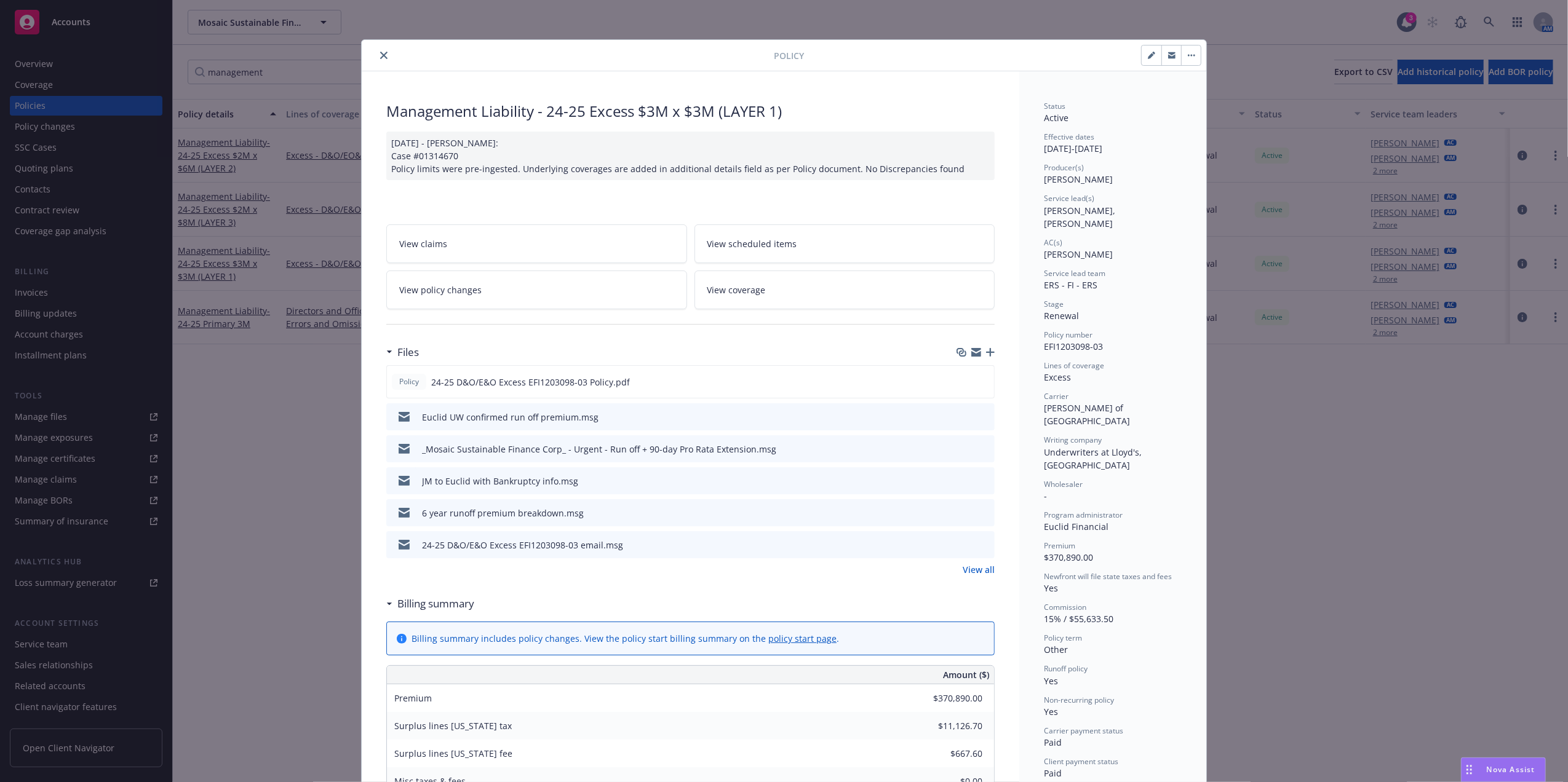
click at [980, 512] on icon "preview file" at bounding box center [983, 512] width 11 height 9
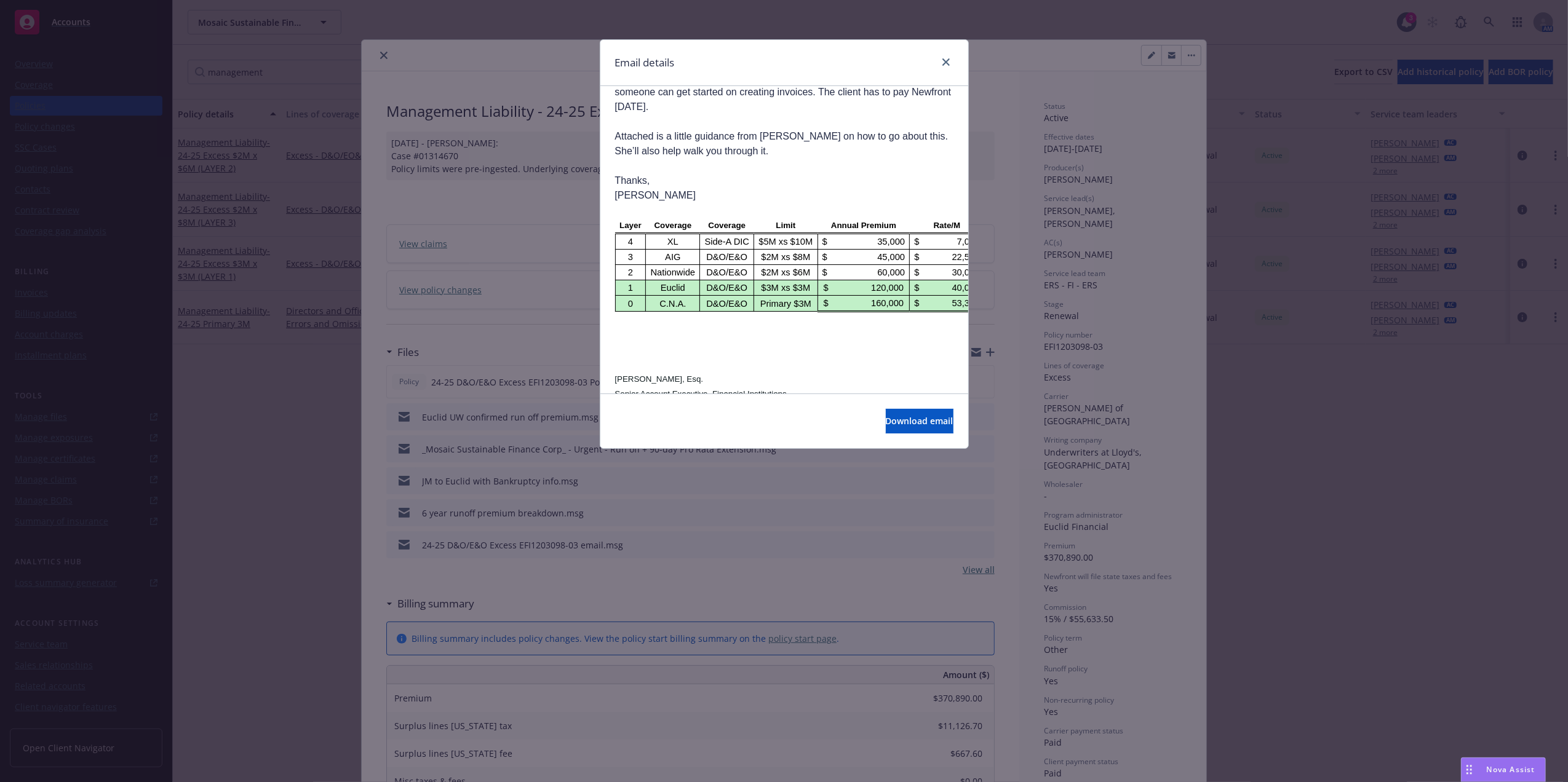
scroll to position [1190, 0]
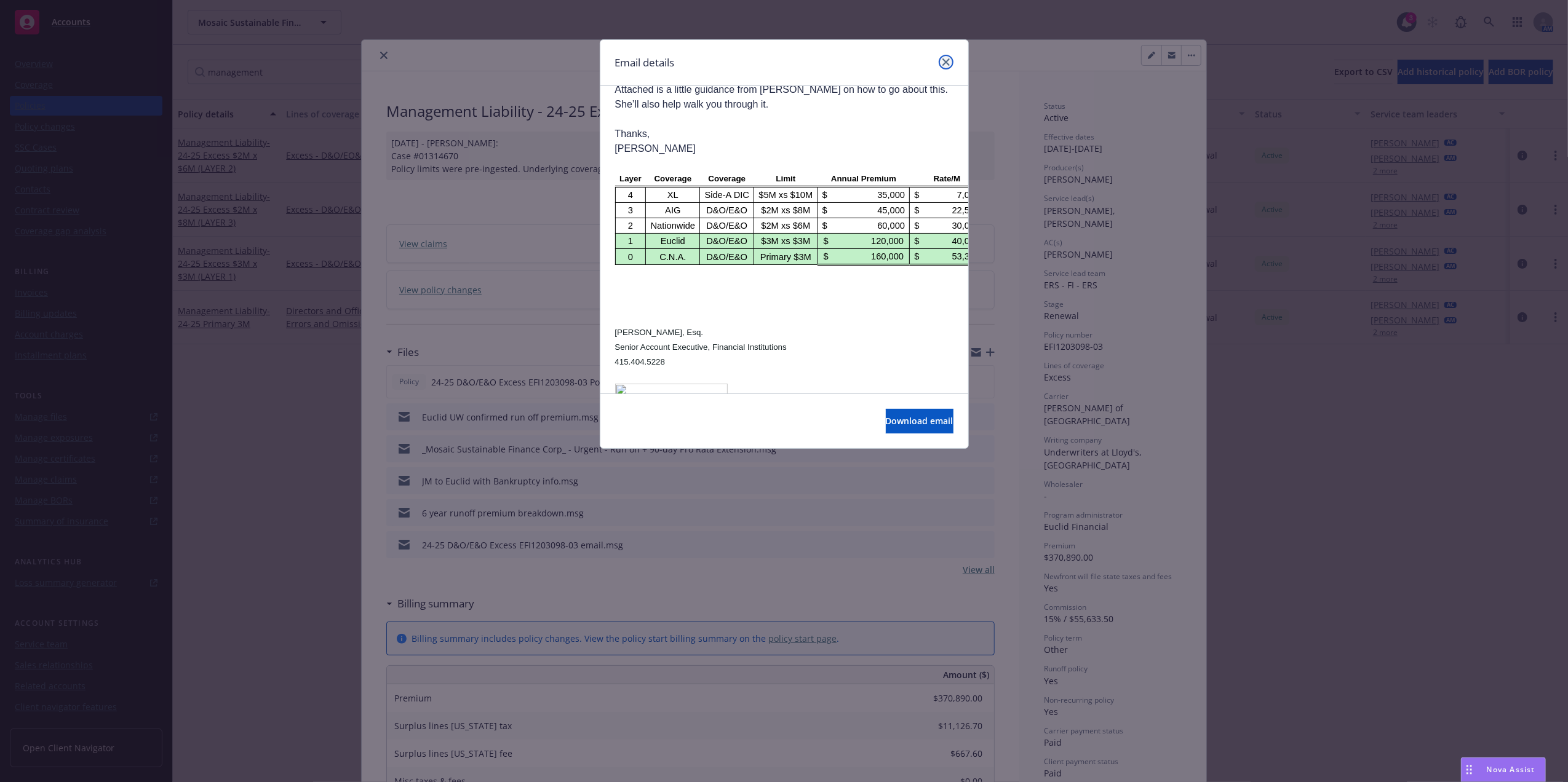
click at [943, 61] on icon "close" at bounding box center [945, 61] width 7 height 7
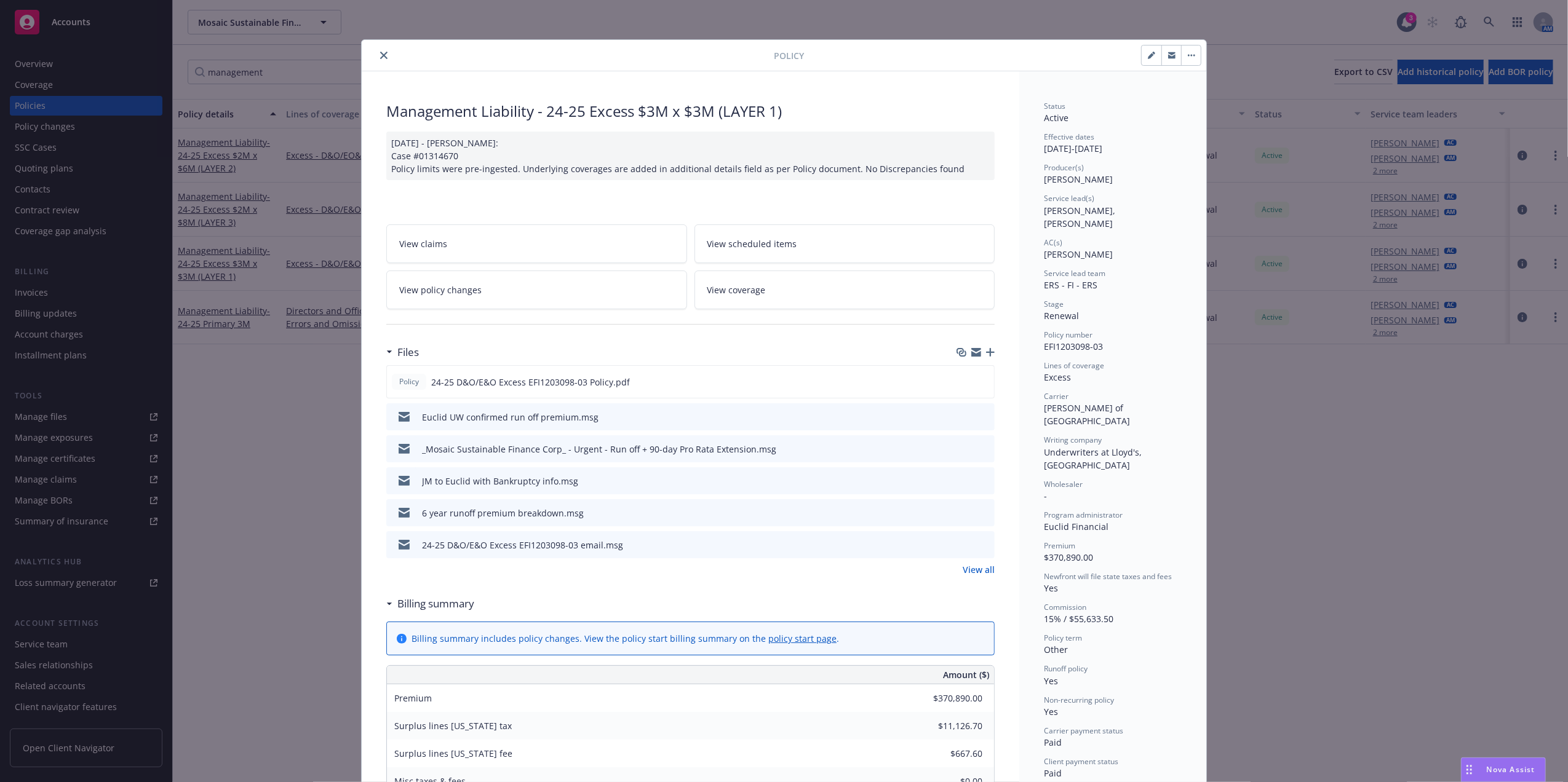
click at [980, 548] on icon "preview file" at bounding box center [983, 544] width 11 height 9
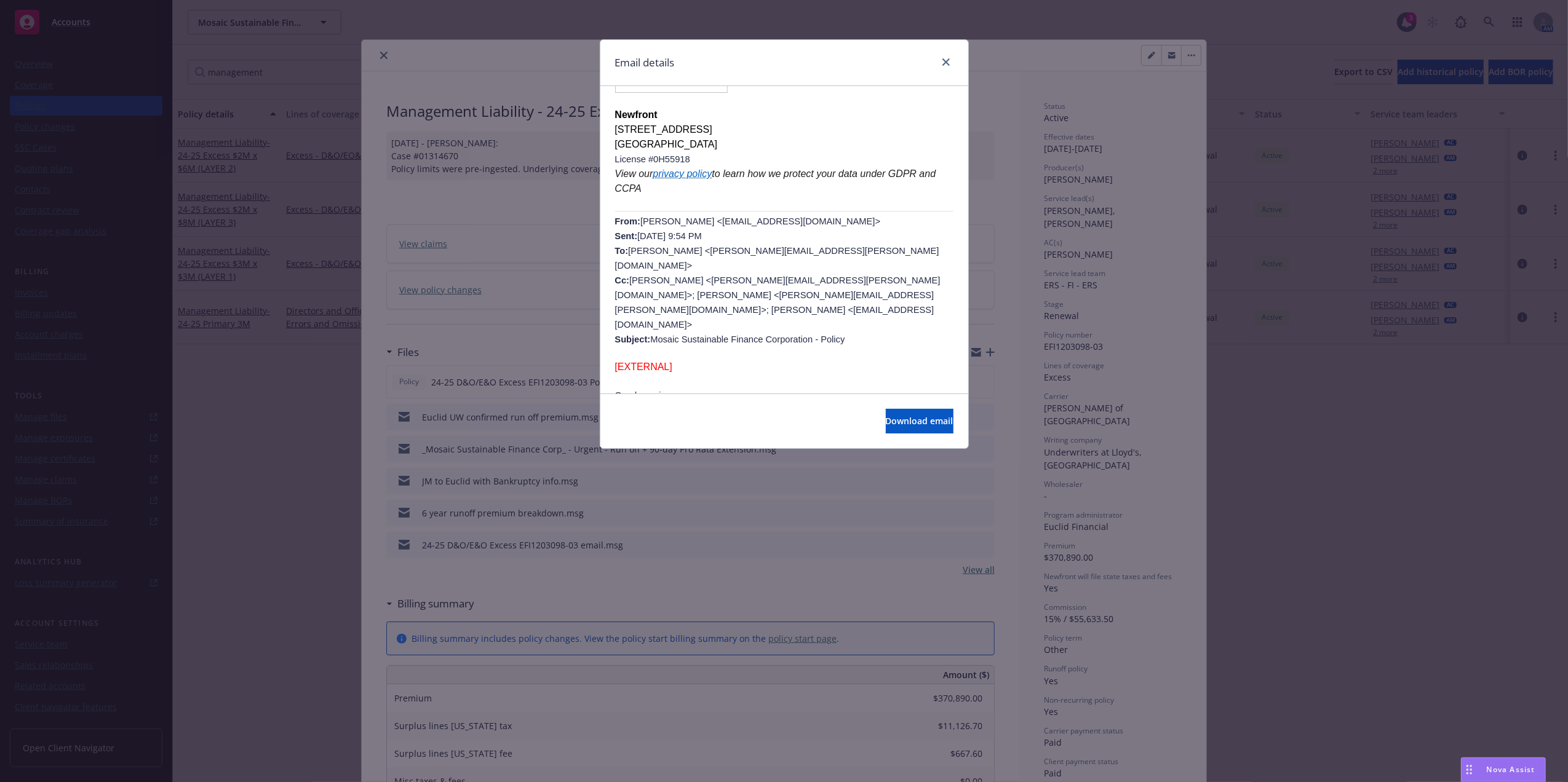
scroll to position [260, 0]
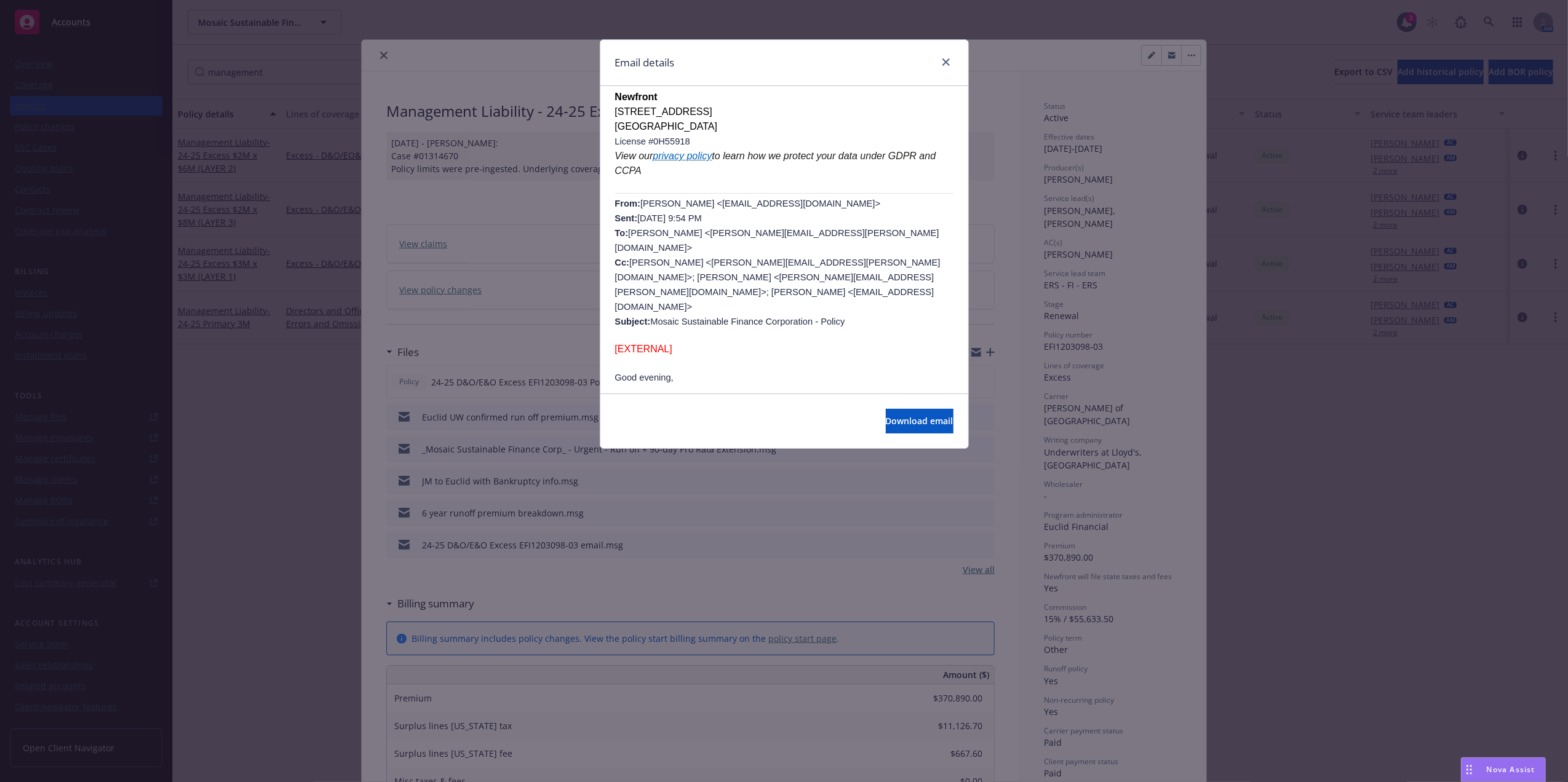
drag, startPoint x: 817, startPoint y: 203, endPoint x: 705, endPoint y: 203, distance: 112.0
click at [705, 203] on span "Mary Ann Strass <mstrass@euclidinsurance.com> Sent: Monday, October 21, 2024 9:…" at bounding box center [778, 263] width 325 height 128
copy span "mstrass@euclidinsurance.com"
drag, startPoint x: 949, startPoint y: 61, endPoint x: 953, endPoint y: 85, distance: 24.3
click at [949, 61] on link "close" at bounding box center [946, 62] width 15 height 15
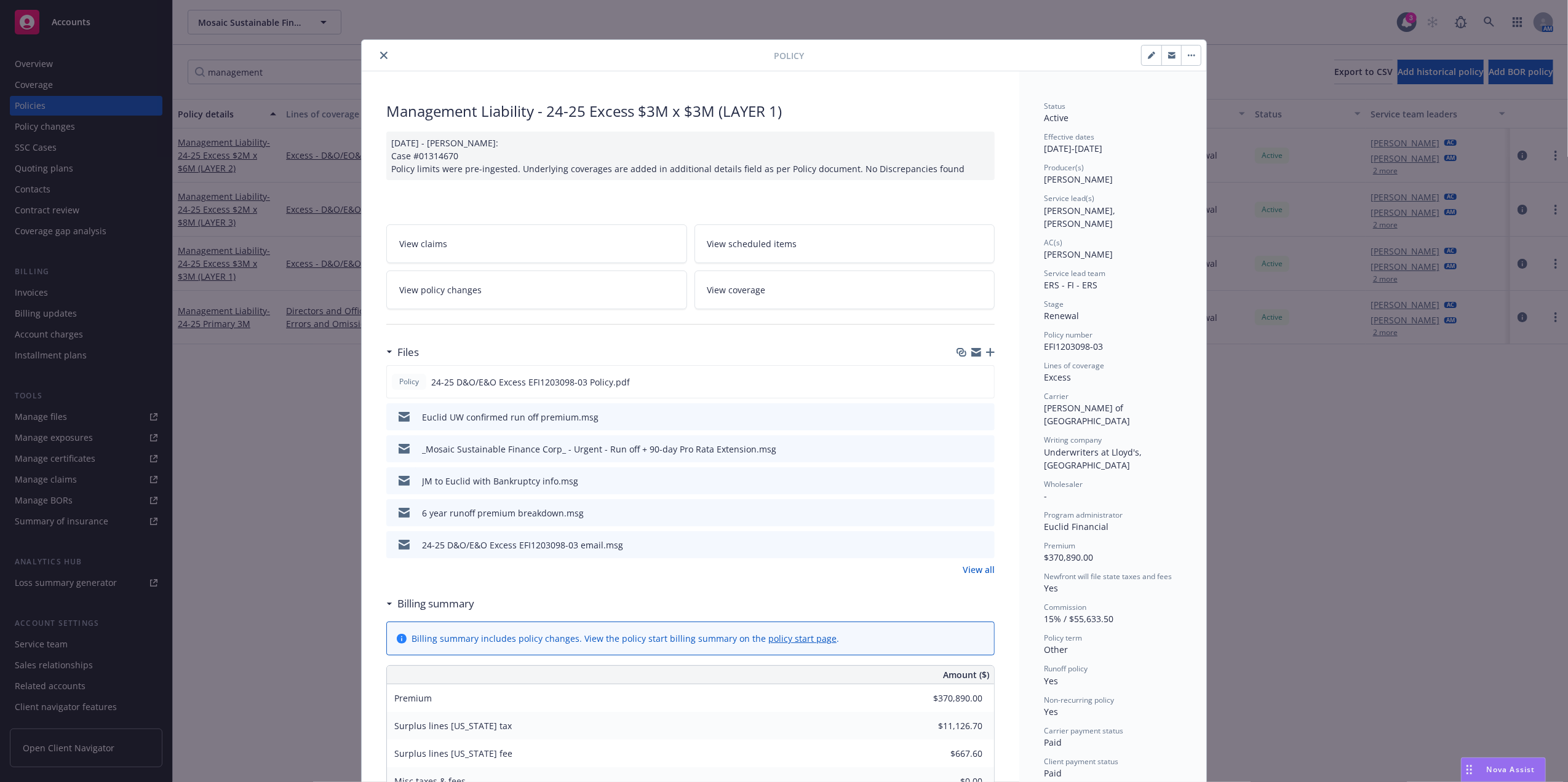
click at [1078, 340] on span "EFI1203098-03" at bounding box center [1073, 346] width 59 height 11
copy span "EFI1203098-03"
click at [380, 57] on icon "close" at bounding box center [383, 55] width 7 height 7
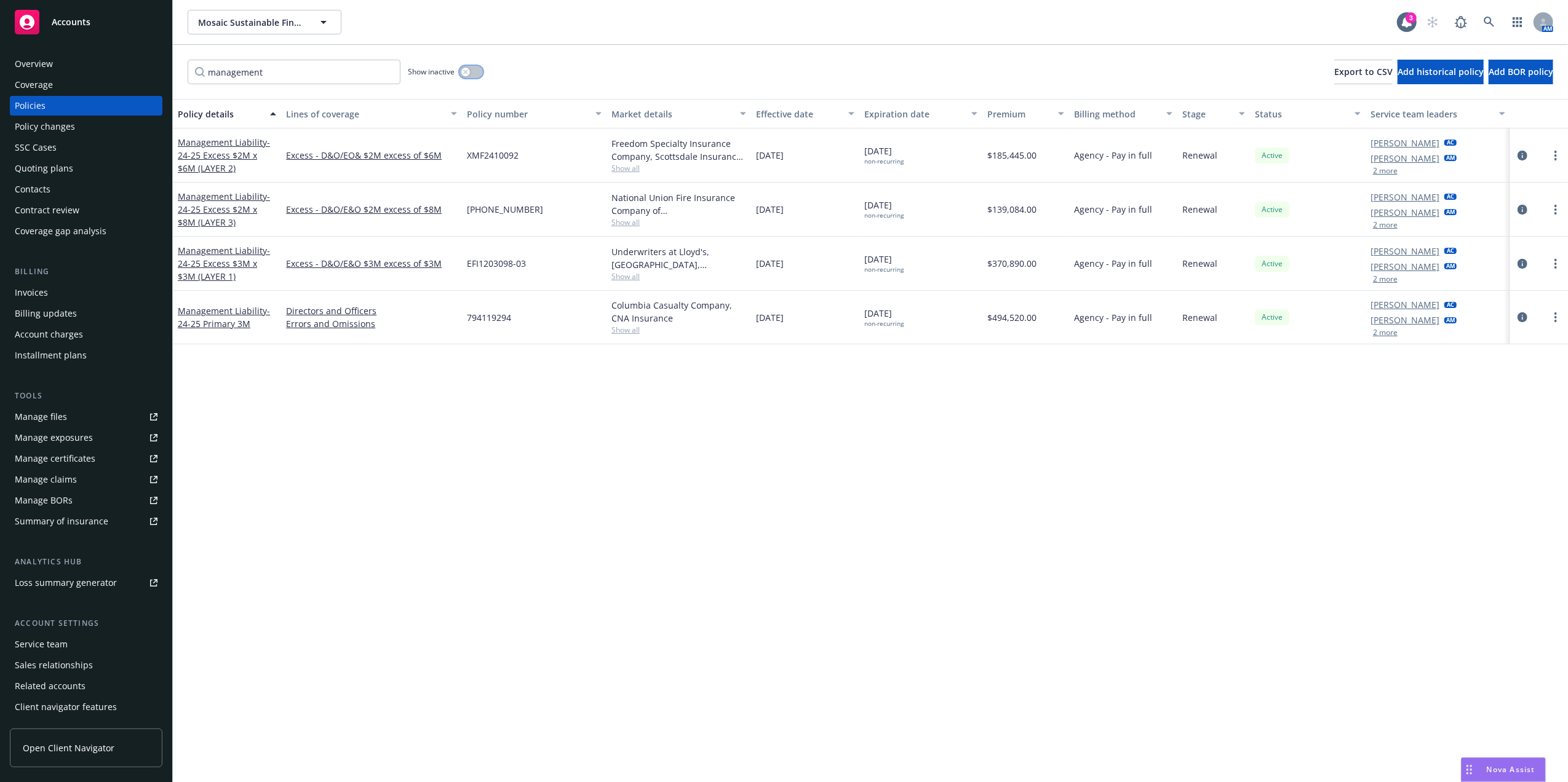
click at [467, 74] on icon "button" at bounding box center [466, 72] width 5 height 5
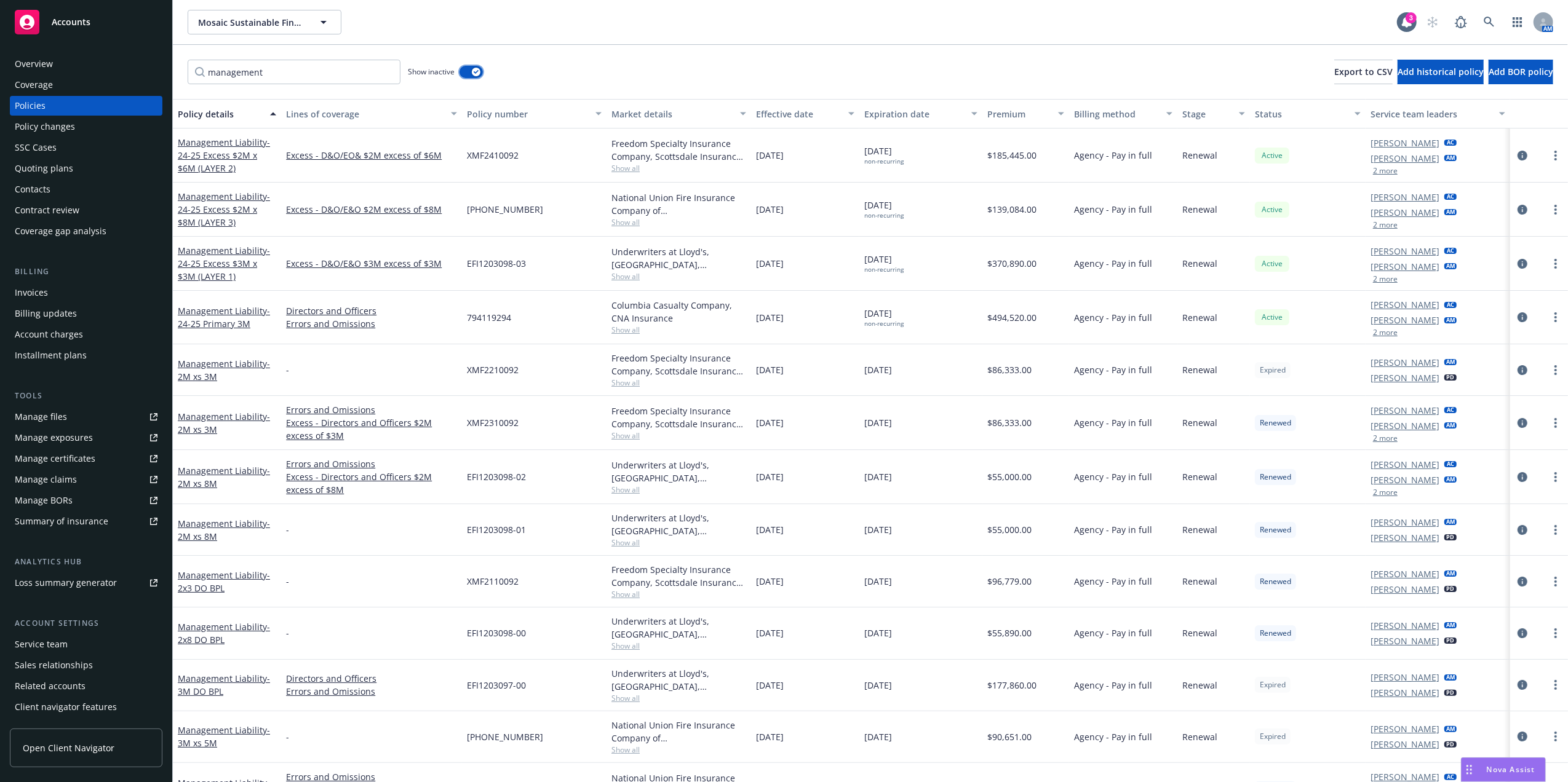
click at [466, 72] on button "button" at bounding box center [471, 71] width 23 height 12
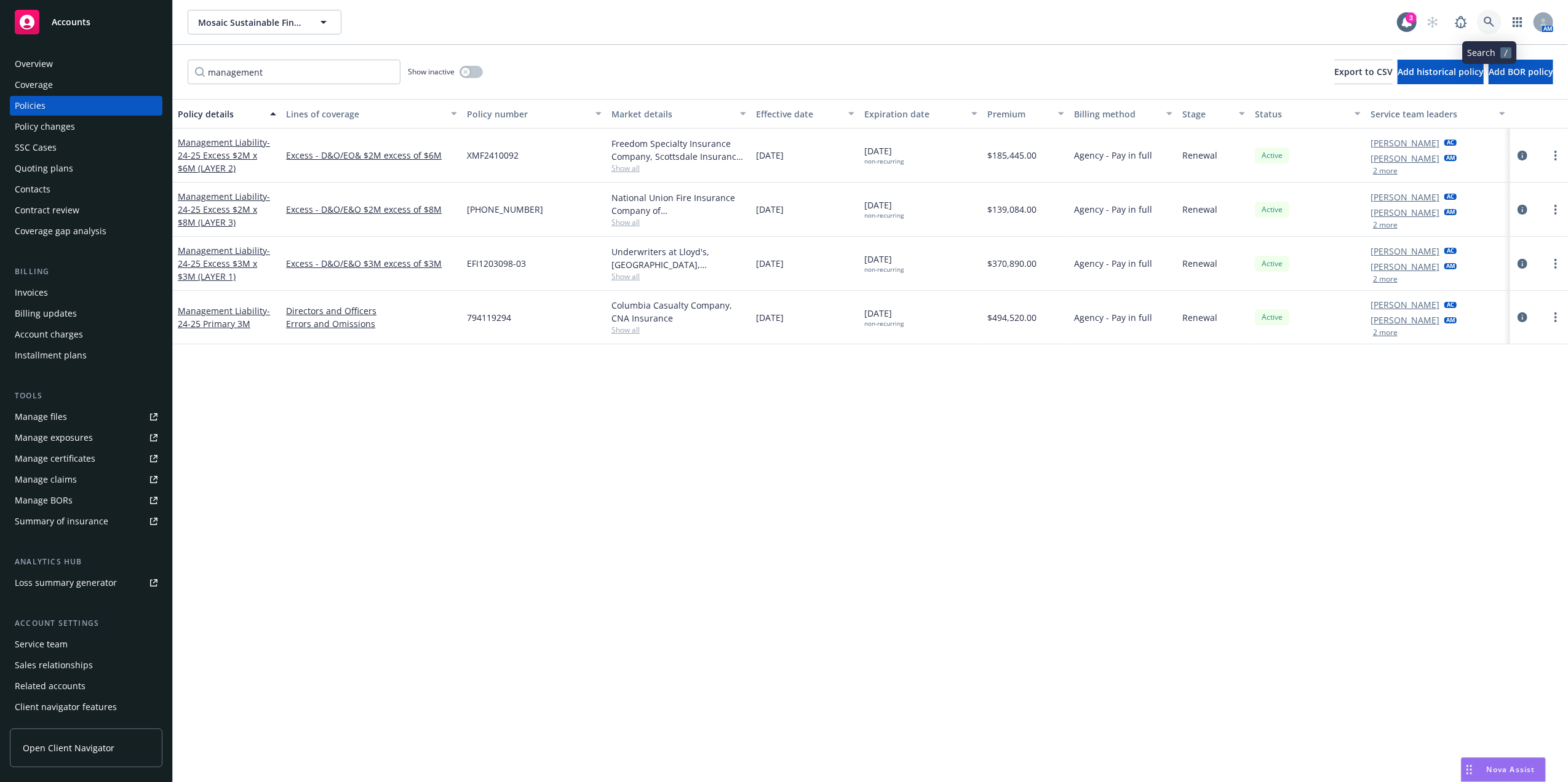
click at [1489, 22] on icon at bounding box center [1489, 23] width 11 height 11
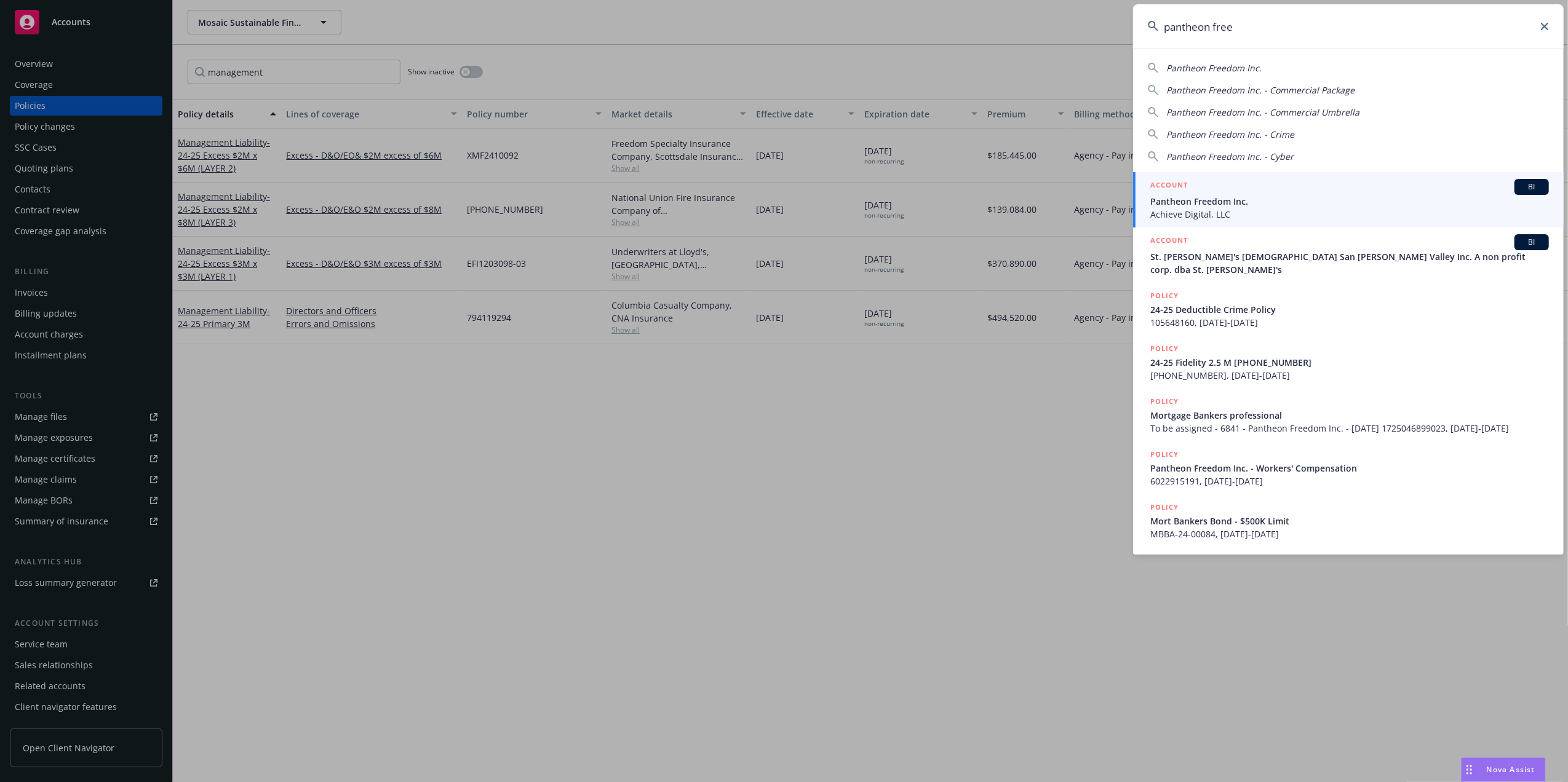
type input "pantheon free"
click at [1228, 192] on div "ACCOUNT BI" at bounding box center [1349, 187] width 399 height 16
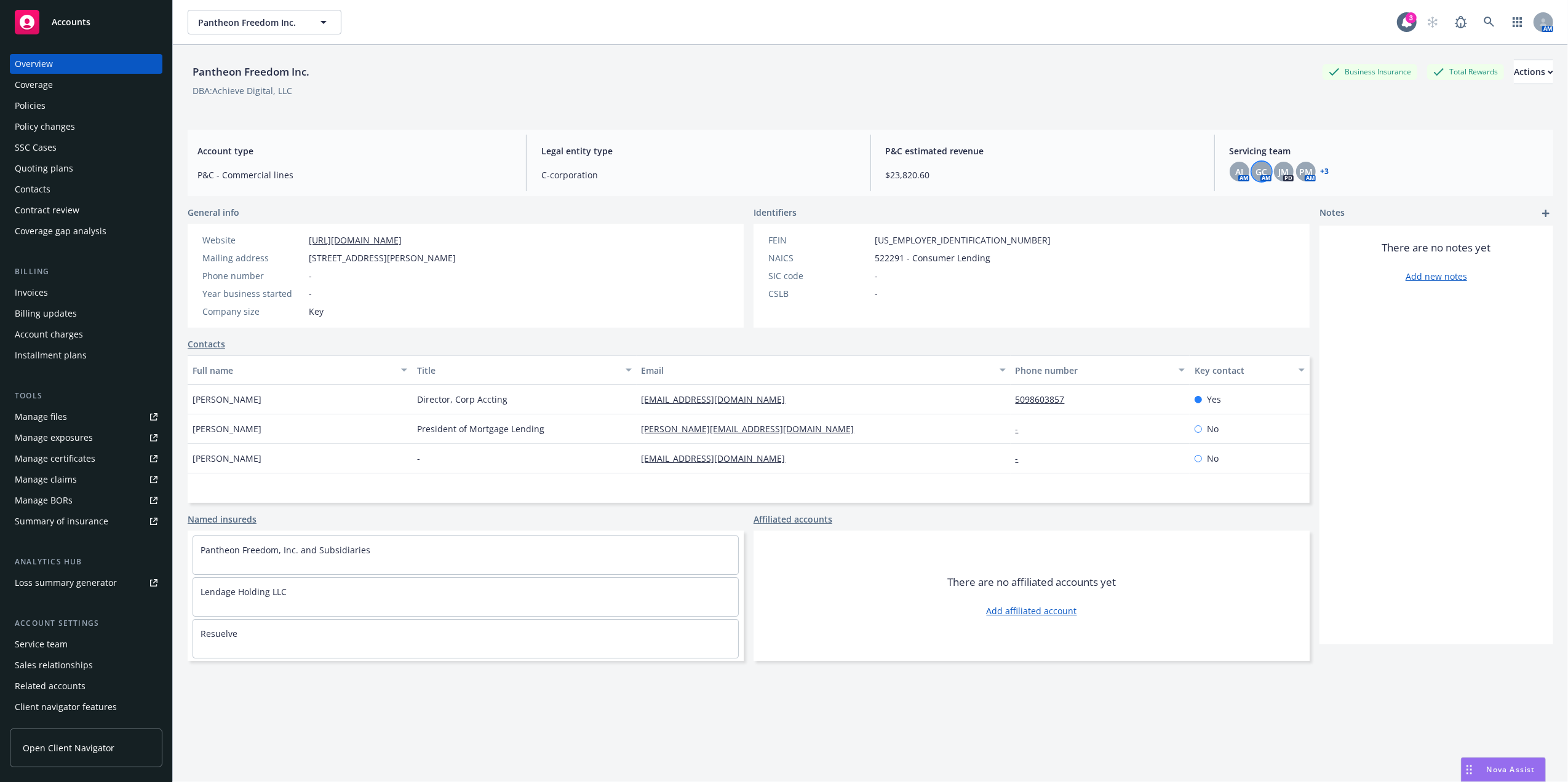
click at [1260, 172] on div "GC" at bounding box center [1262, 171] width 19 height 19
